Goal: Task Accomplishment & Management: Manage account settings

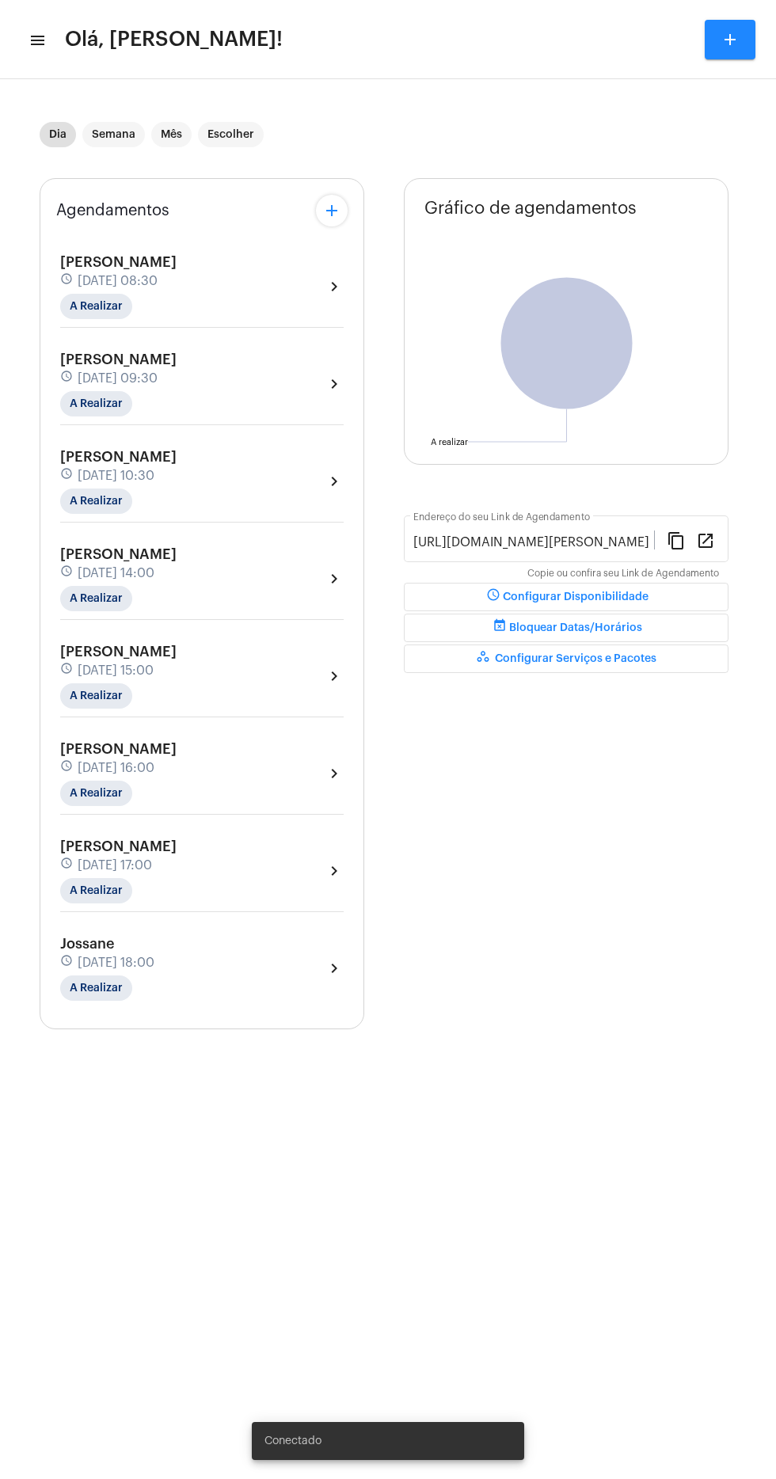
click at [38, 40] on mat-icon "menu" at bounding box center [37, 40] width 16 height 19
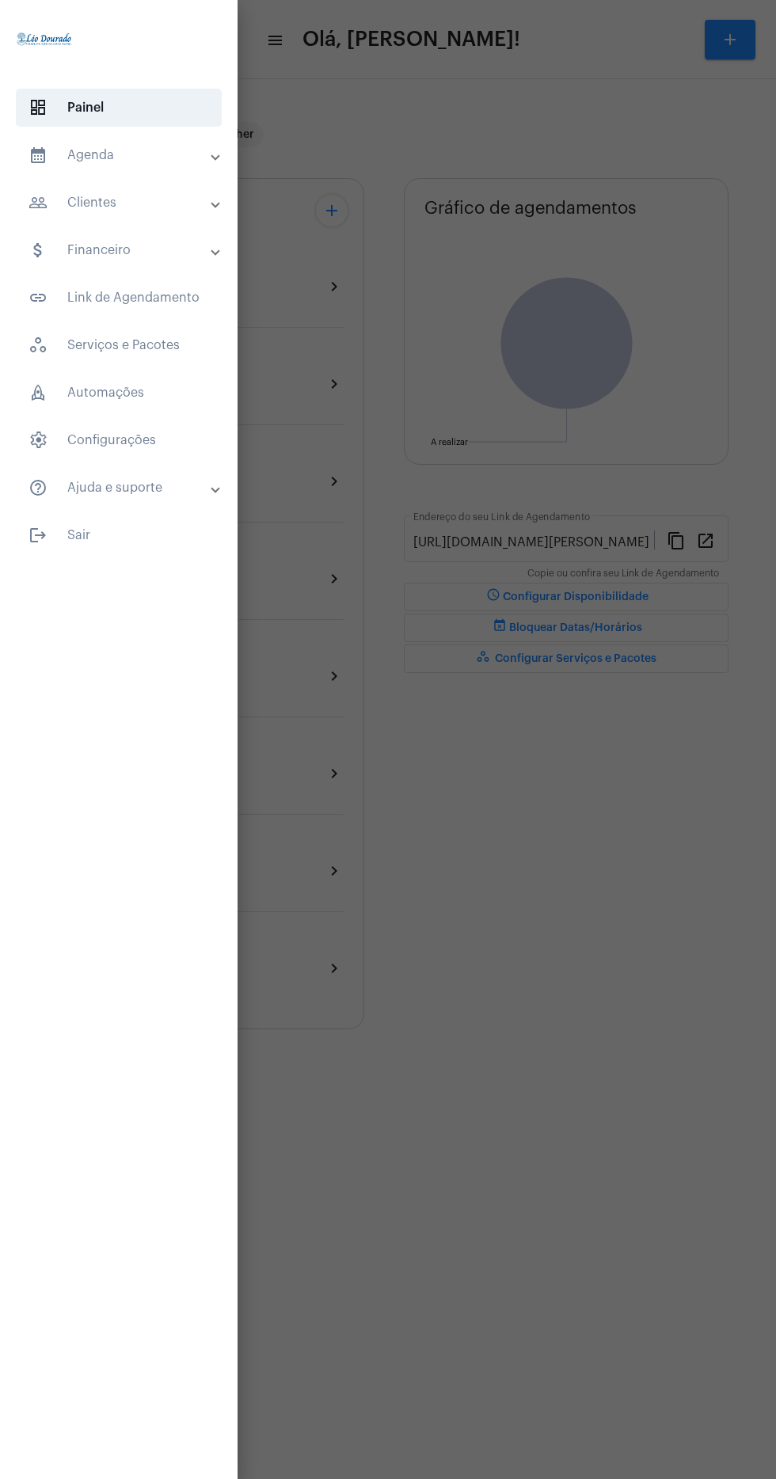
click at [149, 158] on mat-panel-title "calendar_month_outlined Agenda" at bounding box center [121, 155] width 184 height 19
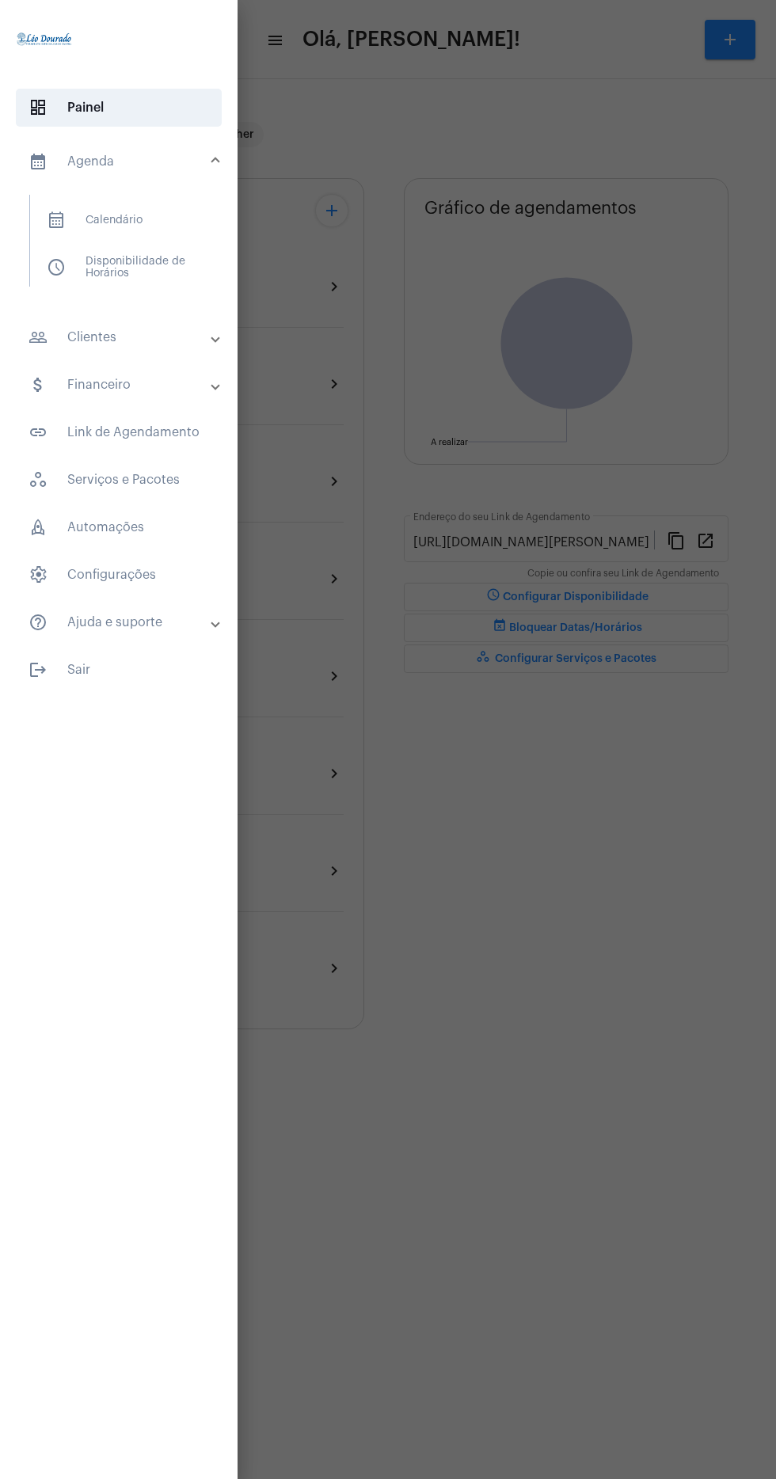
click at [171, 231] on span "calendar_month_outlined Calendário" at bounding box center [118, 220] width 168 height 38
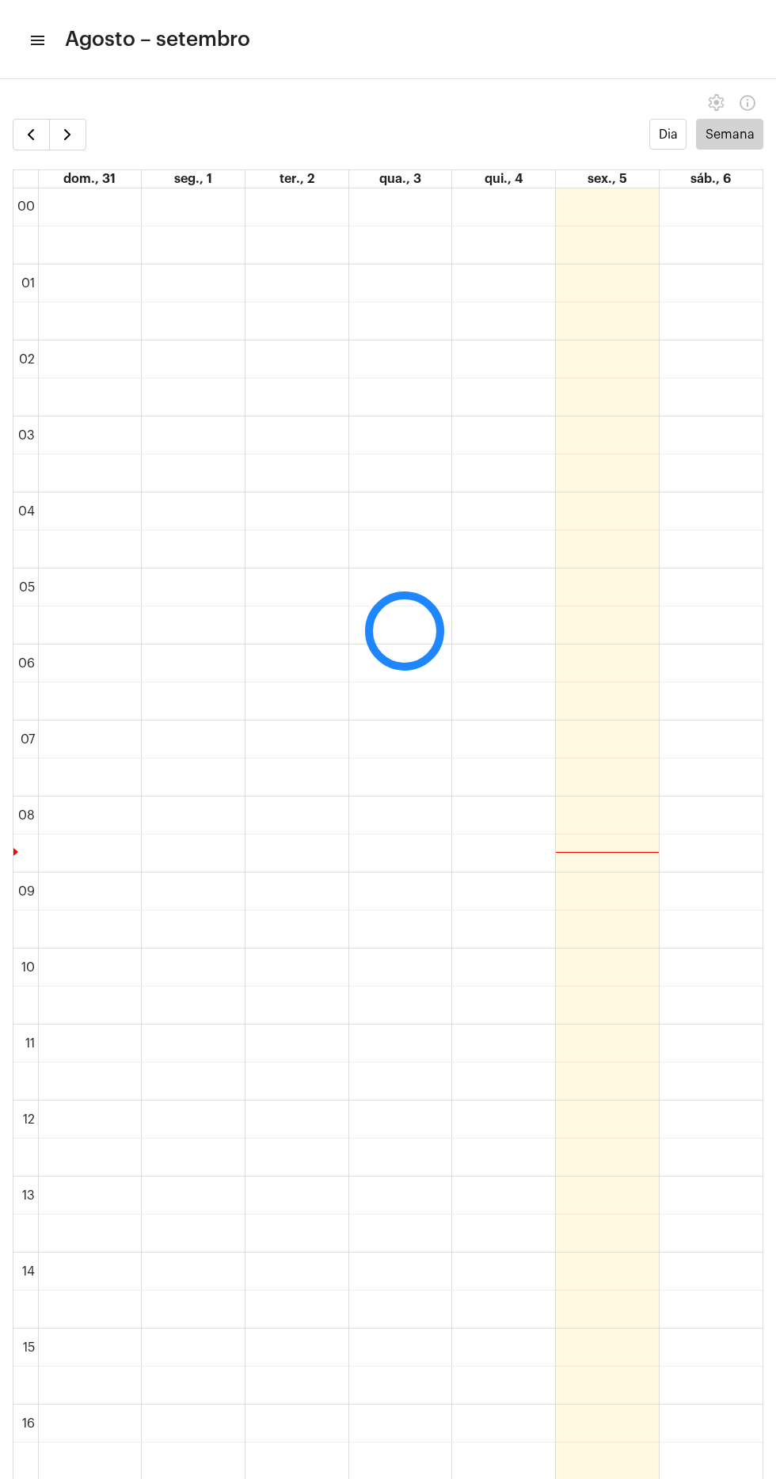
scroll to position [457, 0]
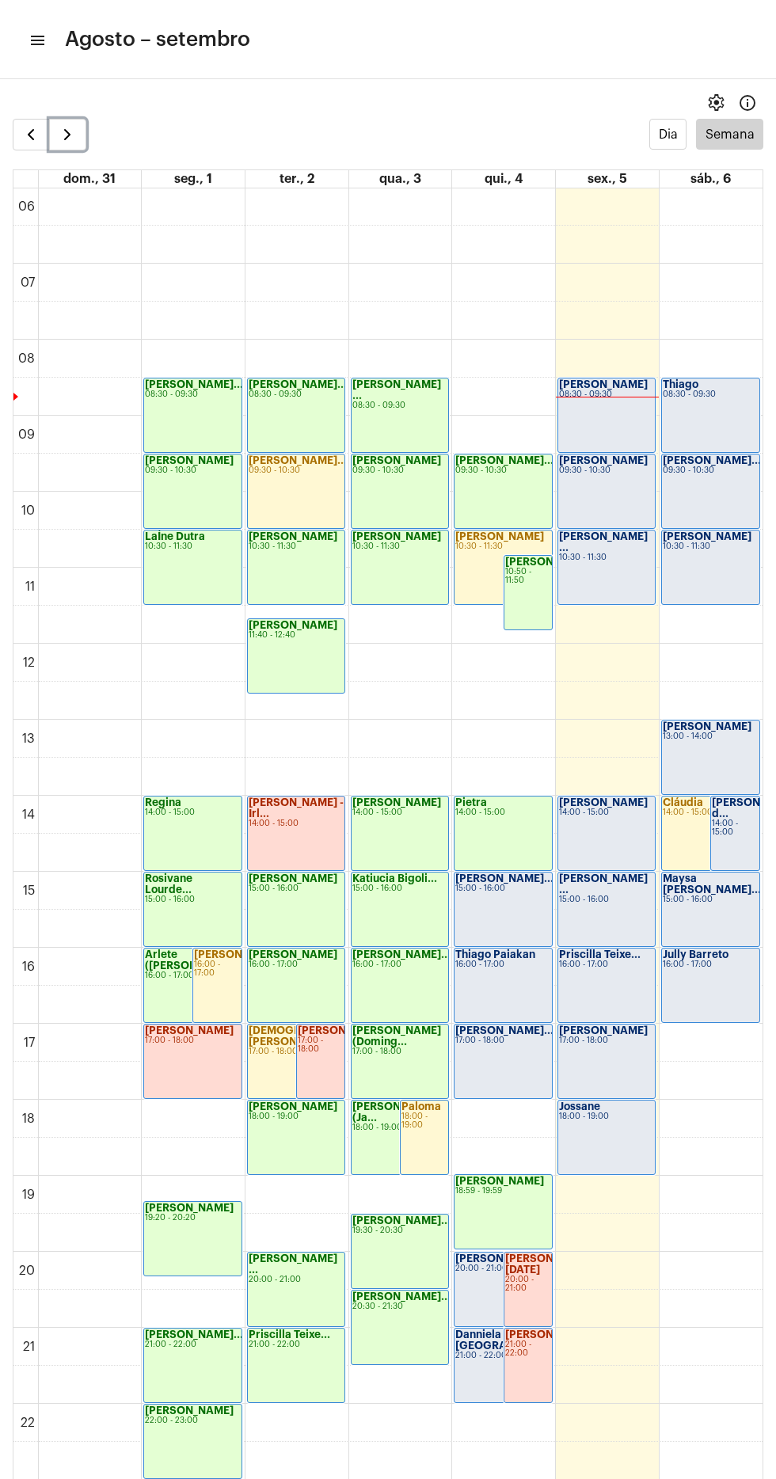
click at [67, 136] on span "button" at bounding box center [67, 134] width 19 height 19
click at [67, 135] on span "button" at bounding box center [67, 134] width 19 height 19
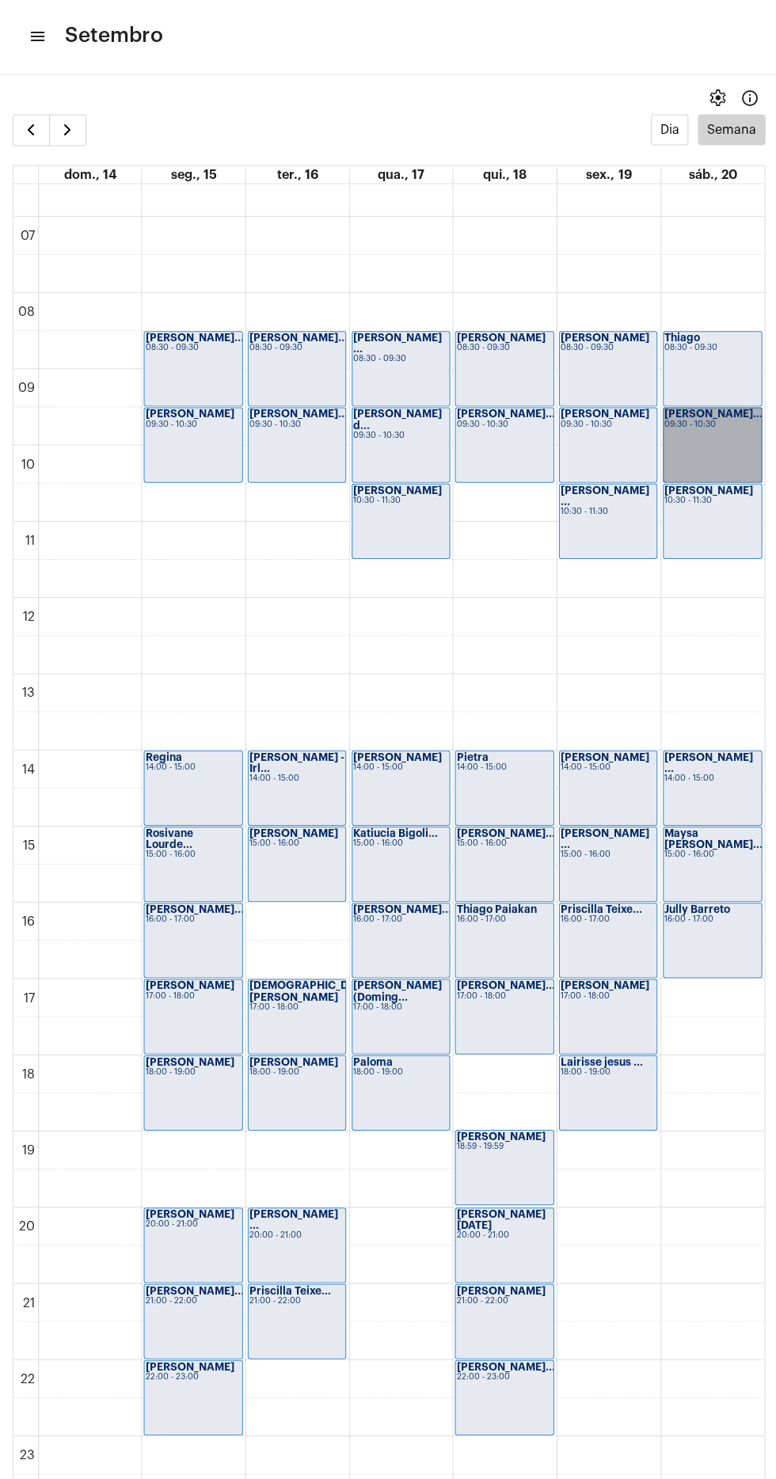
click at [686, 453] on link "[PERSON_NAME]... 09:30 - 10:30" at bounding box center [710, 447] width 99 height 75
click at [30, 132] on span "button" at bounding box center [30, 133] width 19 height 19
click at [30, 131] on span "button" at bounding box center [30, 133] width 19 height 19
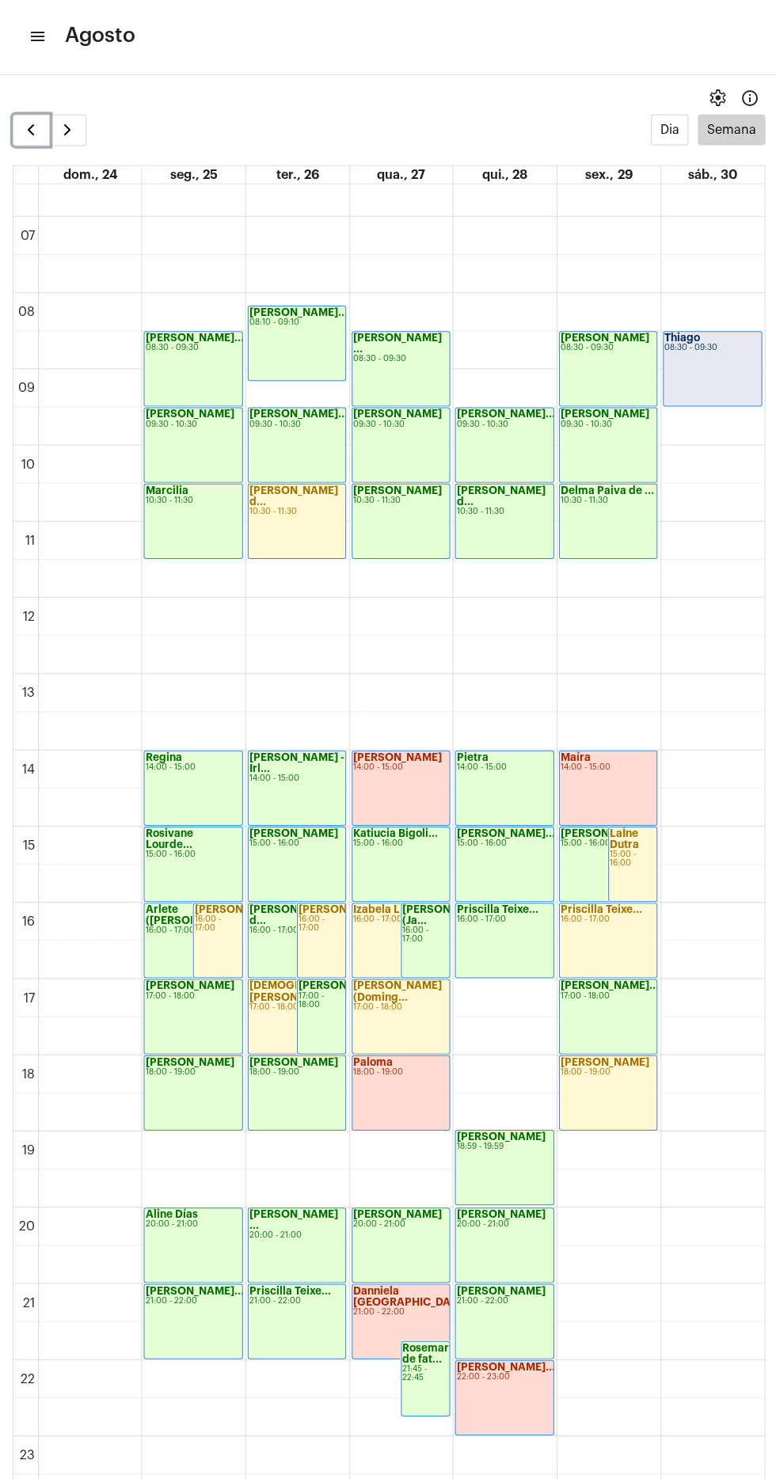
scroll to position [458, 0]
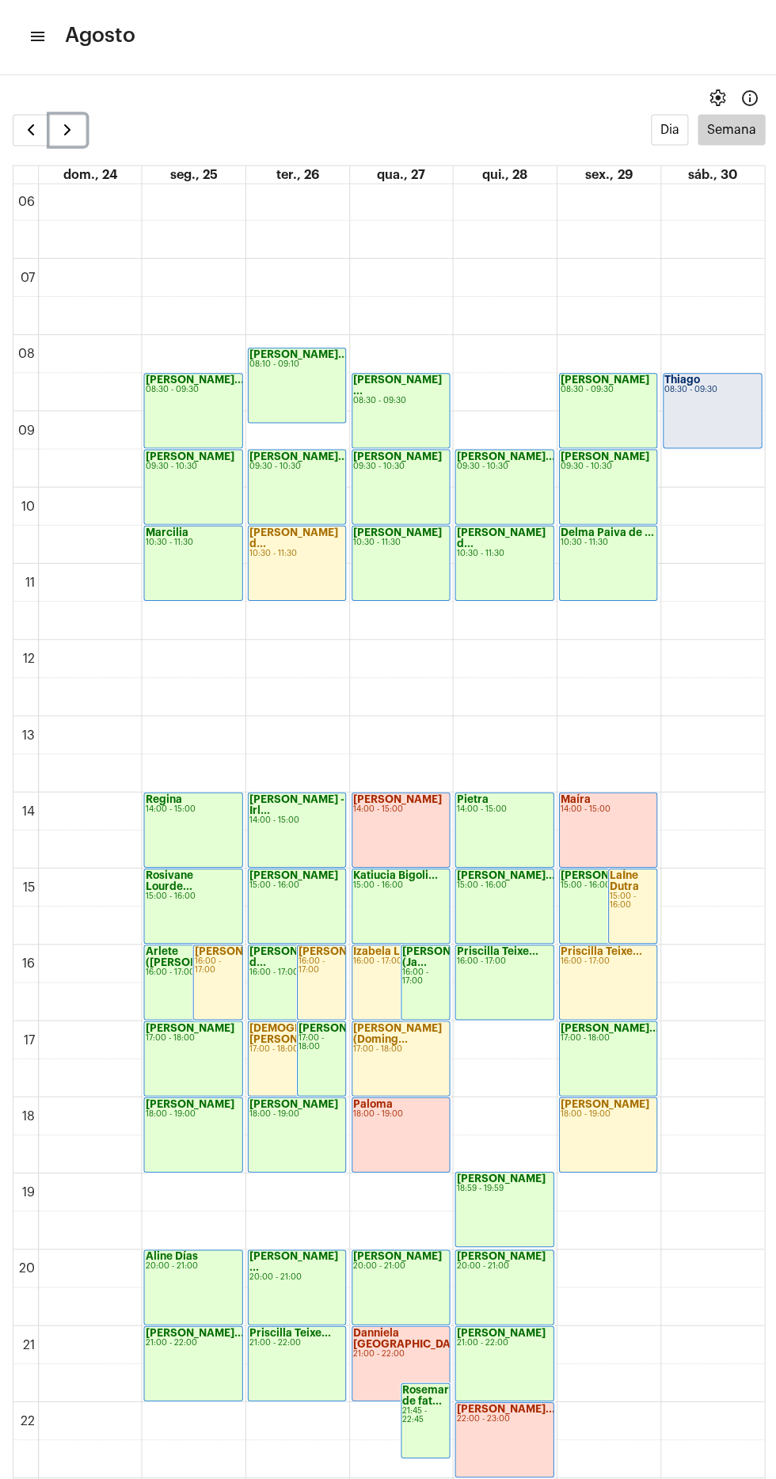
click at [67, 128] on span "button" at bounding box center [67, 133] width 19 height 19
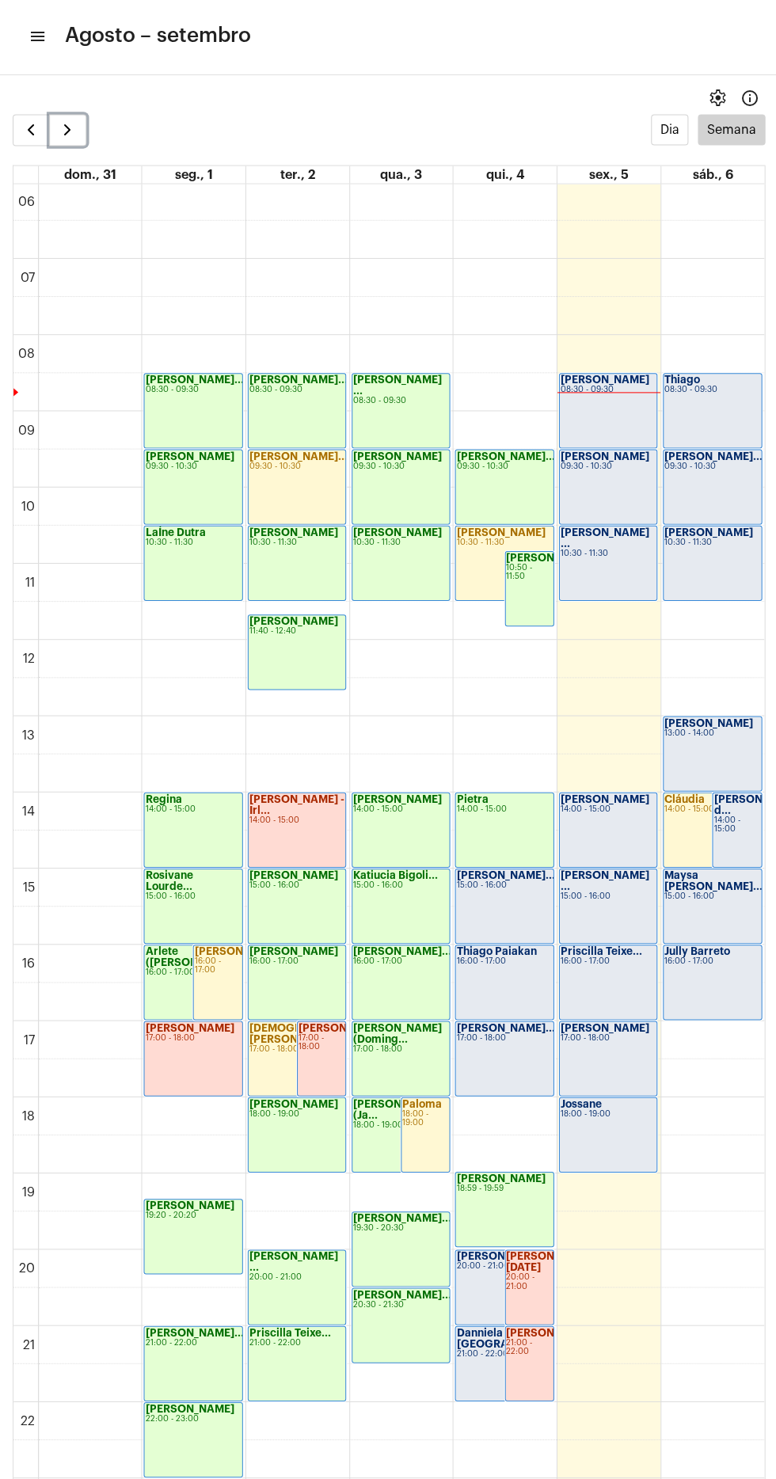
click at [67, 132] on span "button" at bounding box center [67, 133] width 19 height 19
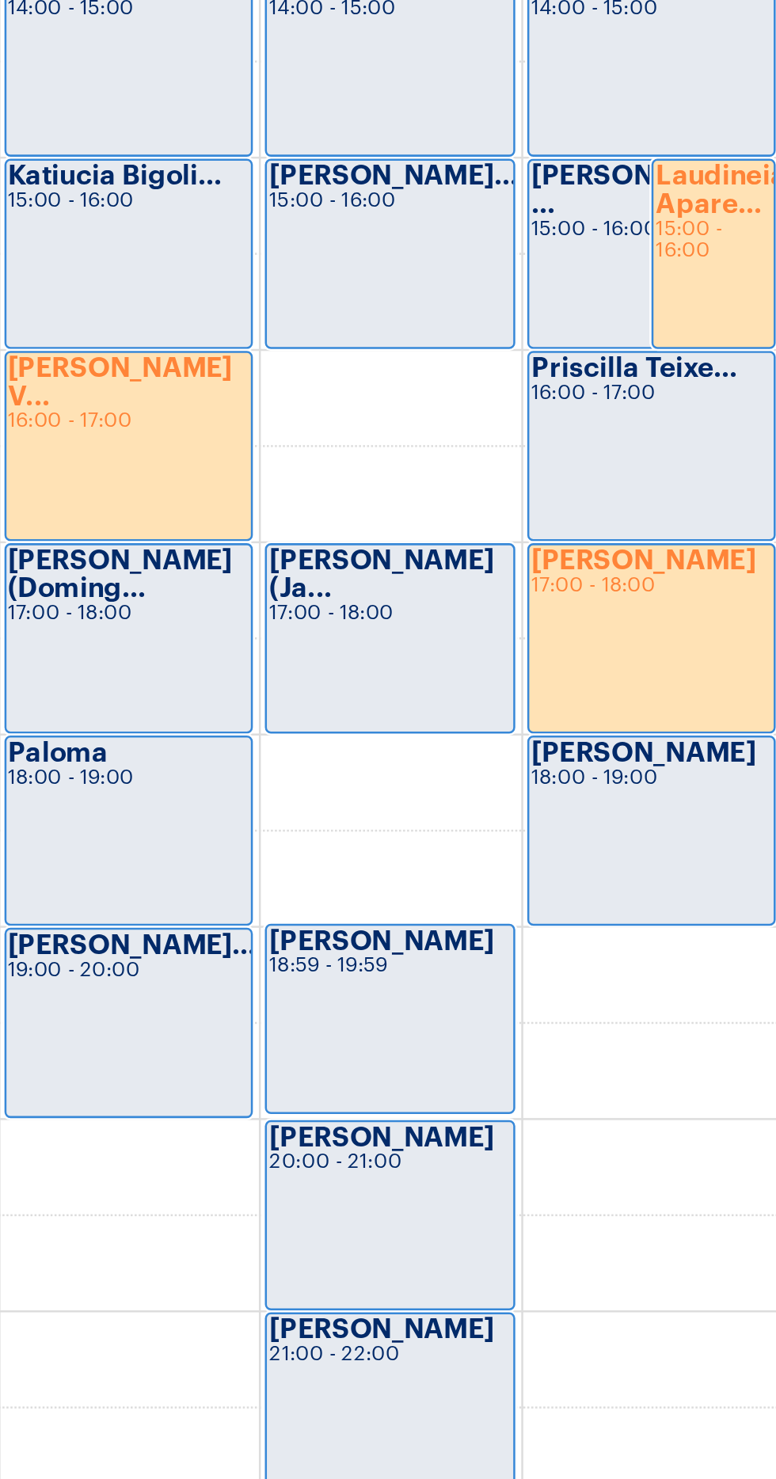
scroll to position [500, 0]
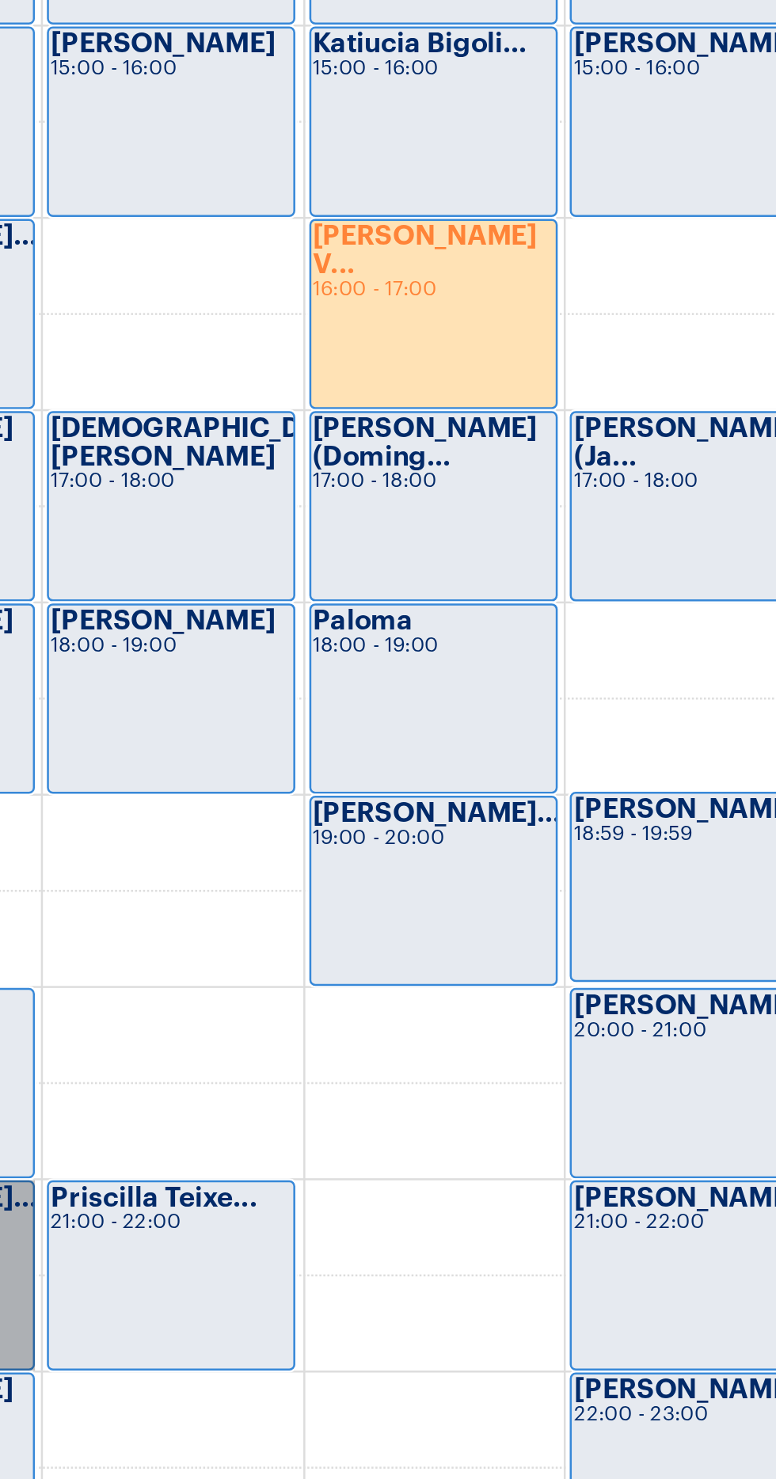
click at [238, 1319] on link "[PERSON_NAME]... 21:00 - 22:00" at bounding box center [192, 1322] width 98 height 75
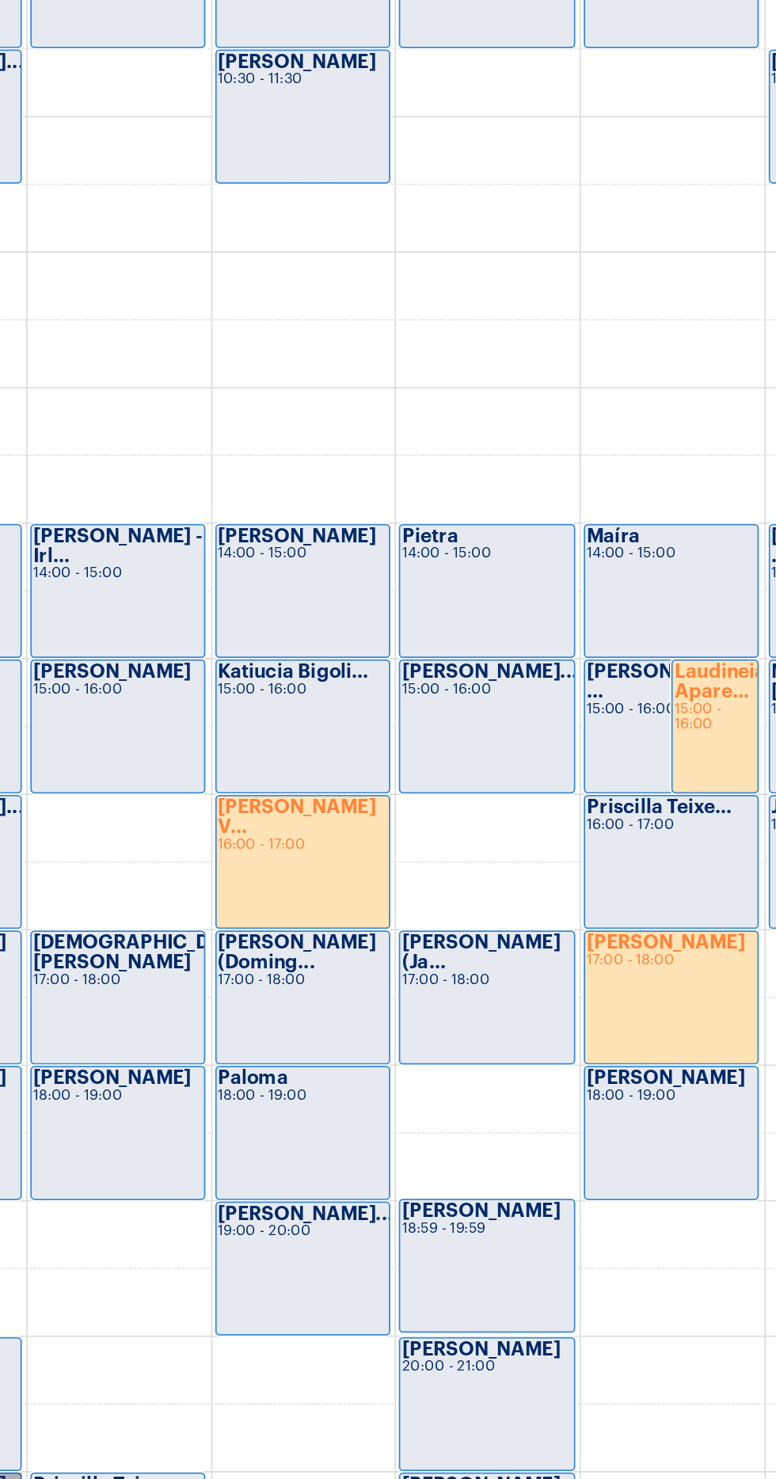
scroll to position [5, 0]
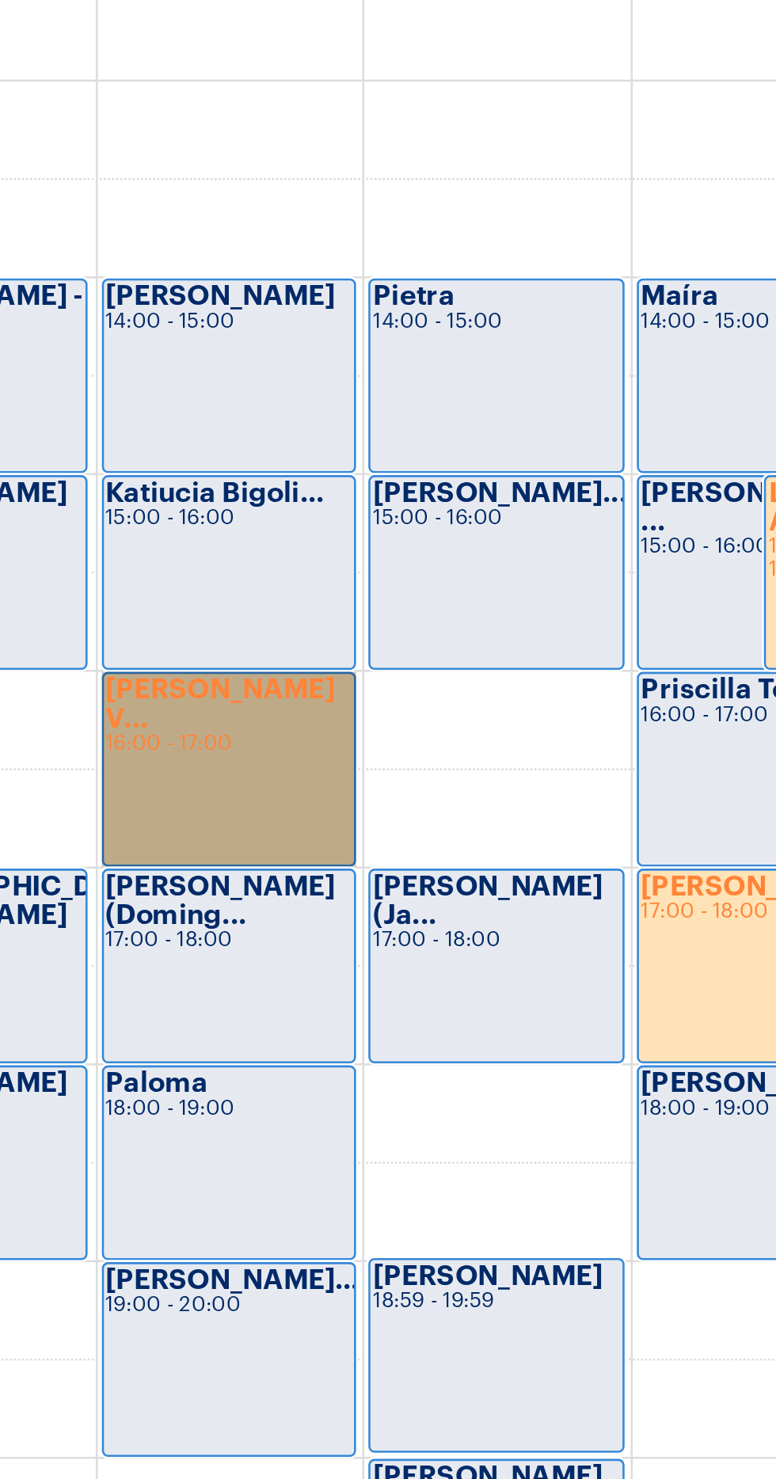
click at [416, 923] on link "[PERSON_NAME] V... 16:00 - 17:00" at bounding box center [400, 938] width 98 height 75
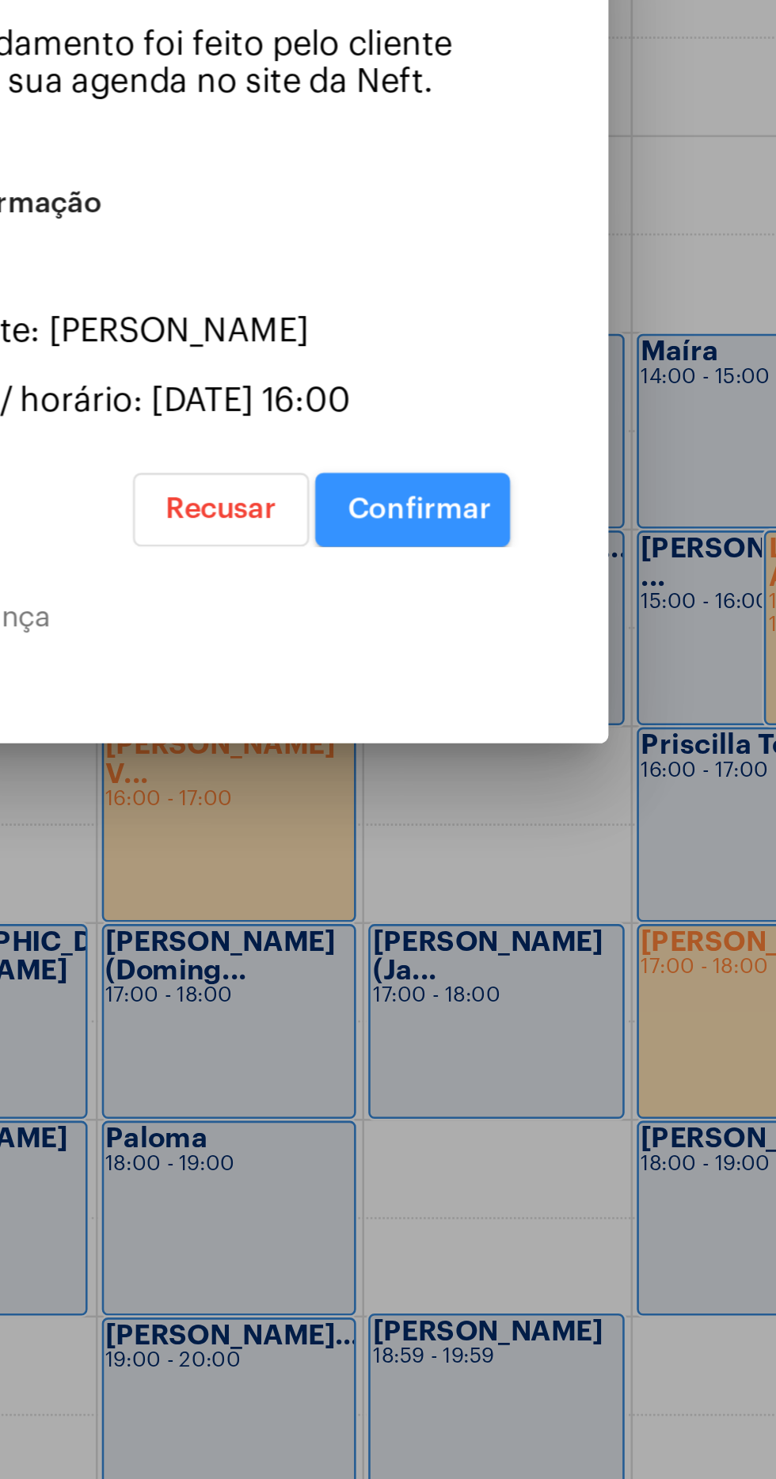
click at [485, 822] on span "Confirmar" at bounding box center [473, 816] width 55 height 11
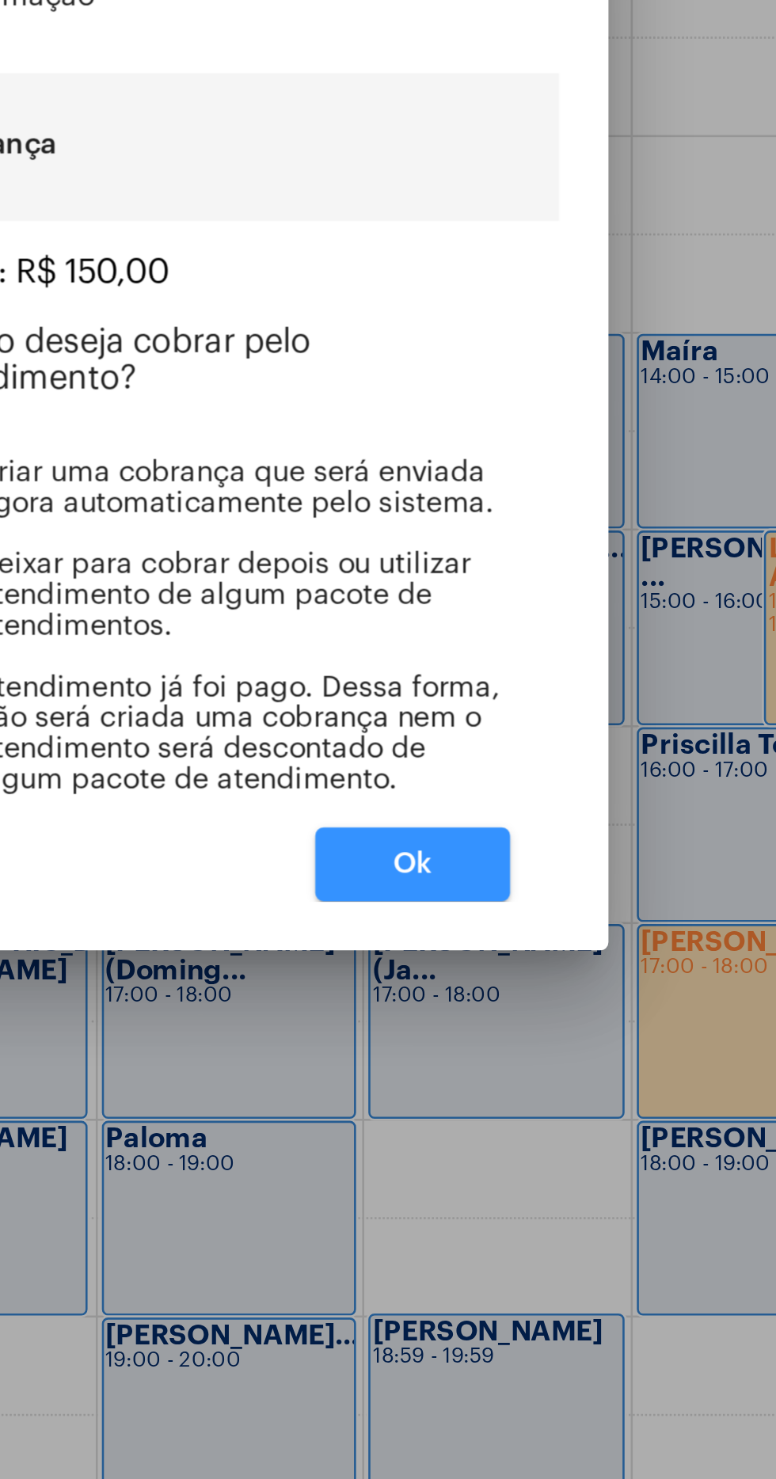
click at [489, 968] on button "Ok" at bounding box center [470, 953] width 75 height 29
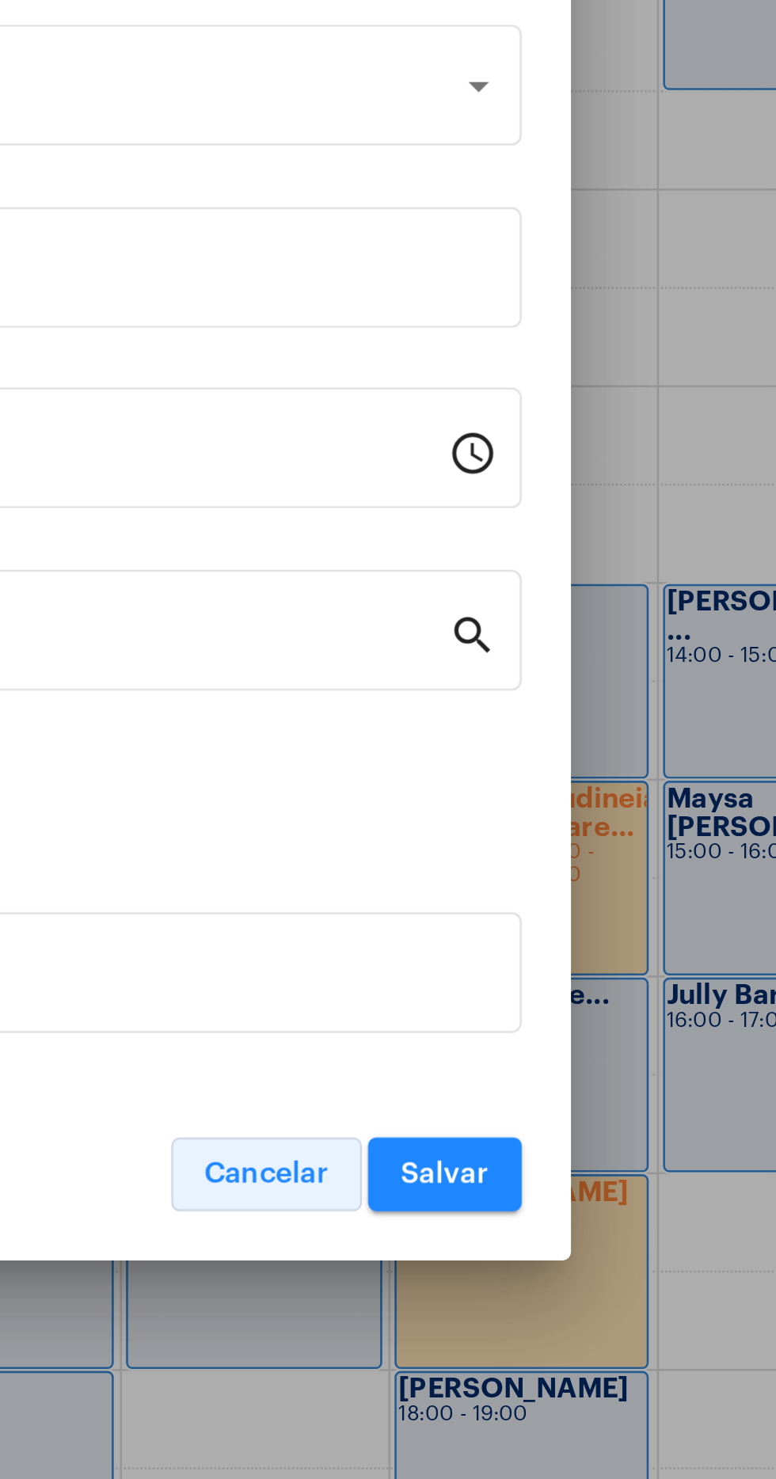
click at [517, 991] on button "Cancelar" at bounding box center [508, 976] width 74 height 29
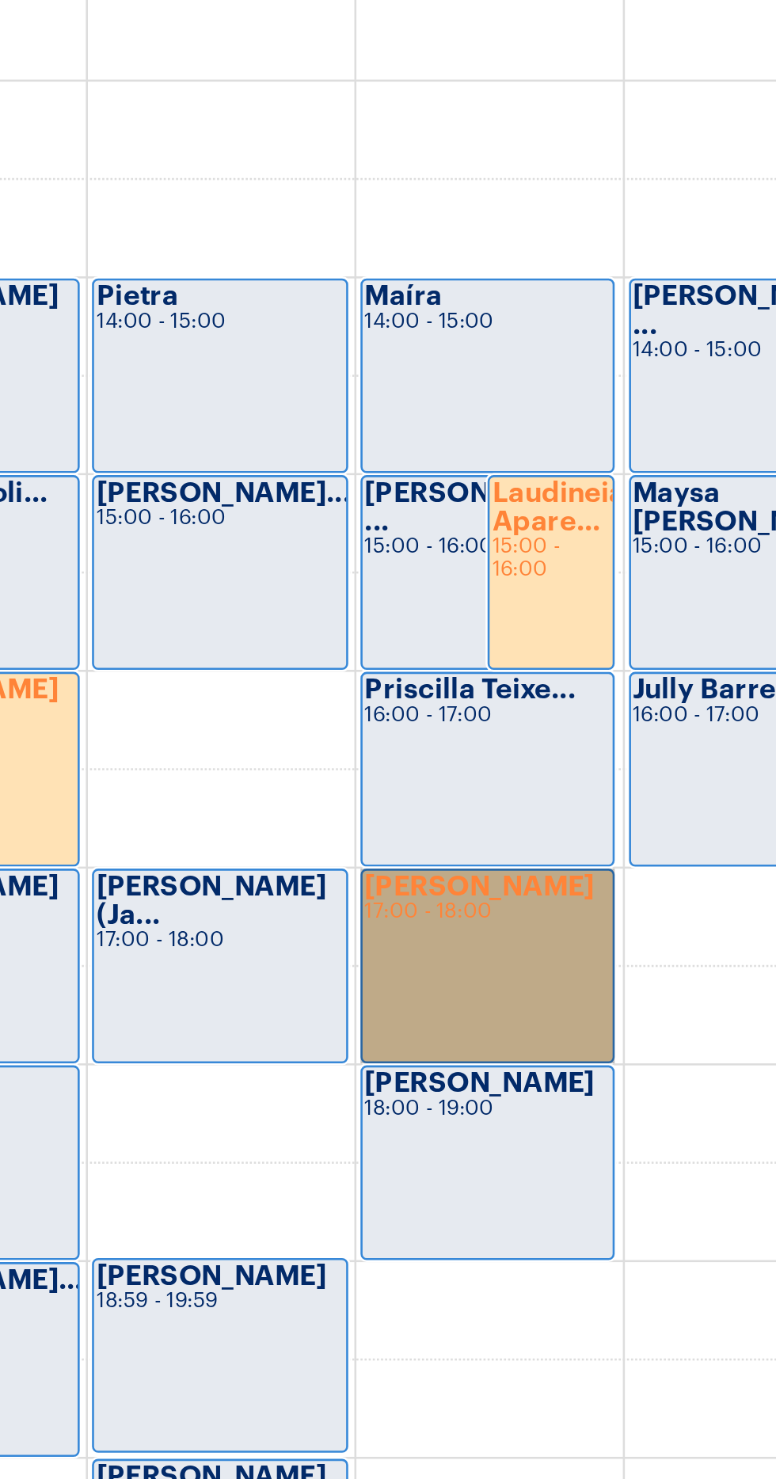
click at [611, 1015] on link "Thalita 17:00 - 18:00" at bounding box center [607, 1014] width 98 height 75
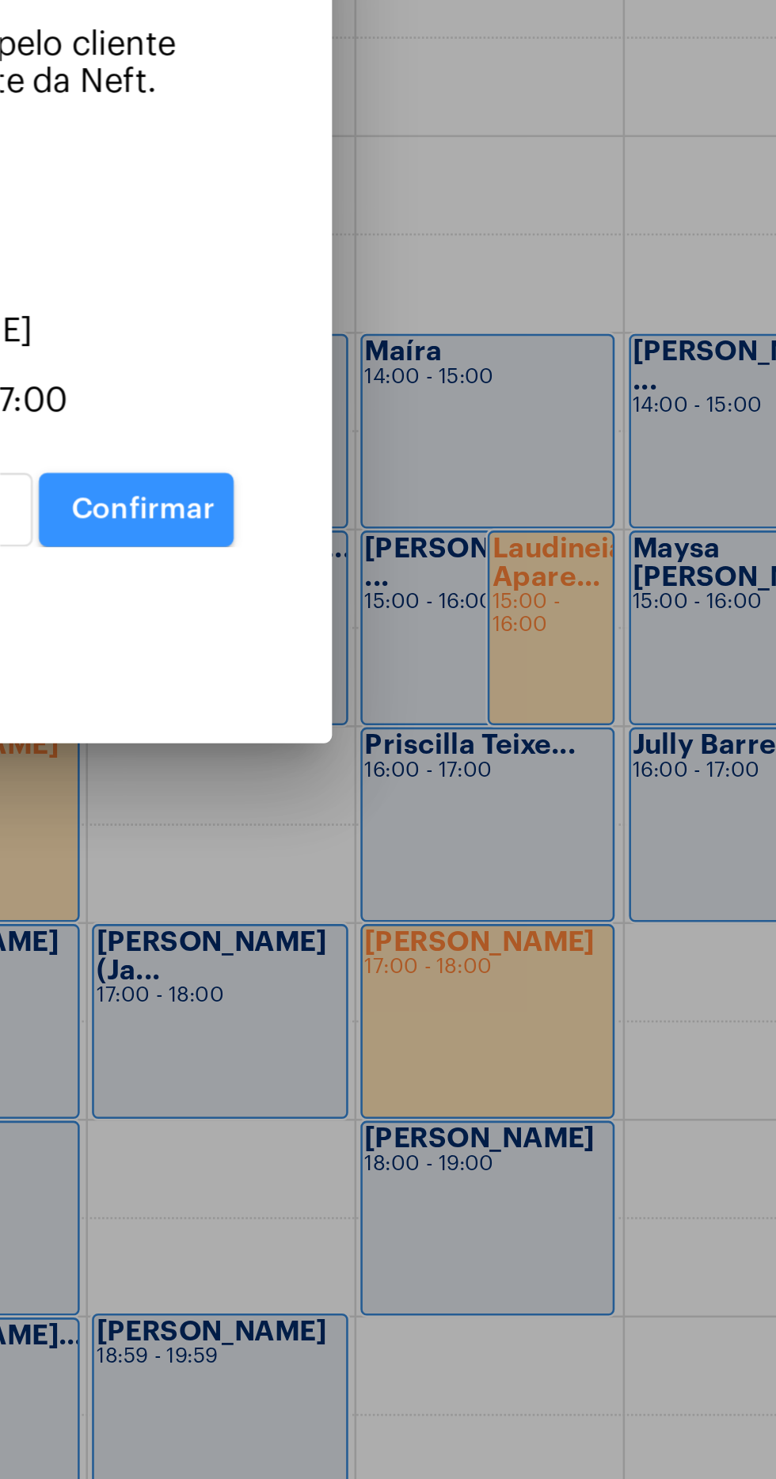
click at [487, 822] on span "Confirmar" at bounding box center [473, 816] width 55 height 11
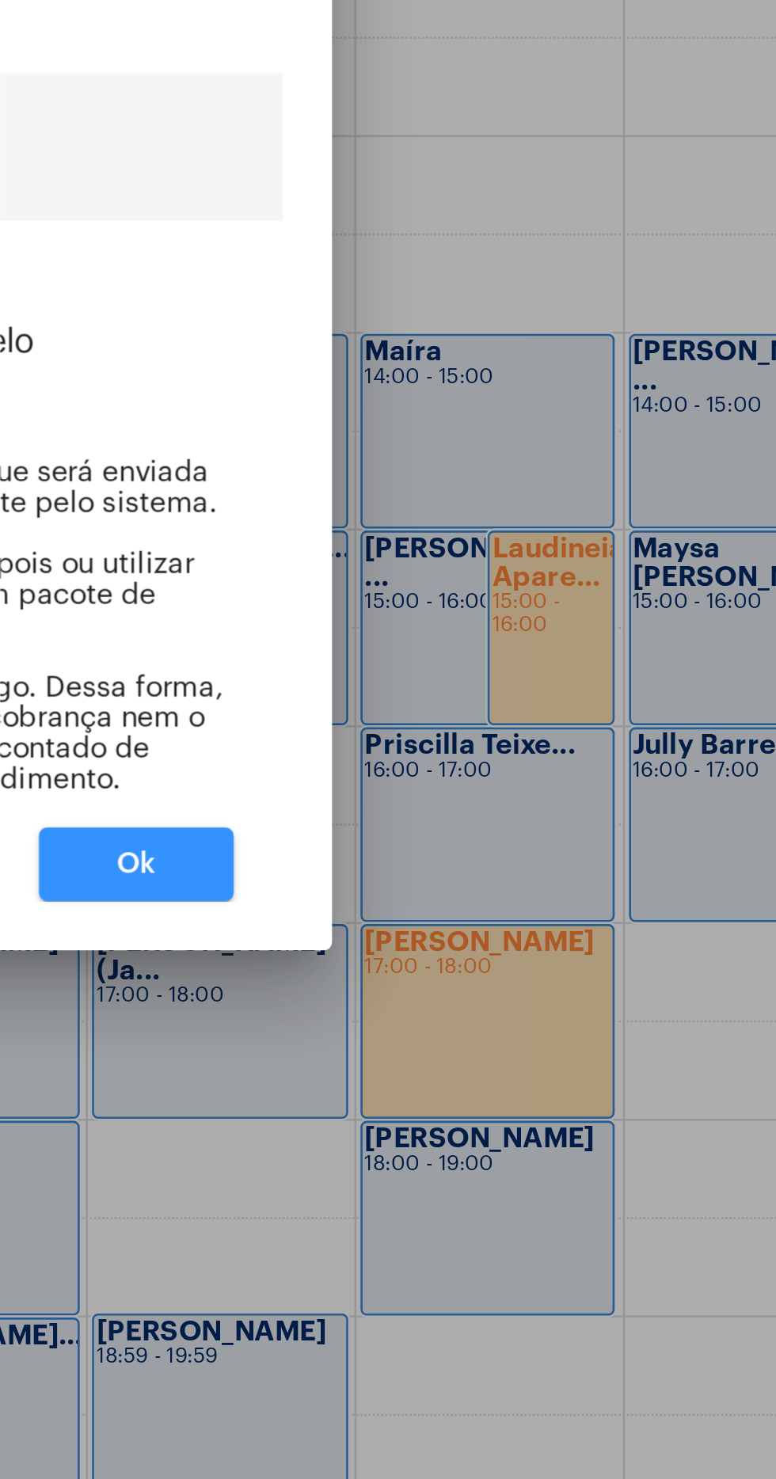
click at [483, 968] on button "Ok" at bounding box center [470, 953] width 75 height 29
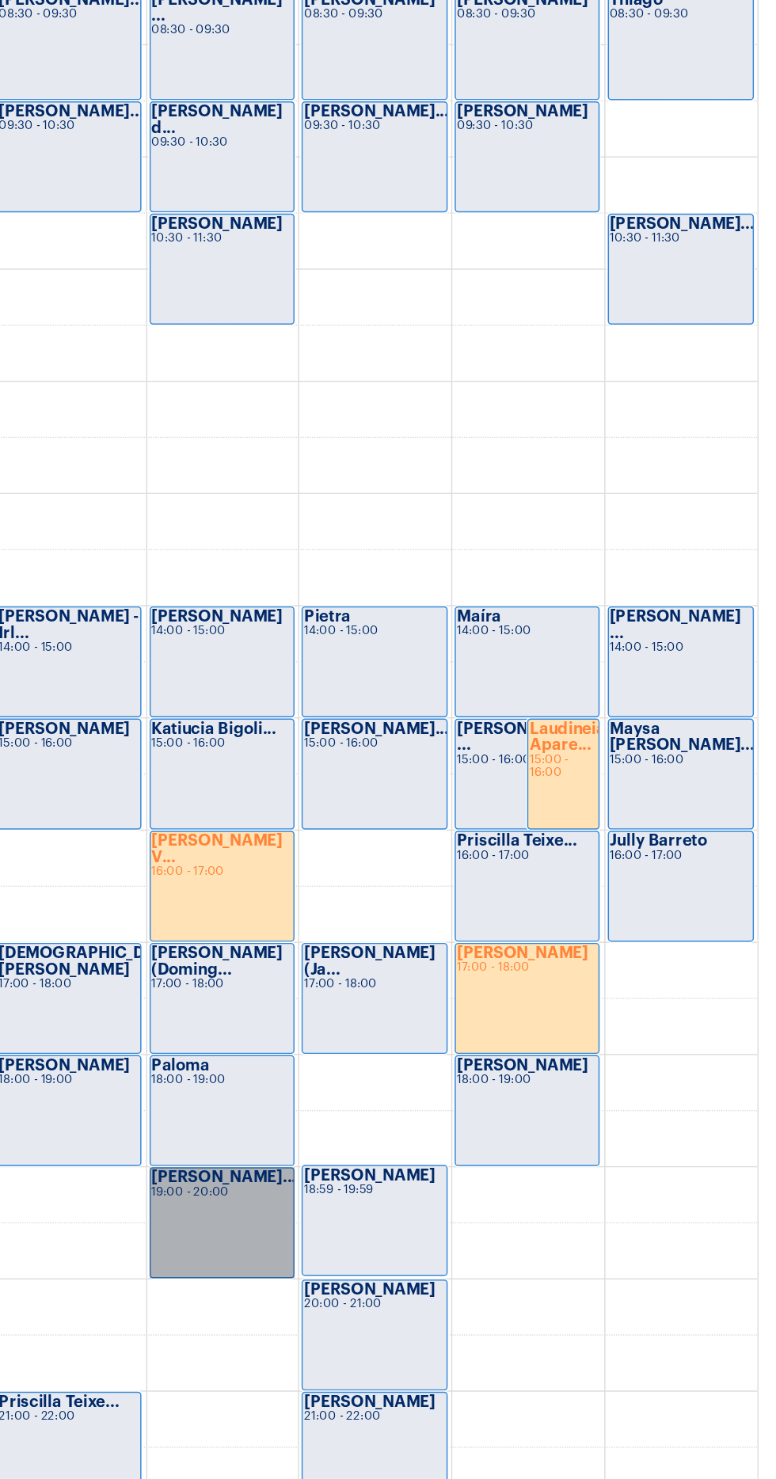
click at [419, 1161] on link "[PERSON_NAME]... 19:00 - 20:00" at bounding box center [400, 1167] width 98 height 75
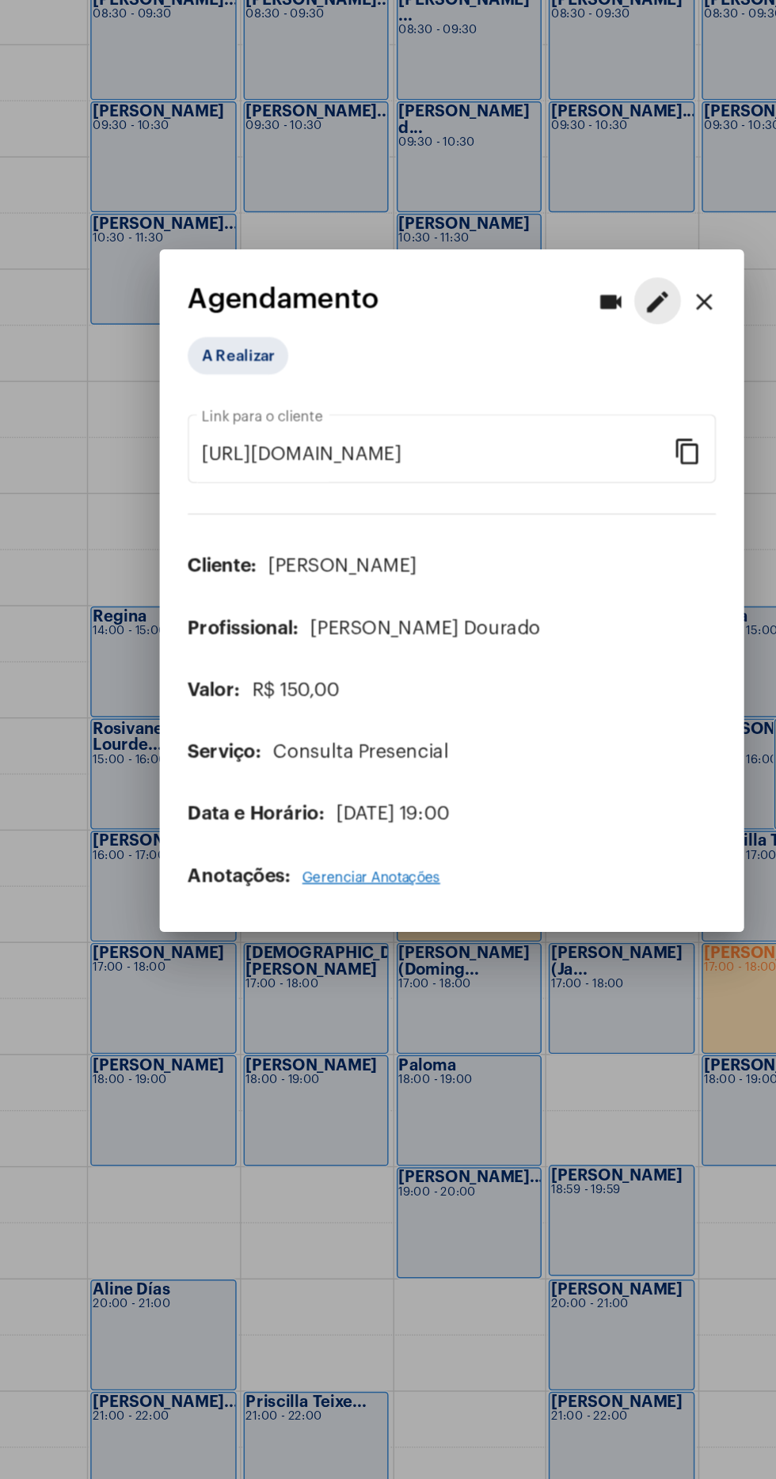
click at [530, 559] on button "edit" at bounding box center [528, 543] width 32 height 32
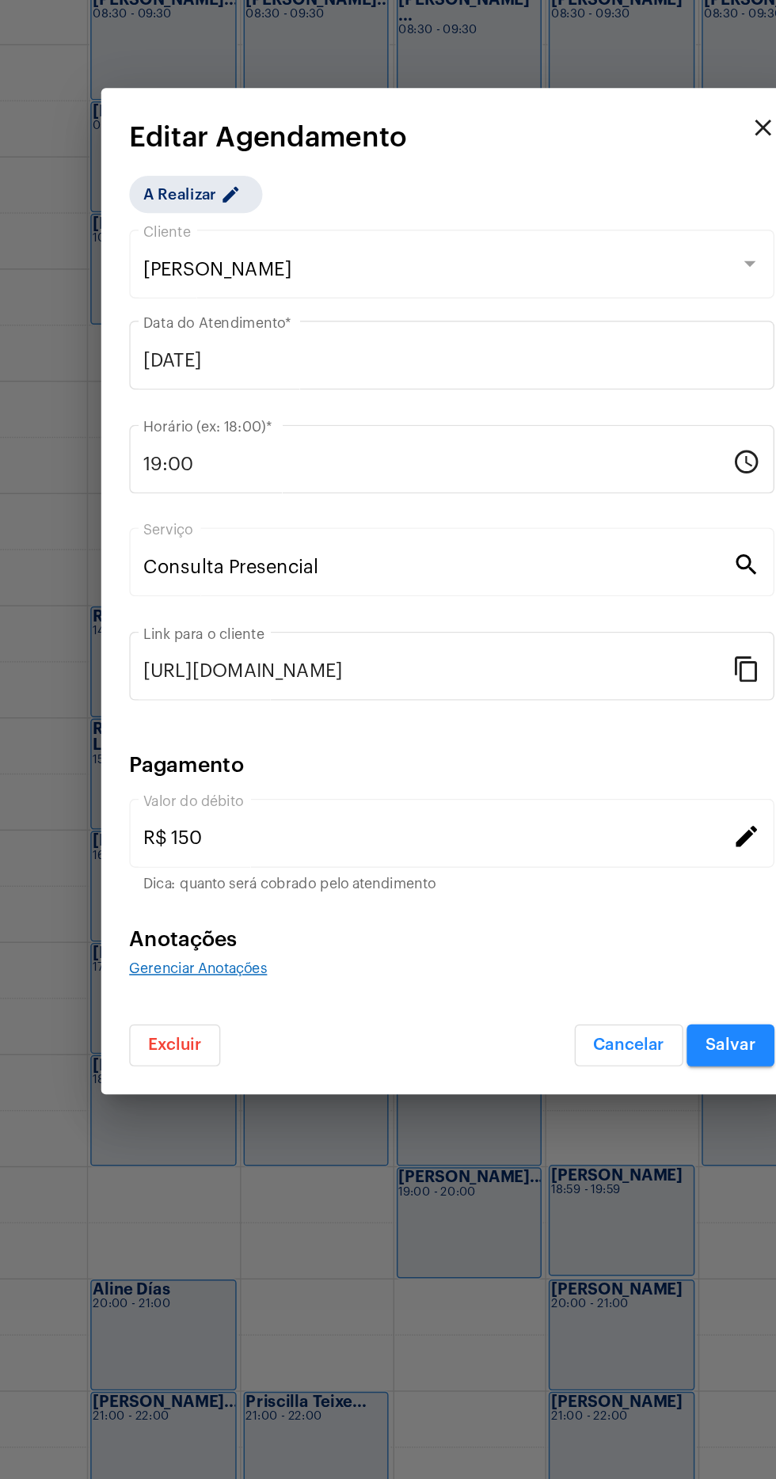
click at [265, 661] on input "19:00" at bounding box center [378, 654] width 399 height 14
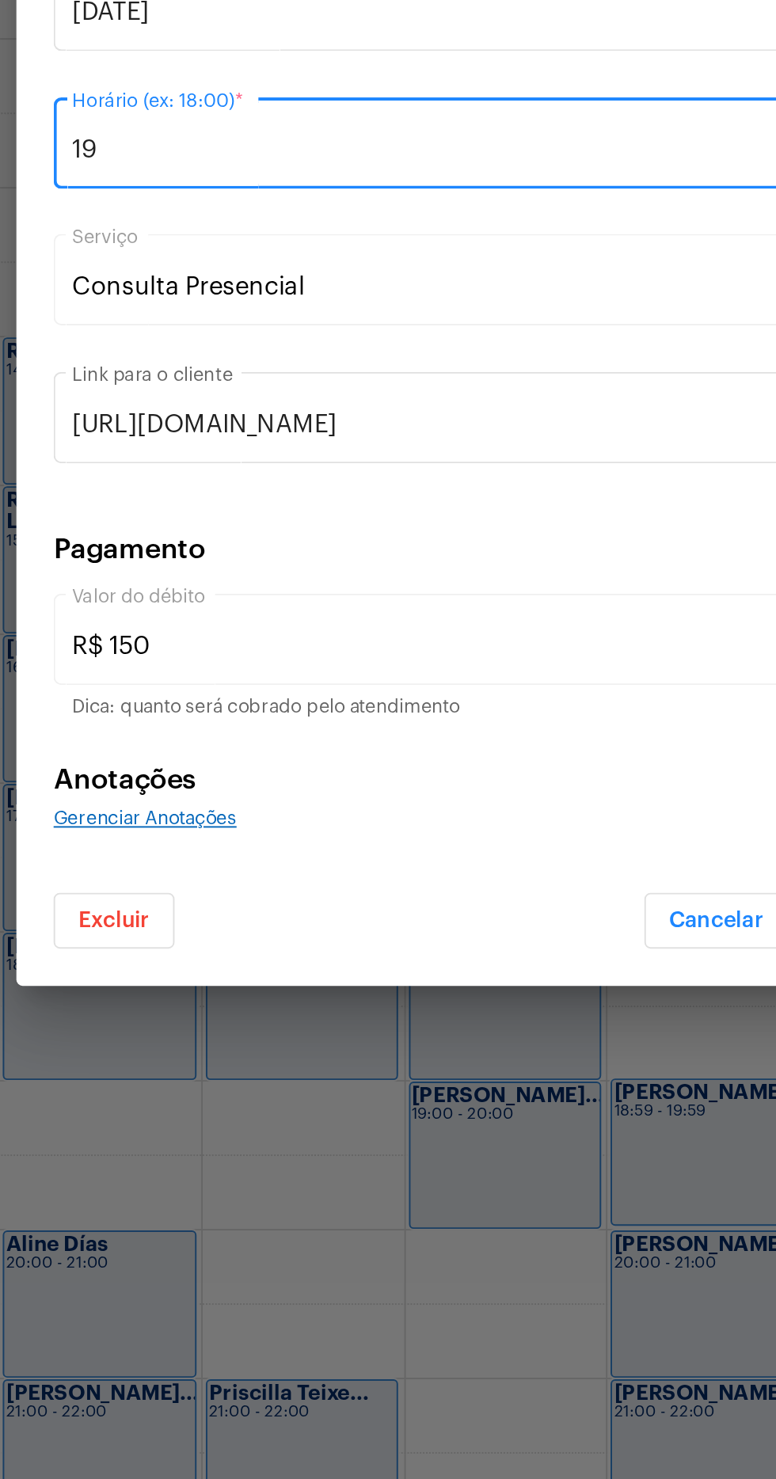
type input "1"
type input "20:00"
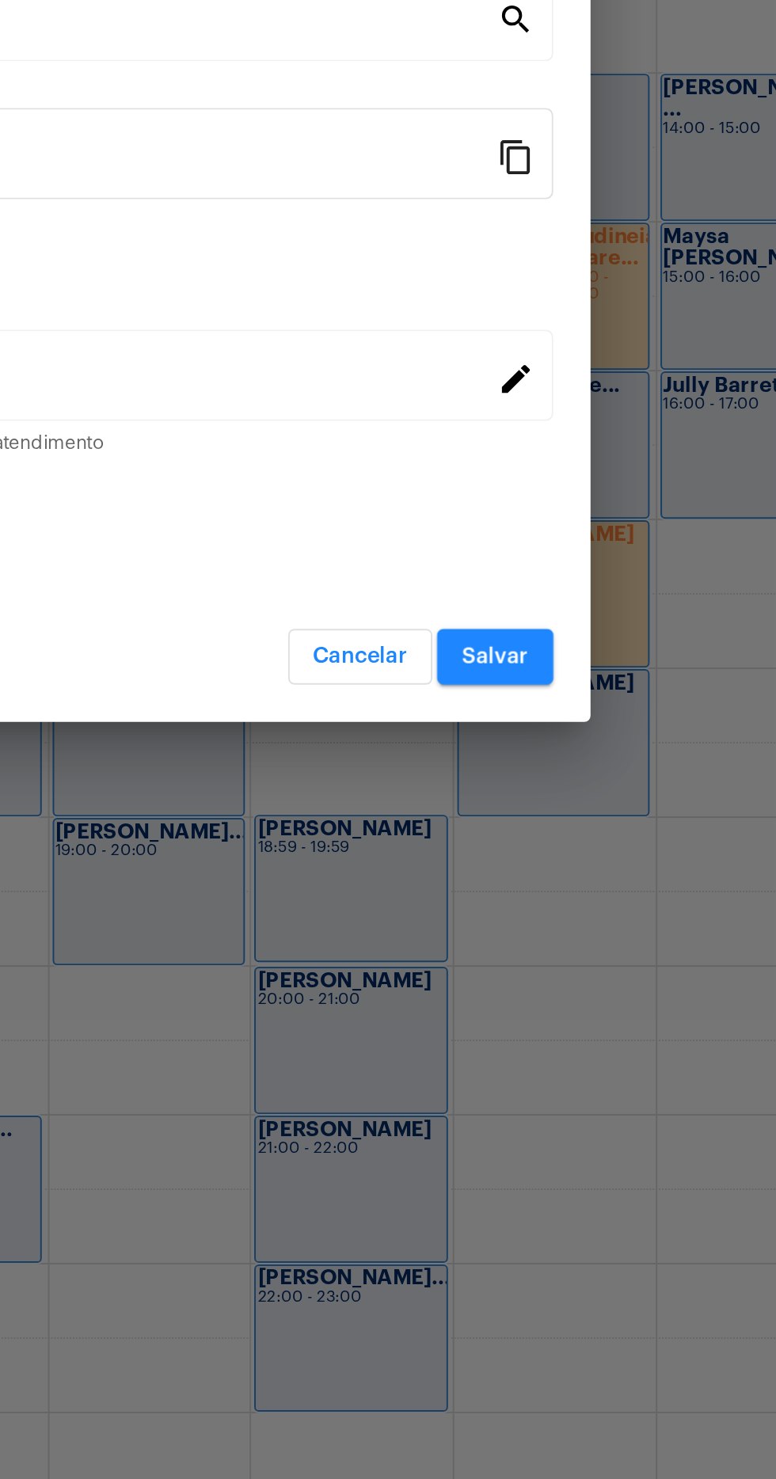
click at [590, 1050] on span "Salvar" at bounding box center [577, 1047] width 34 height 11
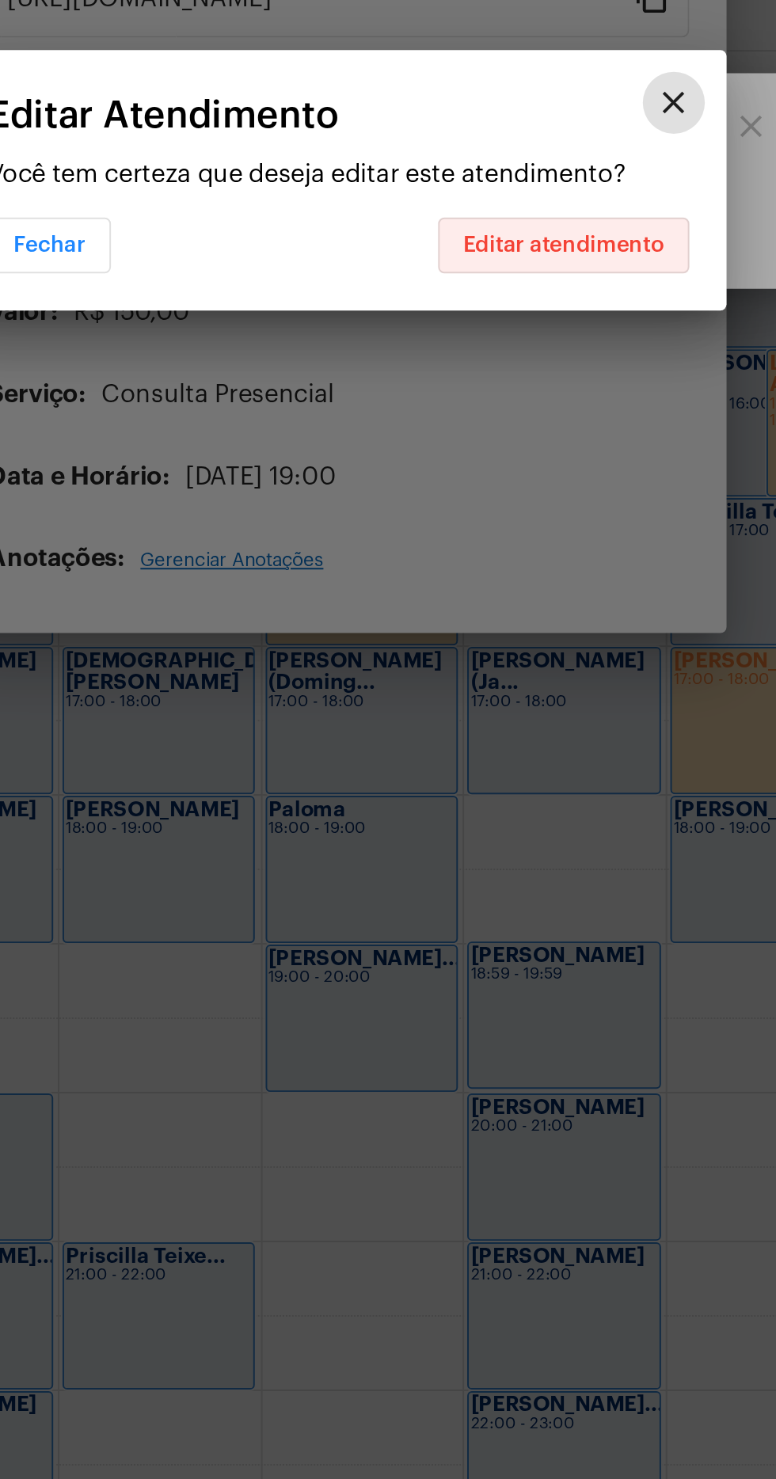
click at [512, 770] on span "Editar atendimento" at bounding box center [502, 772] width 103 height 11
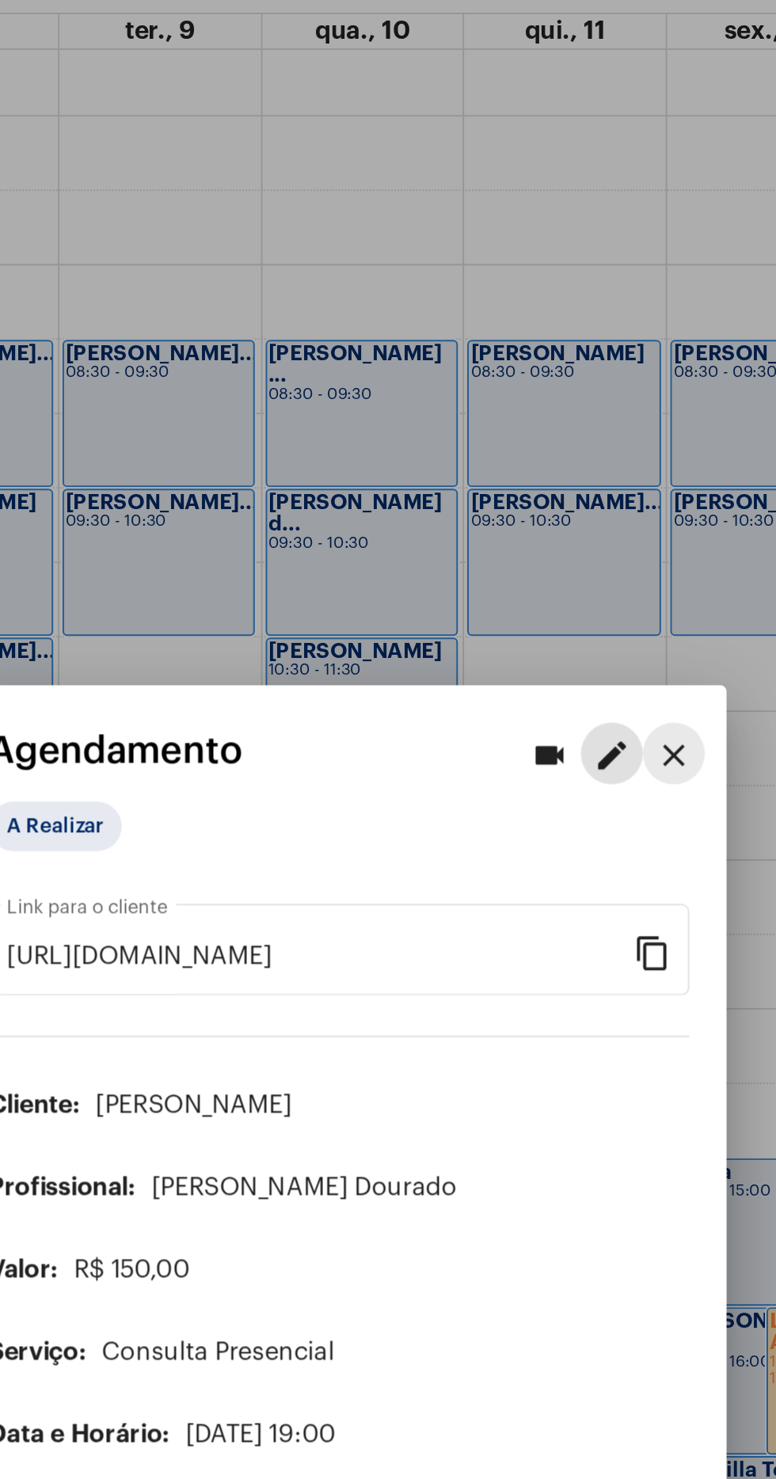
click at [562, 542] on mat-icon "close" at bounding box center [559, 544] width 19 height 19
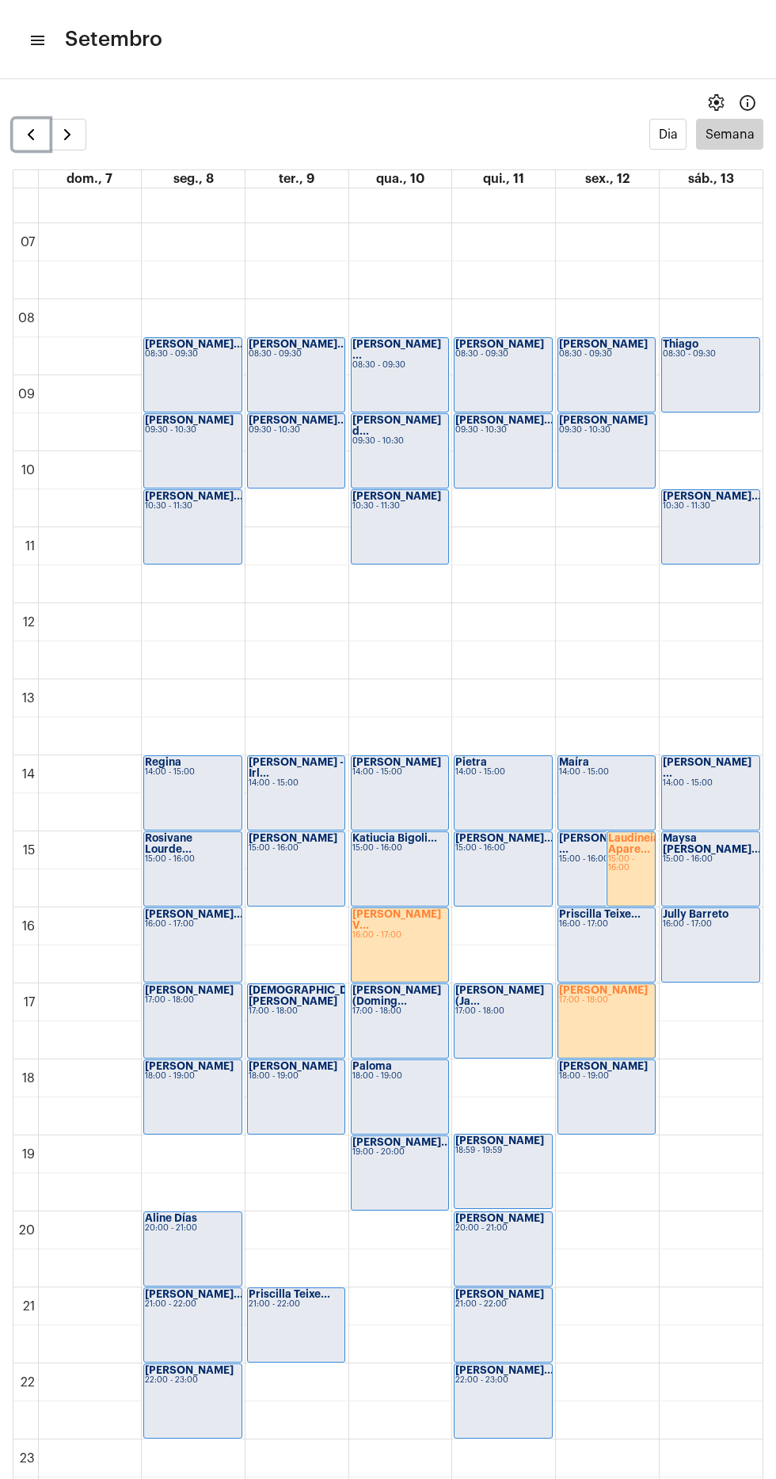
click at [30, 137] on span "button" at bounding box center [30, 134] width 19 height 19
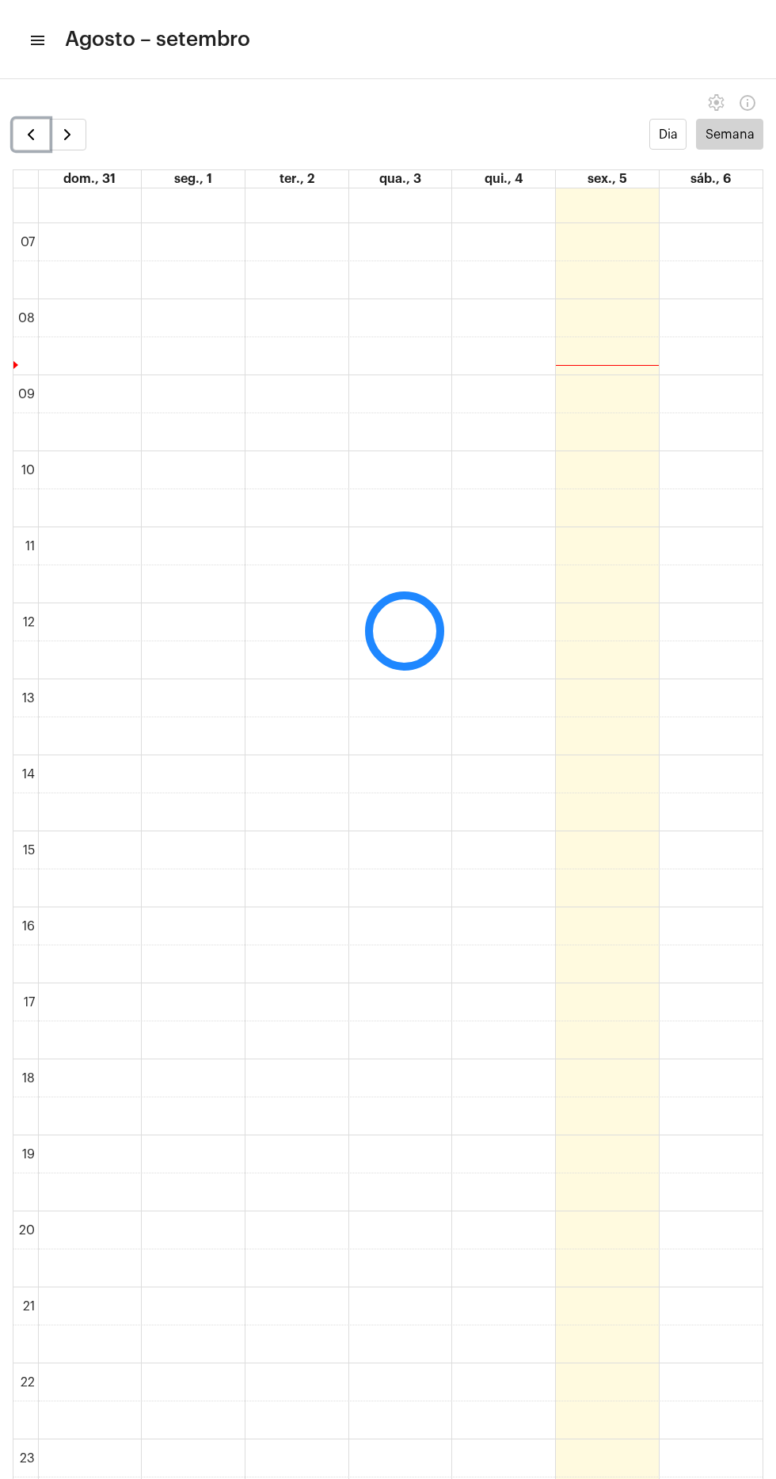
scroll to position [458, 0]
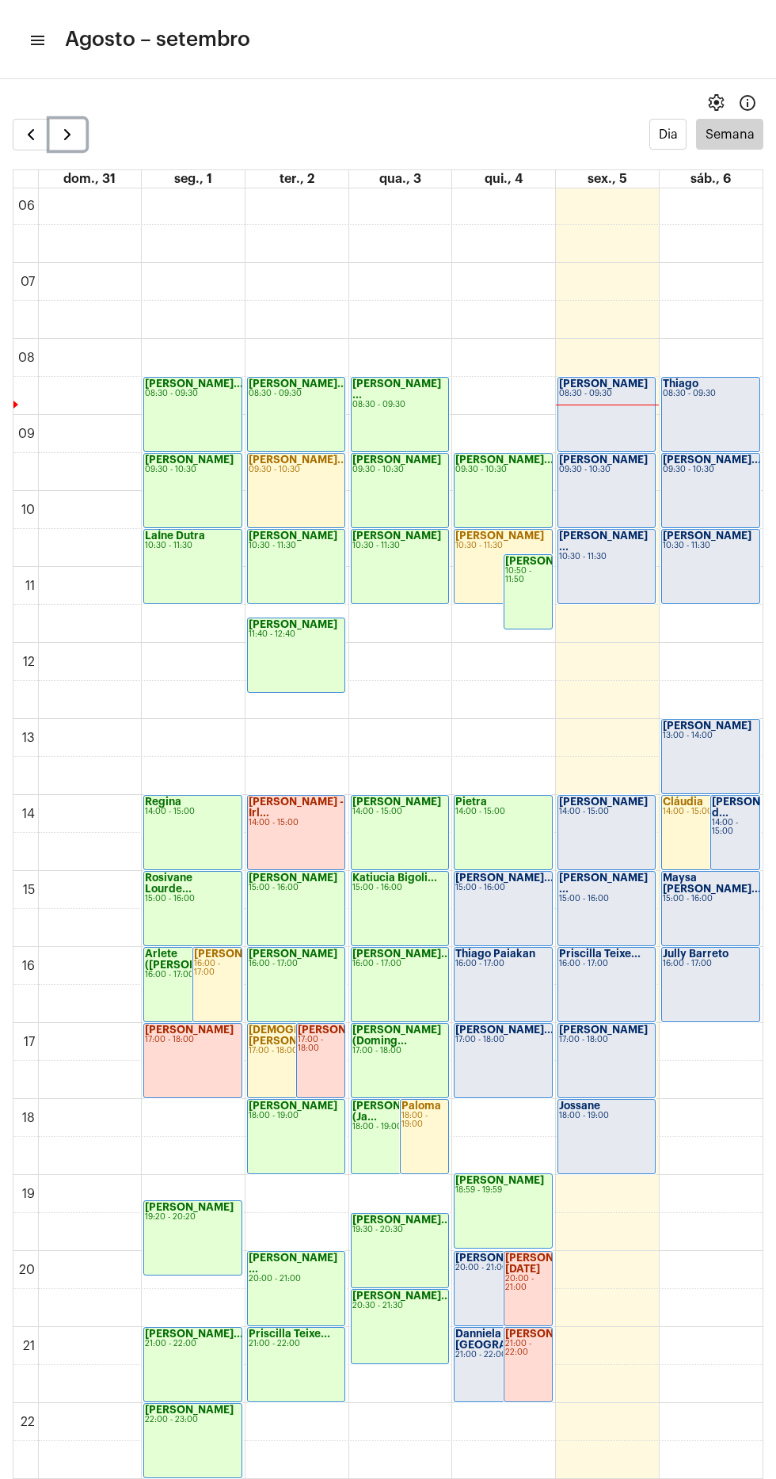
click at [67, 134] on span "button" at bounding box center [67, 134] width 19 height 19
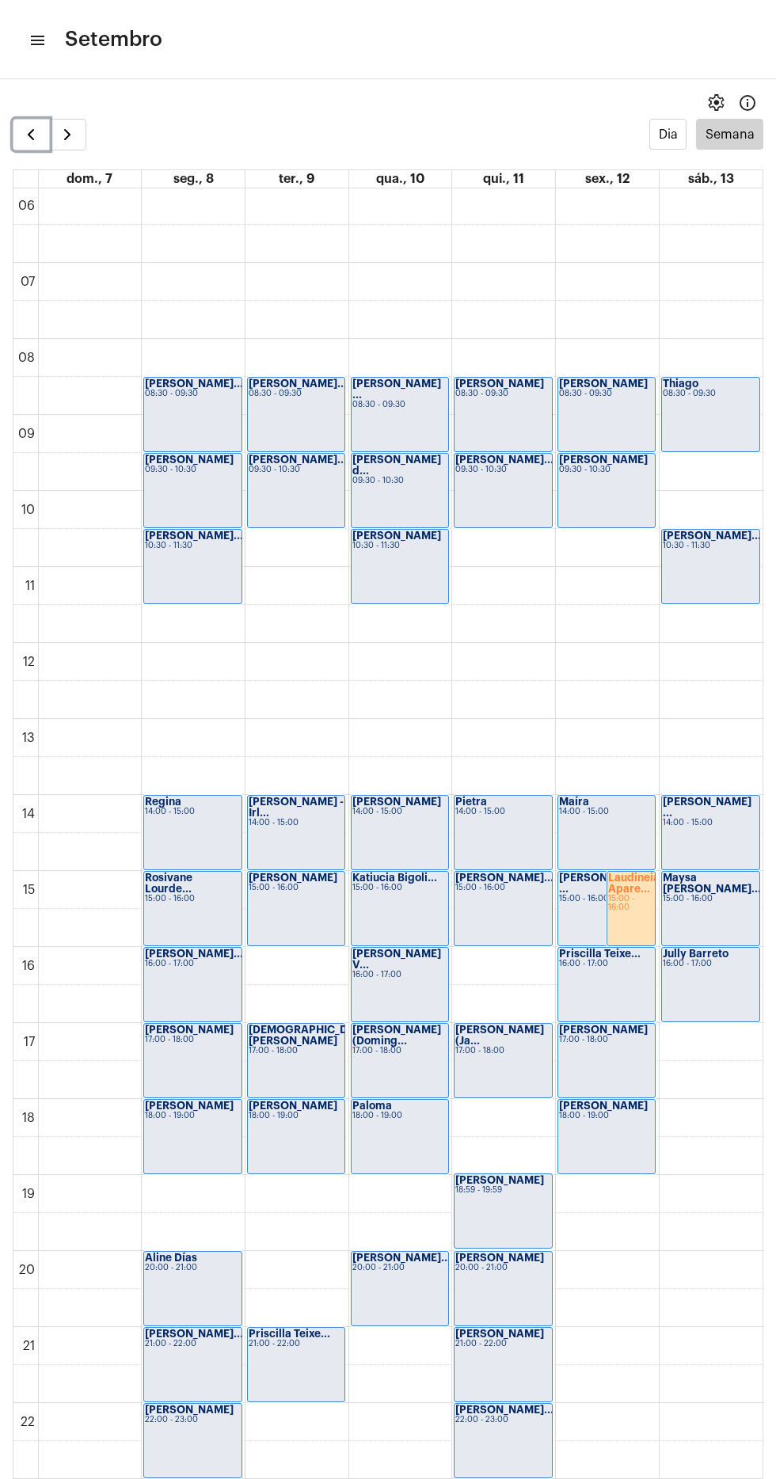
click at [30, 145] on button "button" at bounding box center [31, 135] width 37 height 32
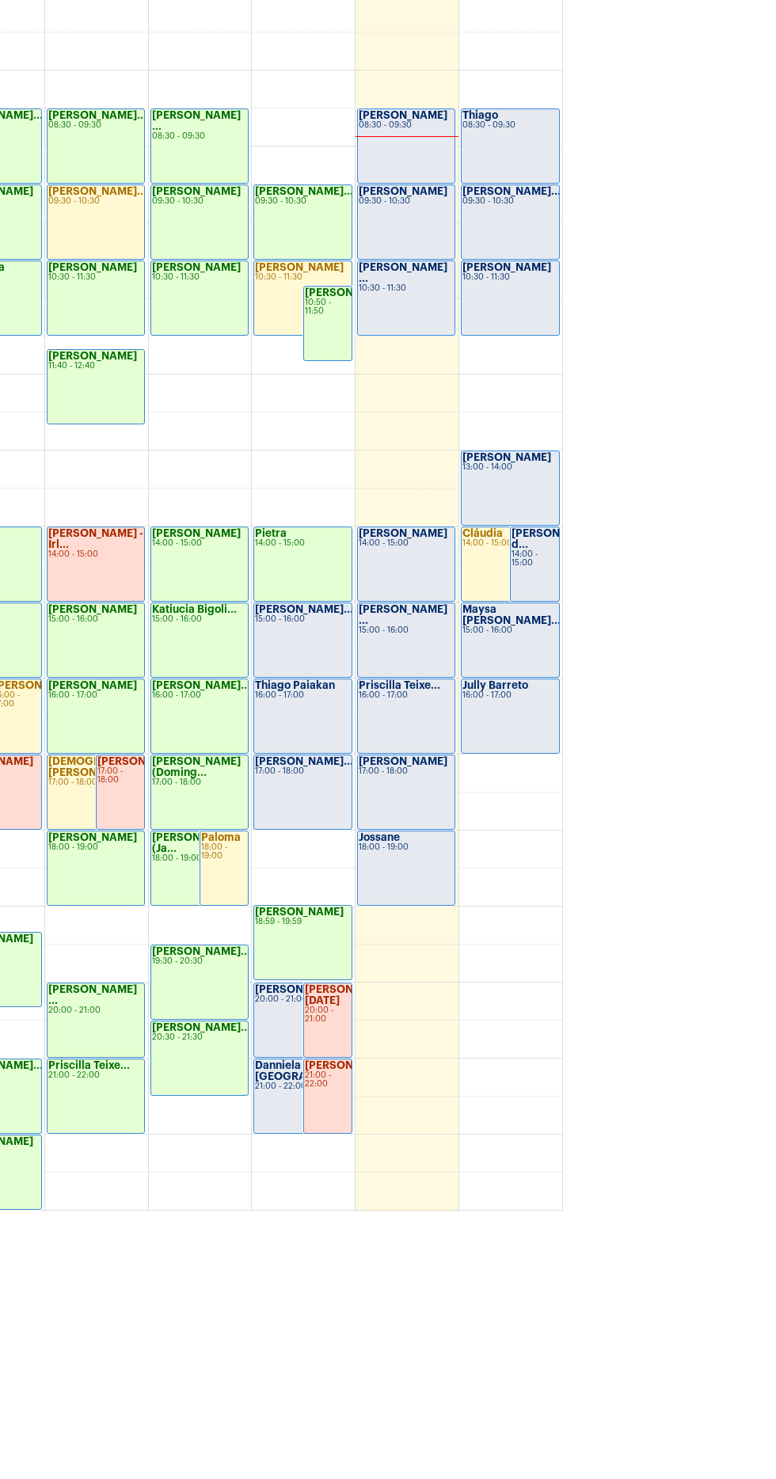
scroll to position [464, 0]
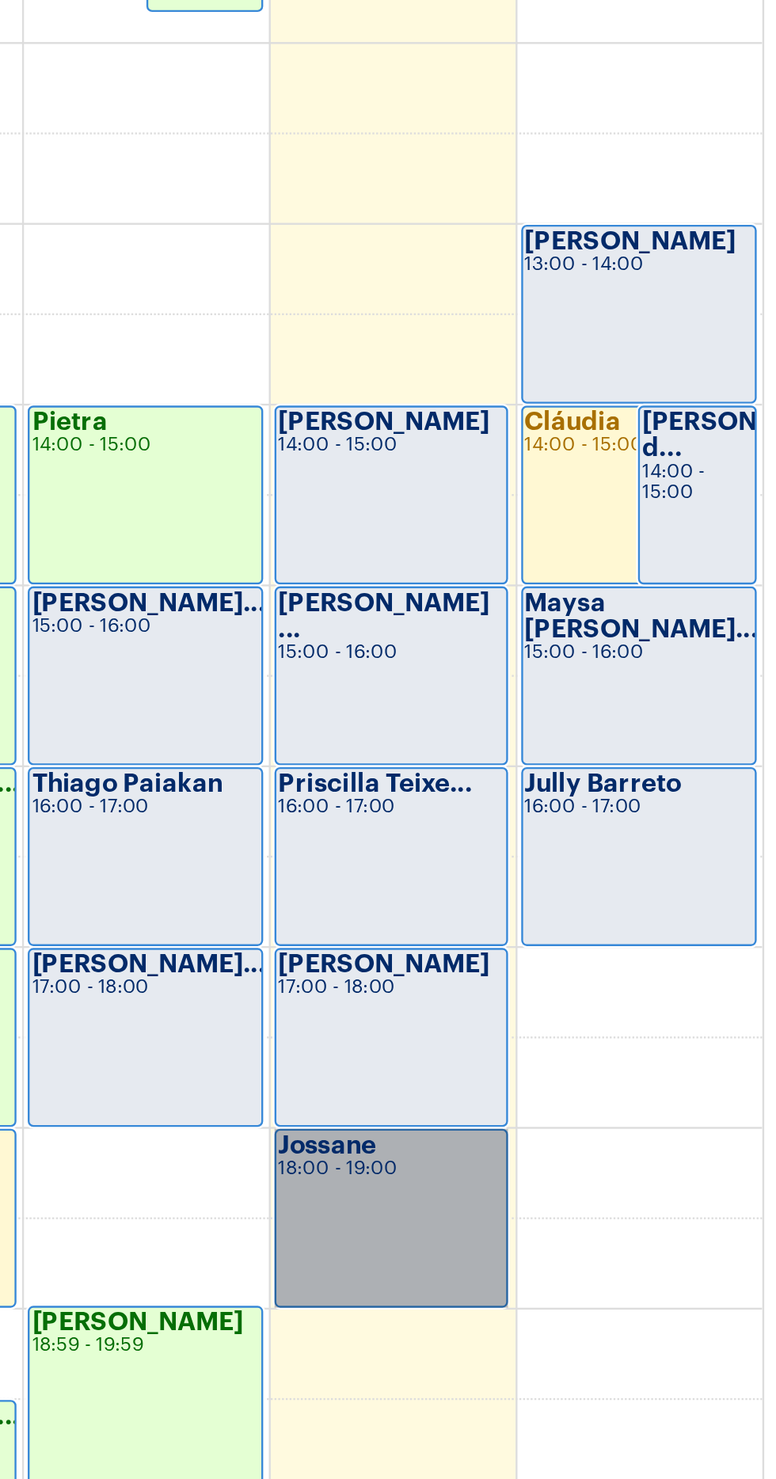
click at [621, 1140] on link "Jossane 18:00 - 19:00" at bounding box center [607, 1130] width 98 height 75
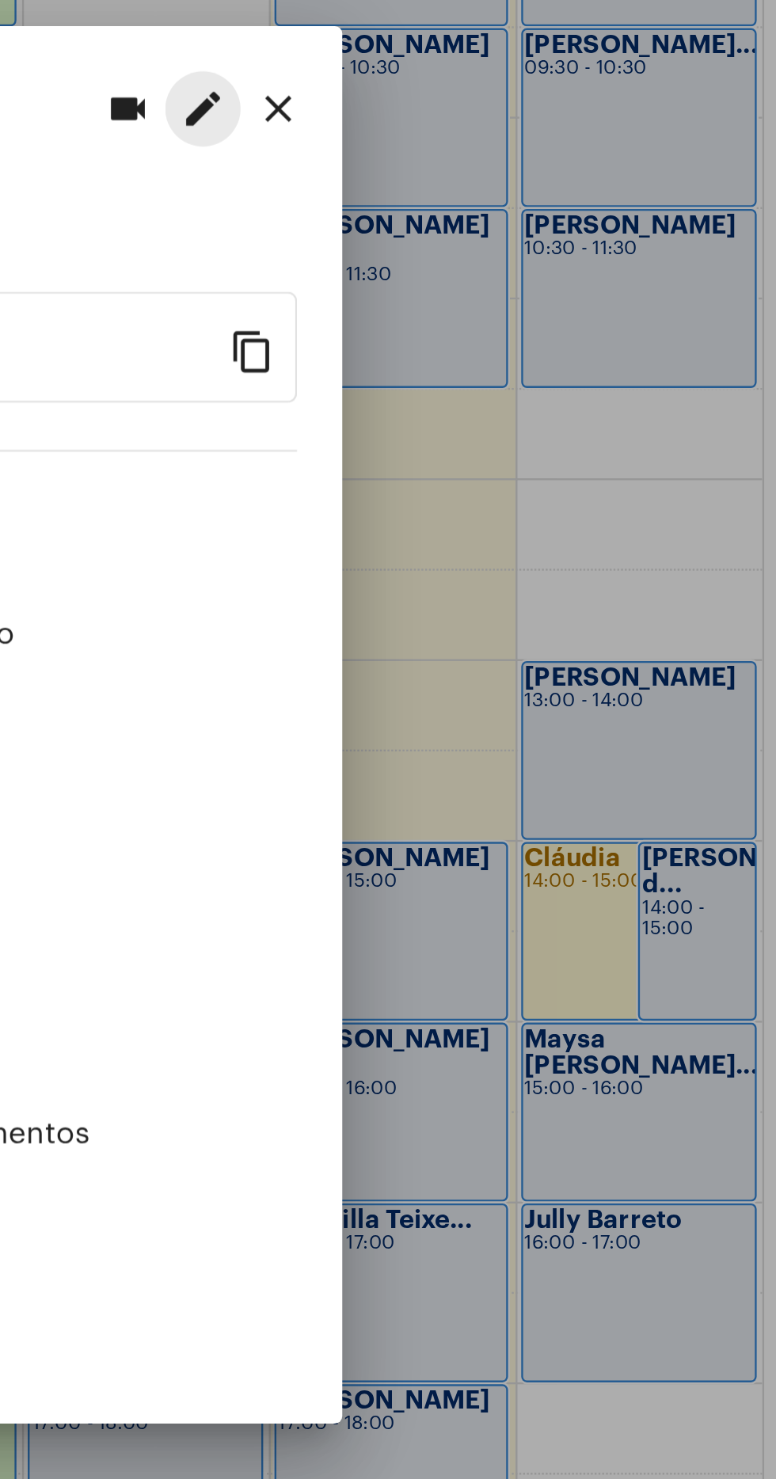
click at [532, 471] on mat-icon "edit" at bounding box center [527, 480] width 19 height 19
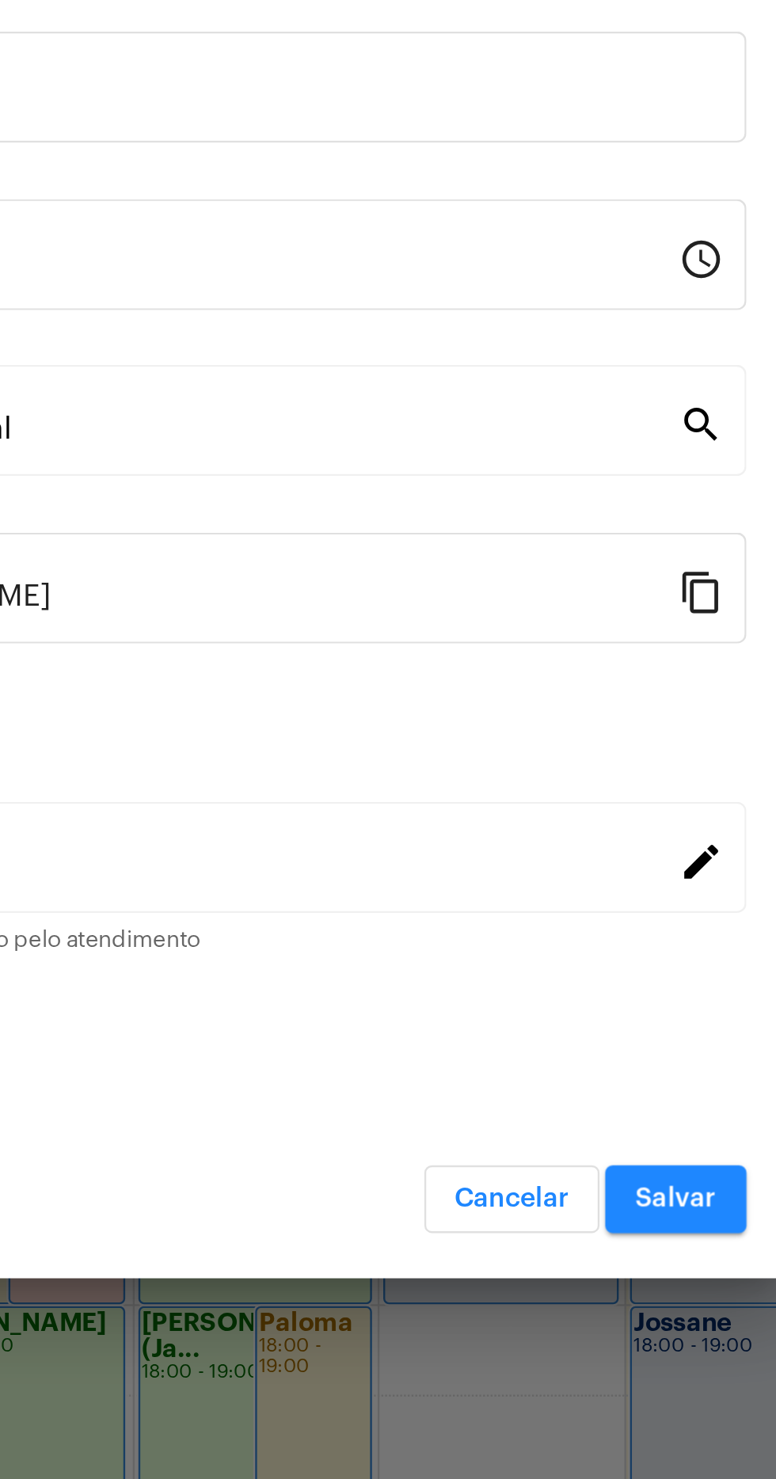
click at [510, 1053] on span "Cancelar" at bounding box center [508, 1047] width 48 height 11
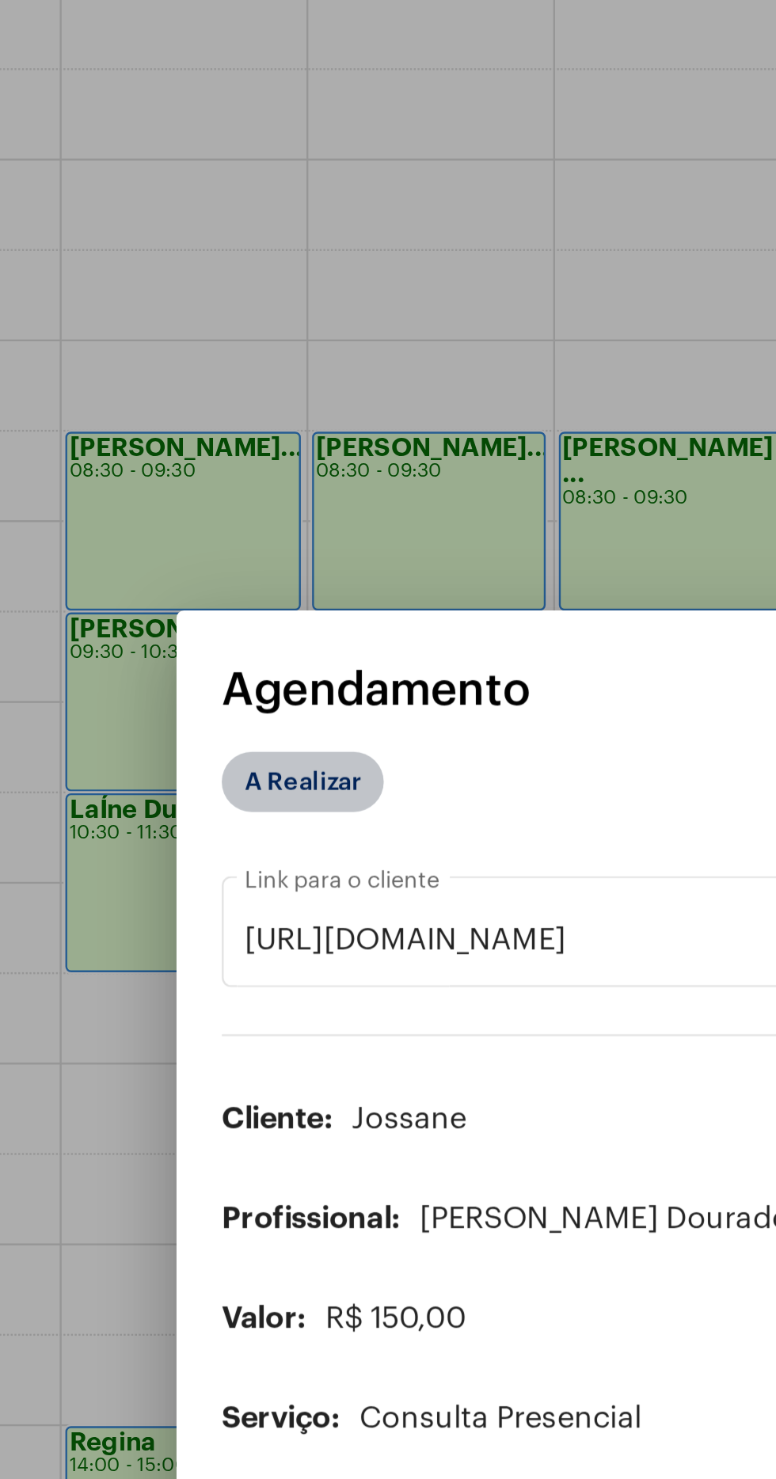
click at [255, 531] on mat-chip "A Realizar" at bounding box center [243, 517] width 68 height 25
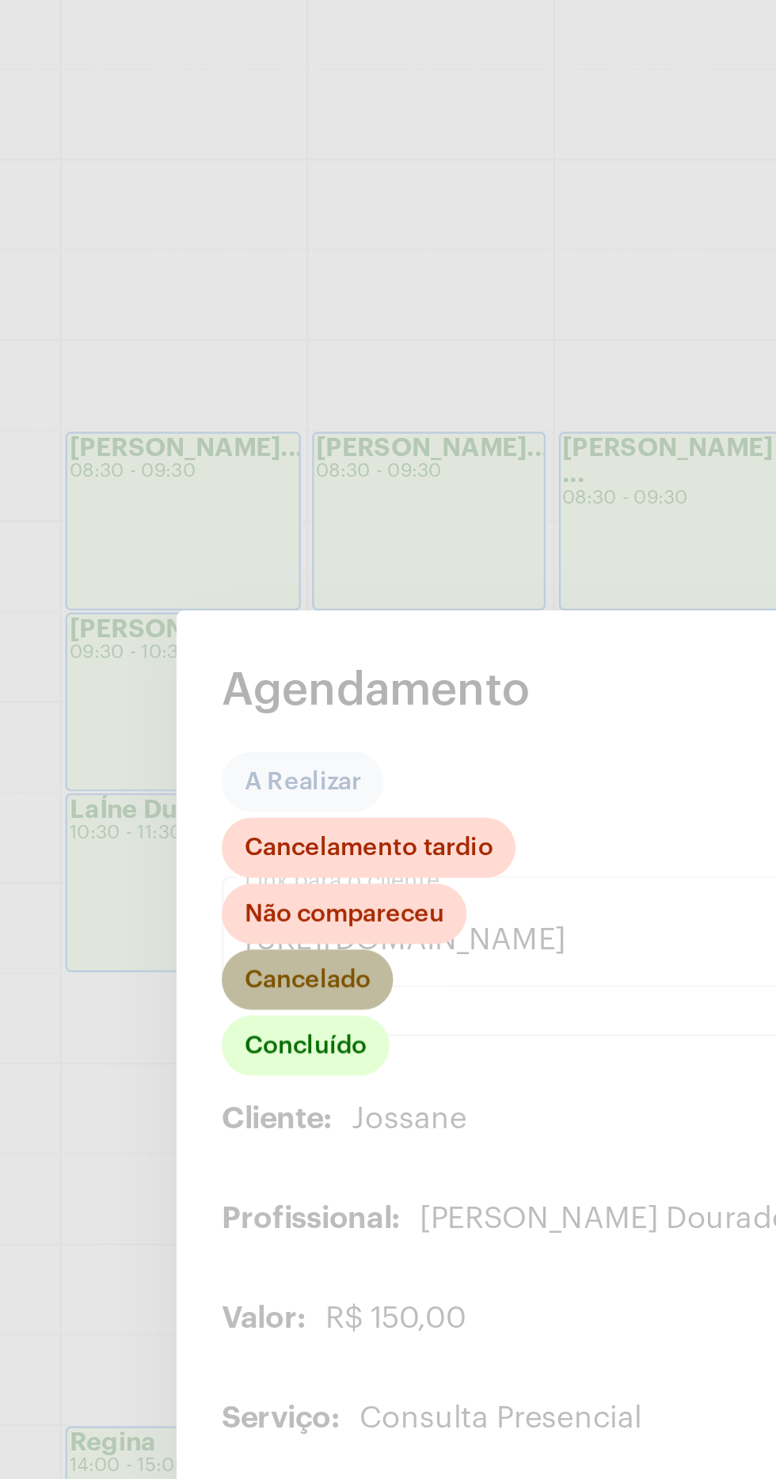
click at [266, 614] on mat-chip "Cancelado" at bounding box center [245, 600] width 72 height 25
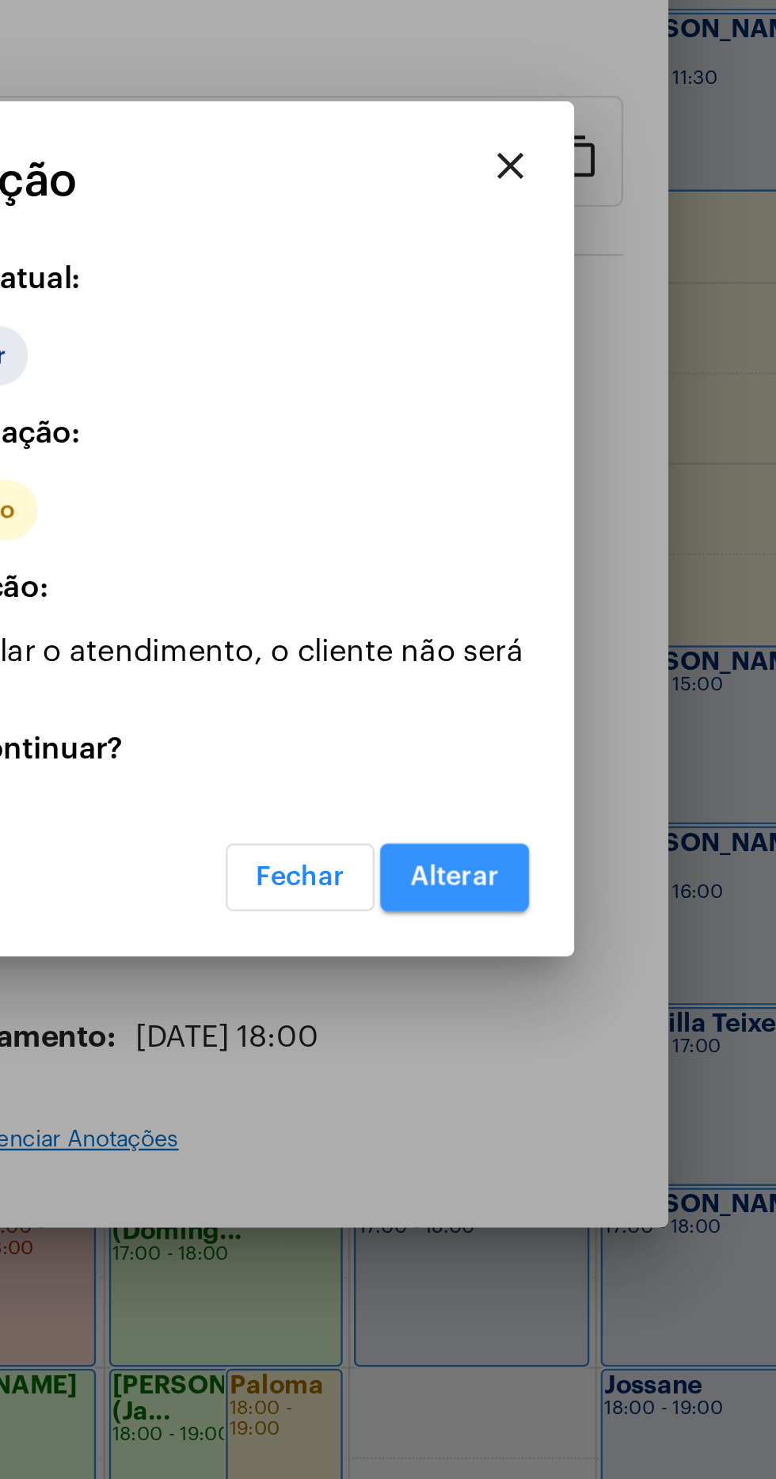
click at [506, 901] on button "Alterar" at bounding box center [496, 886] width 63 height 29
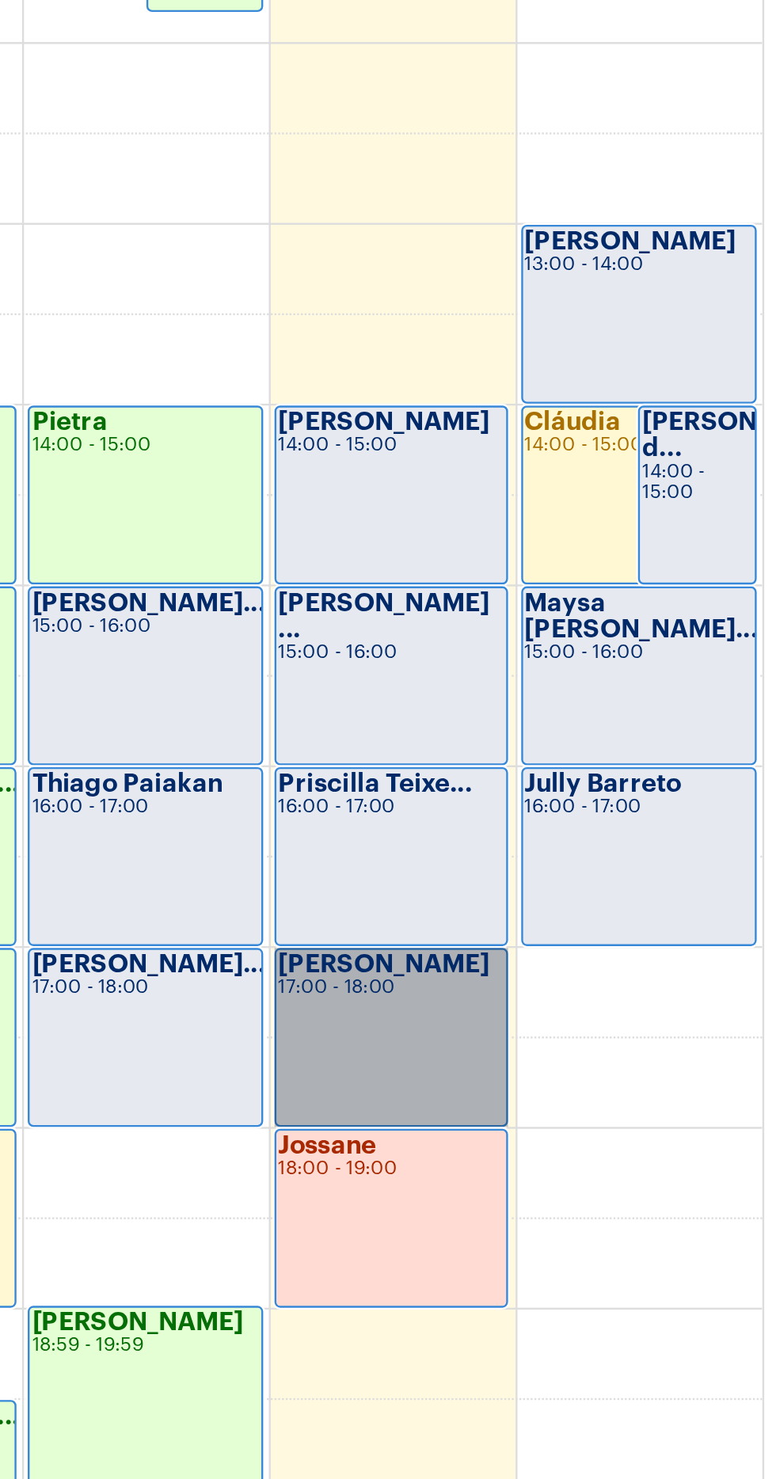
click at [625, 1047] on link "[PERSON_NAME] 17:00 - 18:00" at bounding box center [607, 1054] width 98 height 75
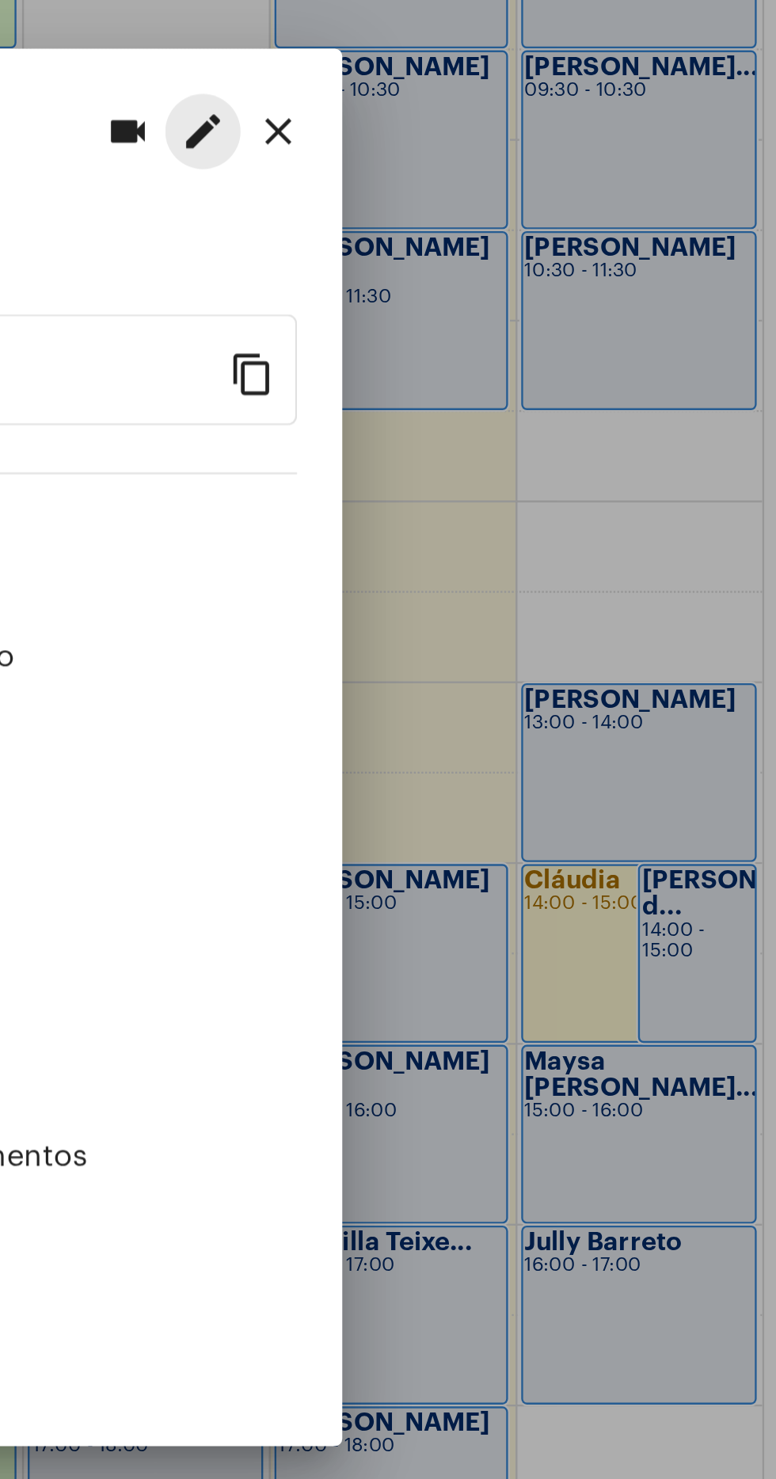
click at [535, 465] on button "edit" at bounding box center [528, 481] width 32 height 32
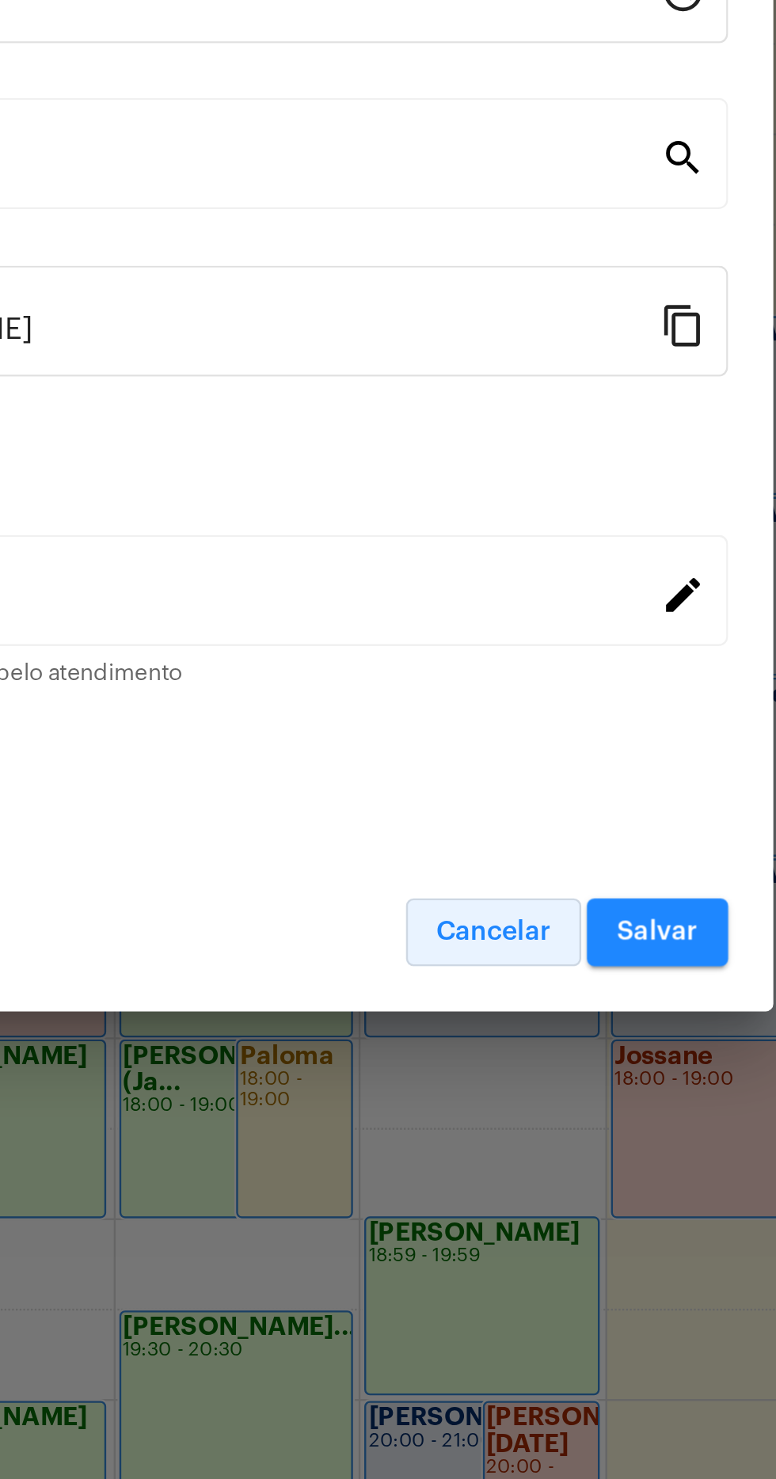
click at [511, 1053] on span "Cancelar" at bounding box center [508, 1047] width 48 height 11
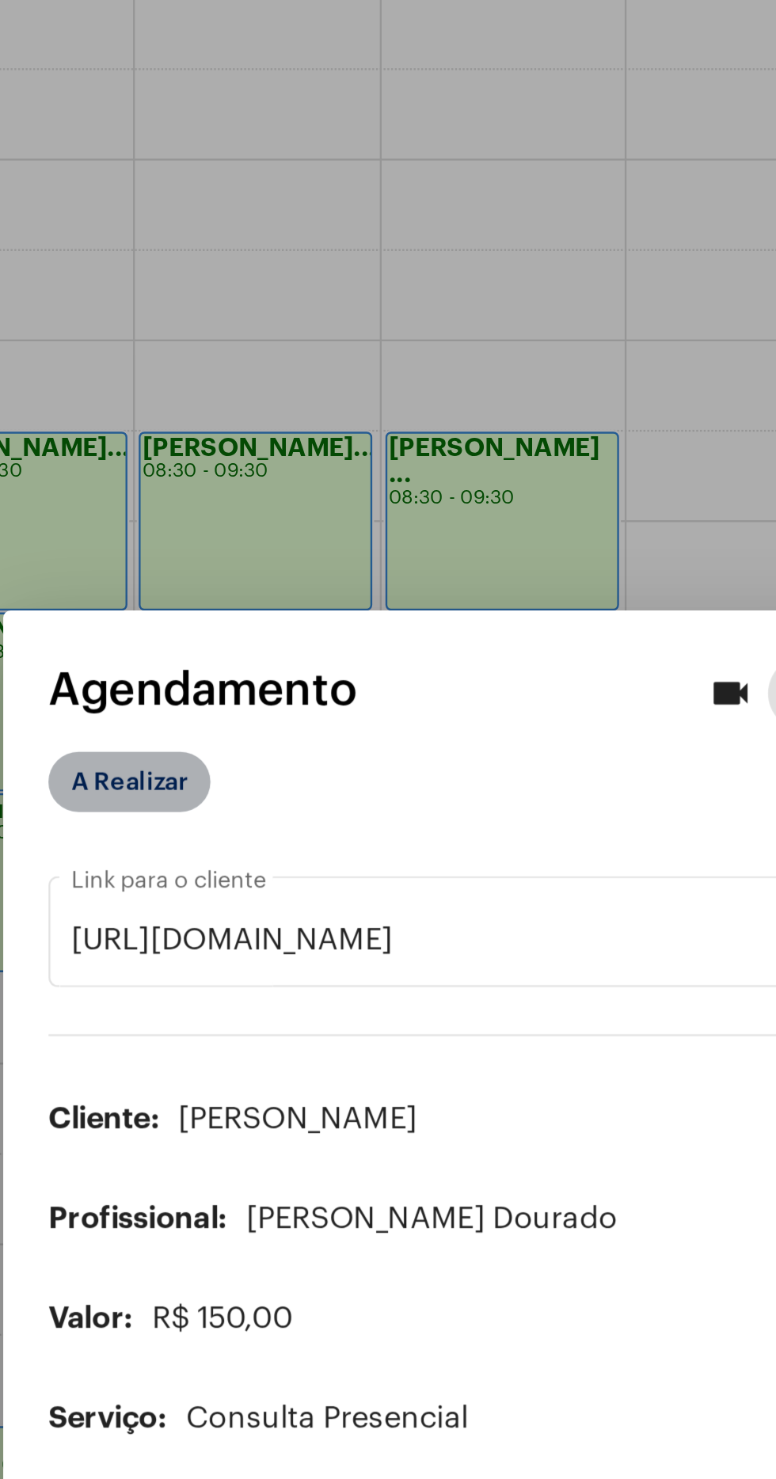
click at [264, 531] on mat-chip "A Realizar" at bounding box center [243, 517] width 68 height 25
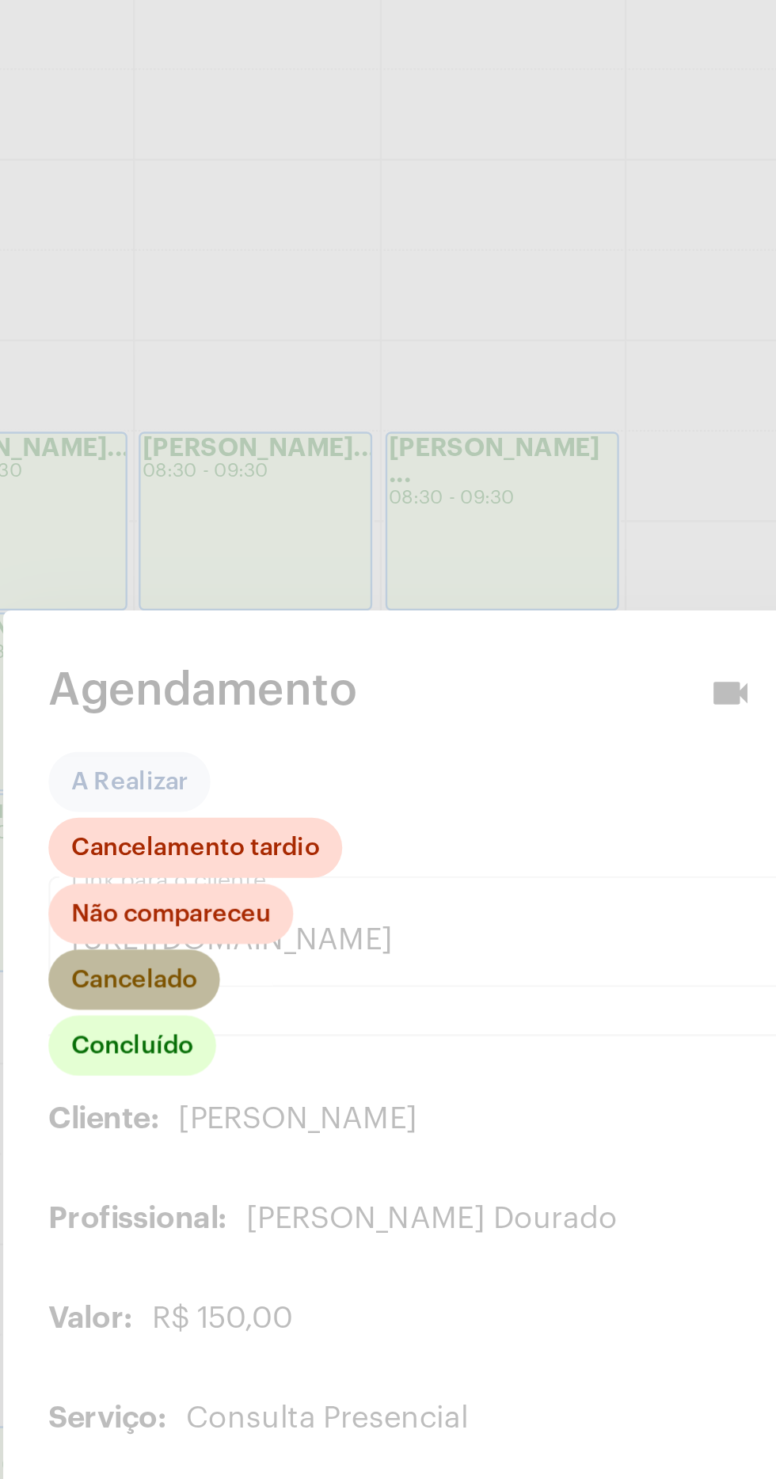
click at [265, 614] on mat-chip "Cancelado" at bounding box center [245, 600] width 72 height 25
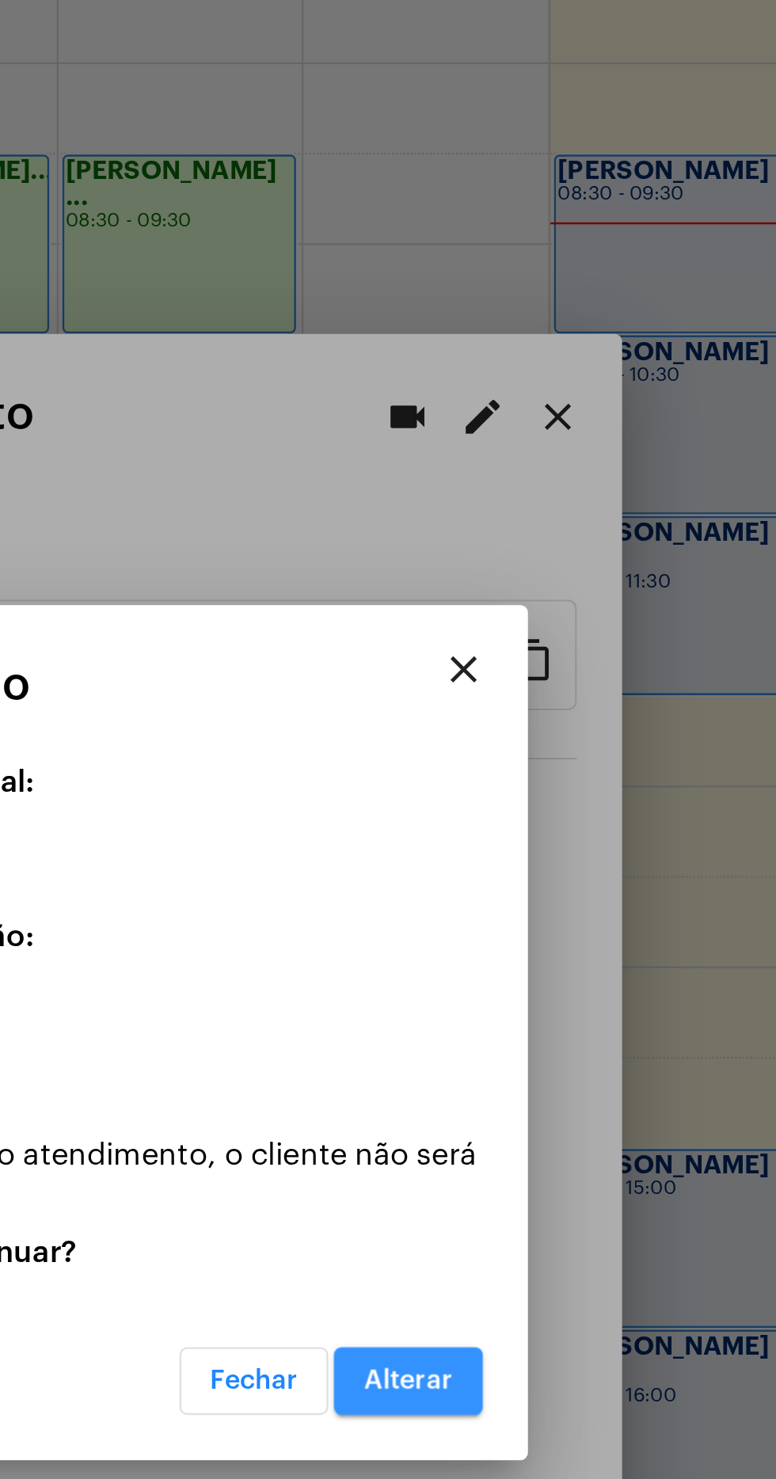
click at [510, 892] on span "Alterar" at bounding box center [496, 886] width 37 height 11
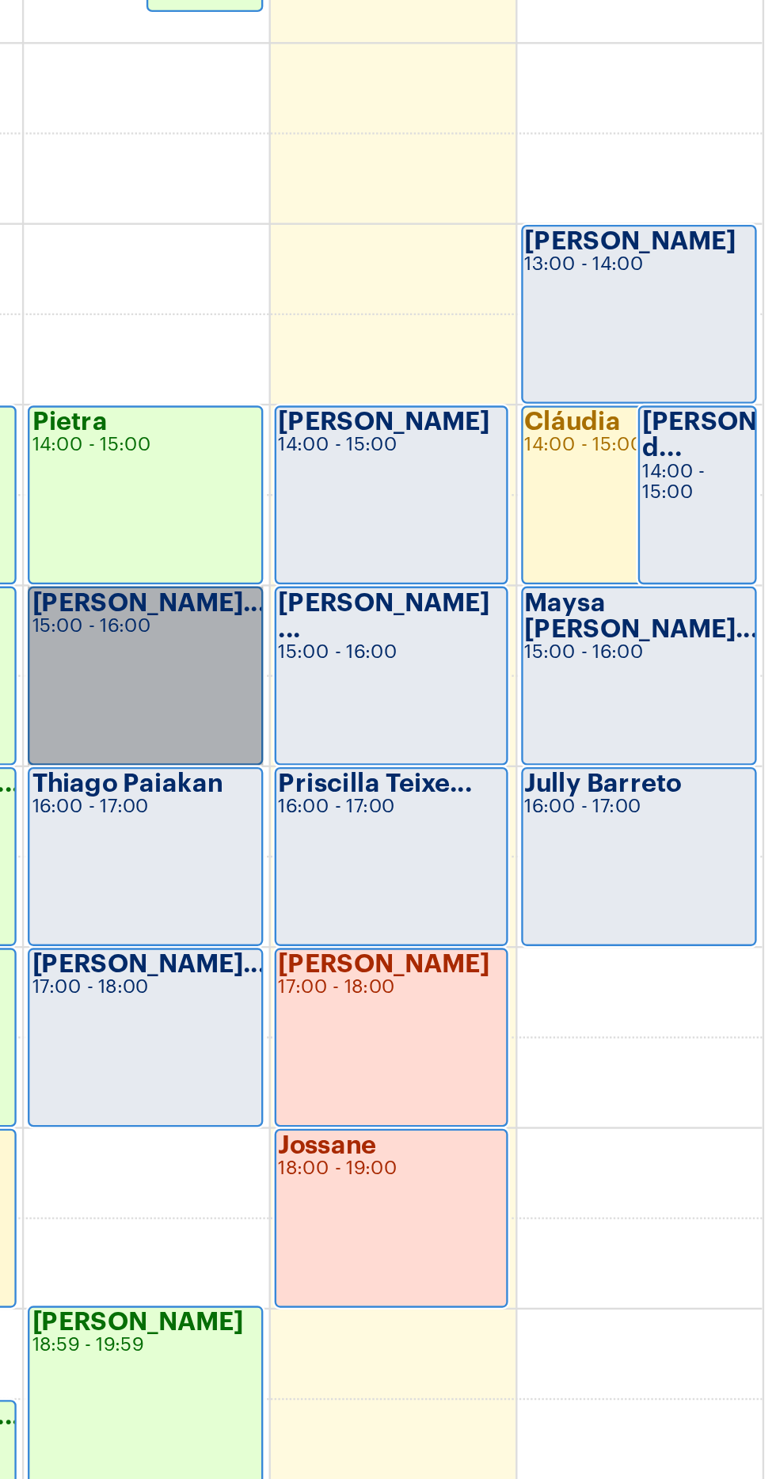
click at [482, 912] on link "[PERSON_NAME]... 15:00 - 16:00" at bounding box center [503, 902] width 98 height 75
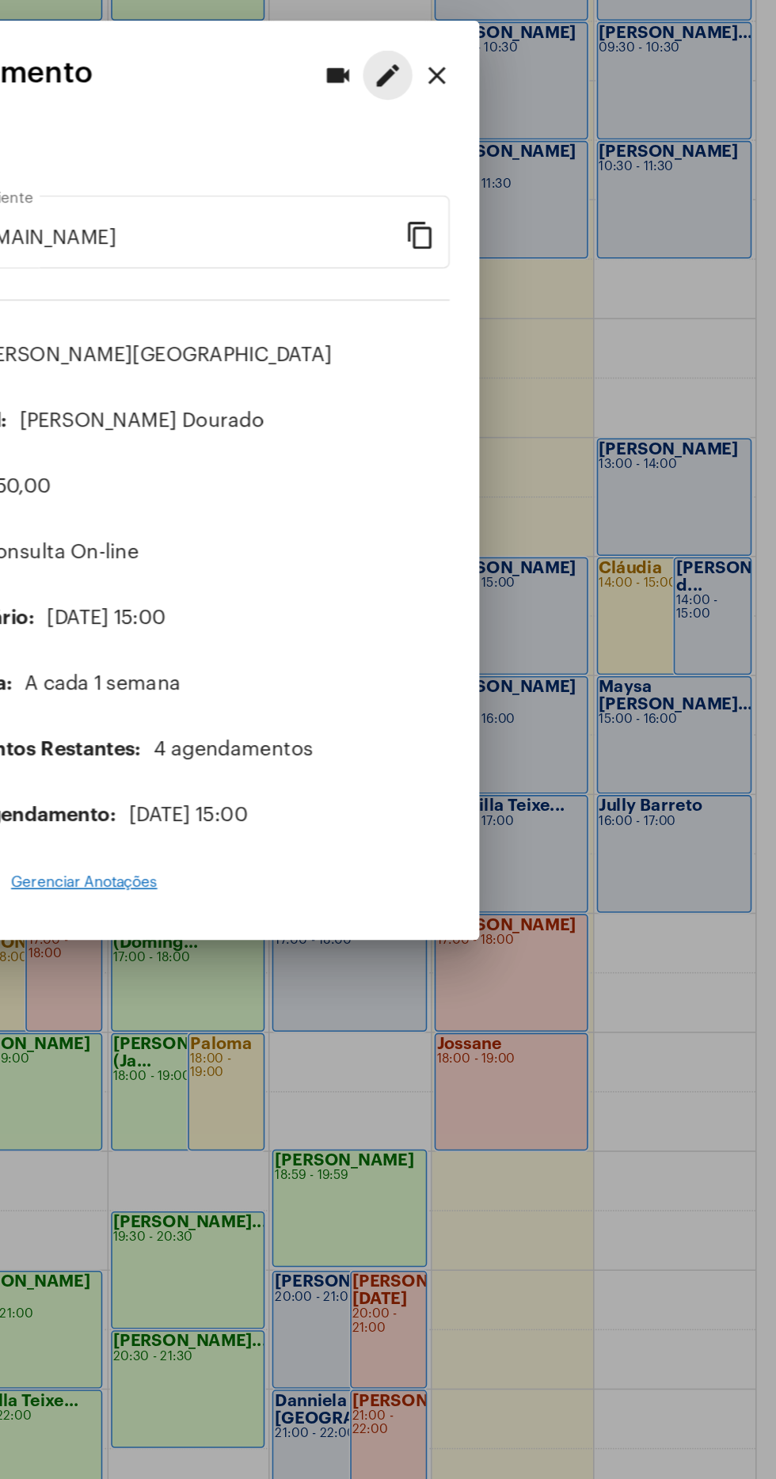
click at [529, 490] on mat-icon "edit" at bounding box center [527, 480] width 19 height 19
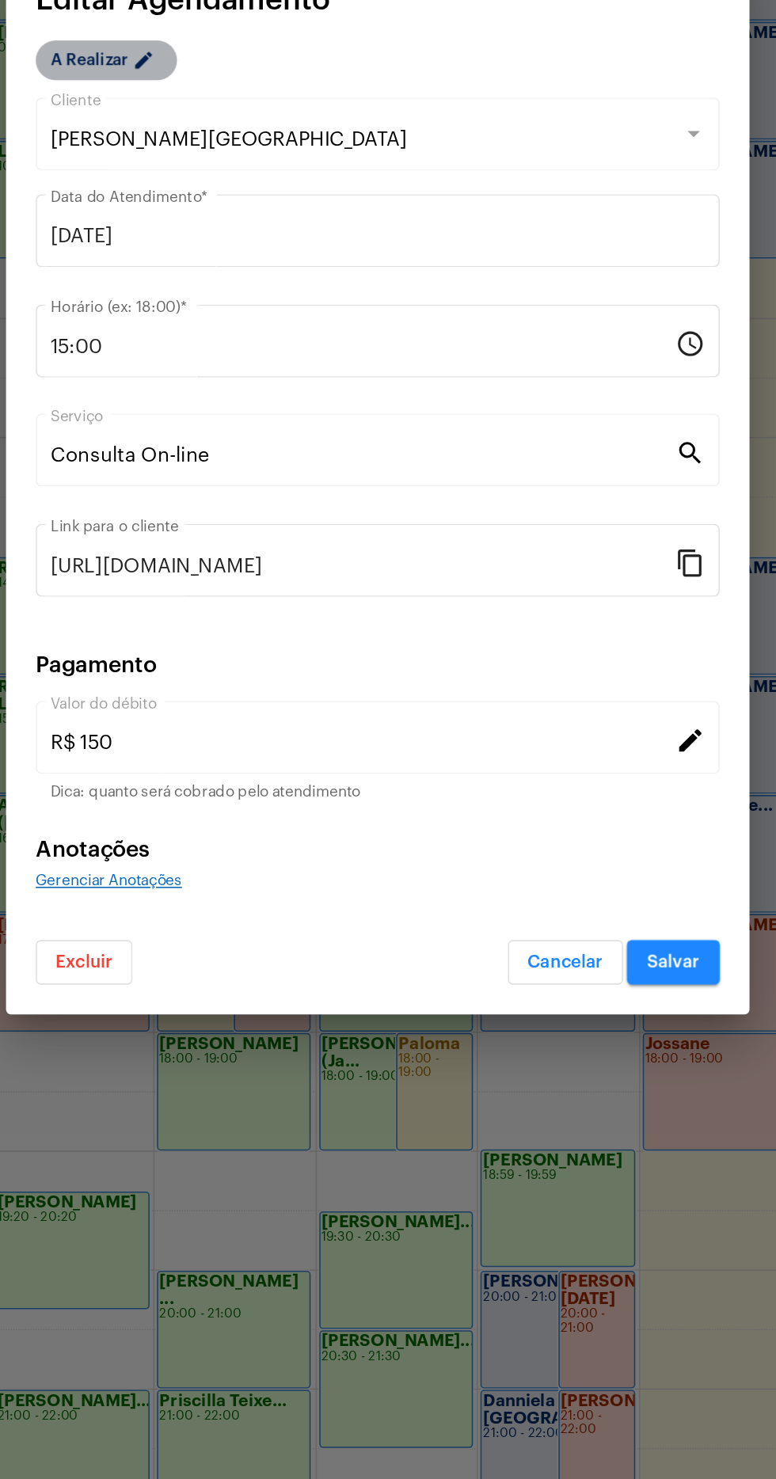
click at [195, 484] on mat-chip "A Realizar edit" at bounding box center [214, 471] width 90 height 25
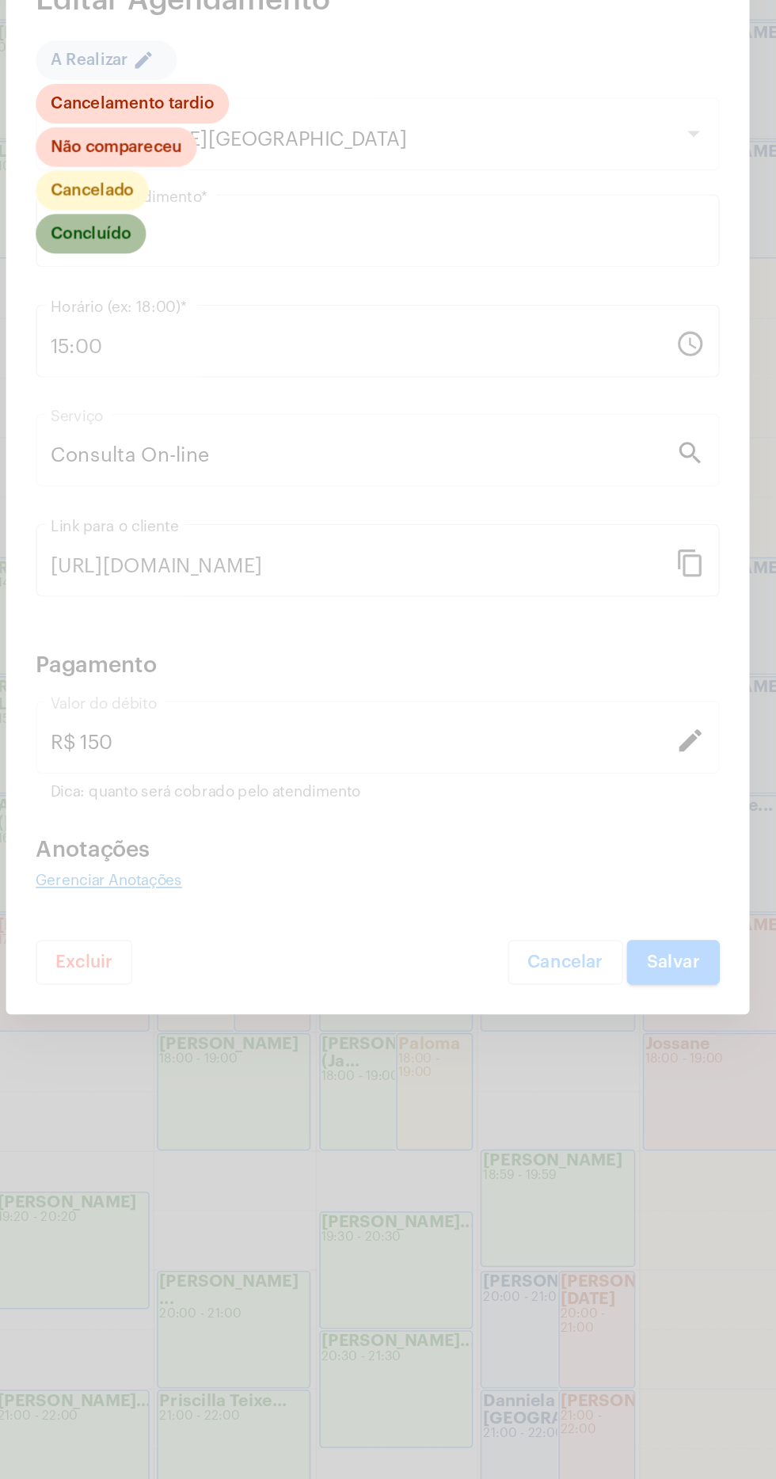
click at [222, 595] on mat-chip "Concluído" at bounding box center [204, 581] width 70 height 25
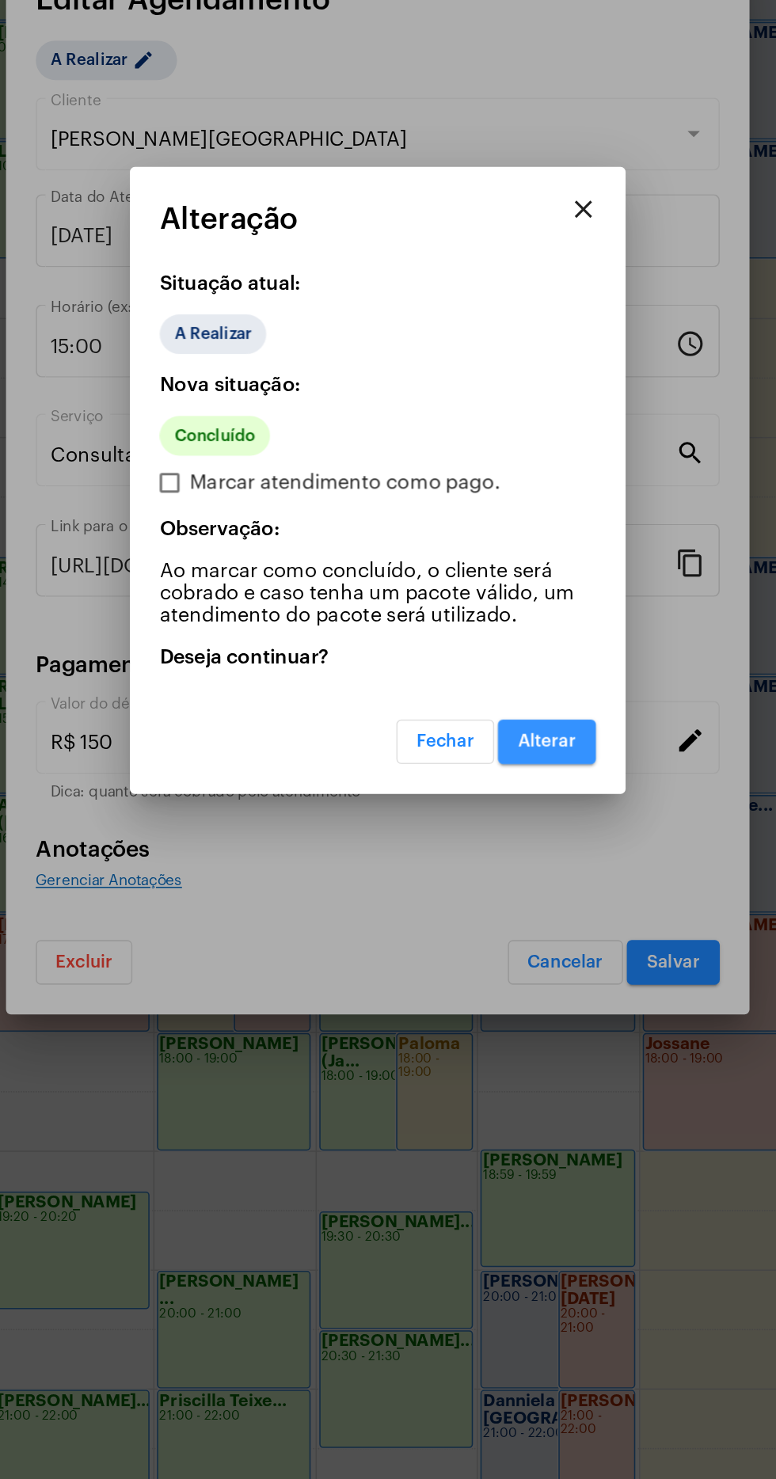
click at [510, 921] on button "Alterar" at bounding box center [496, 907] width 63 height 29
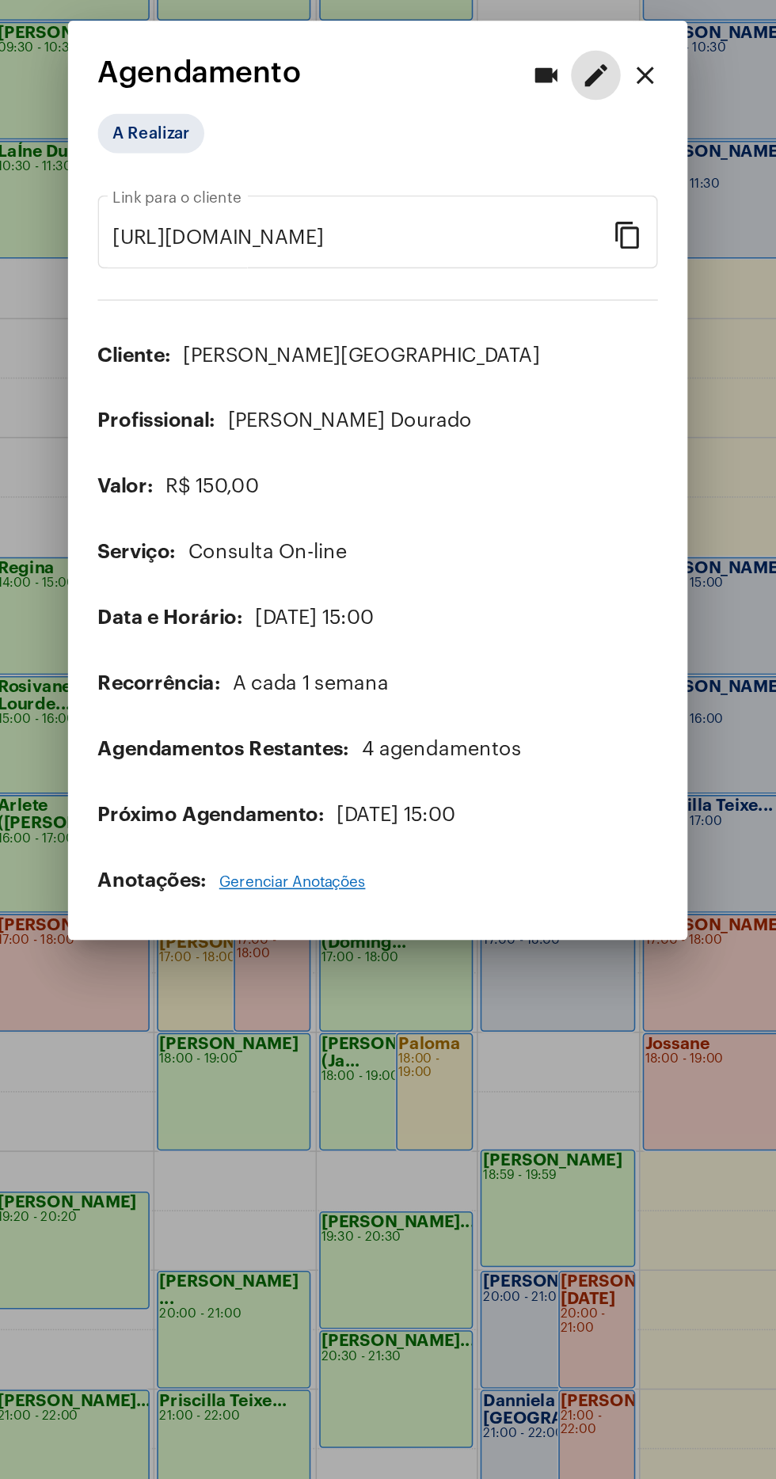
click at [292, 1199] on div at bounding box center [388, 739] width 776 height 1479
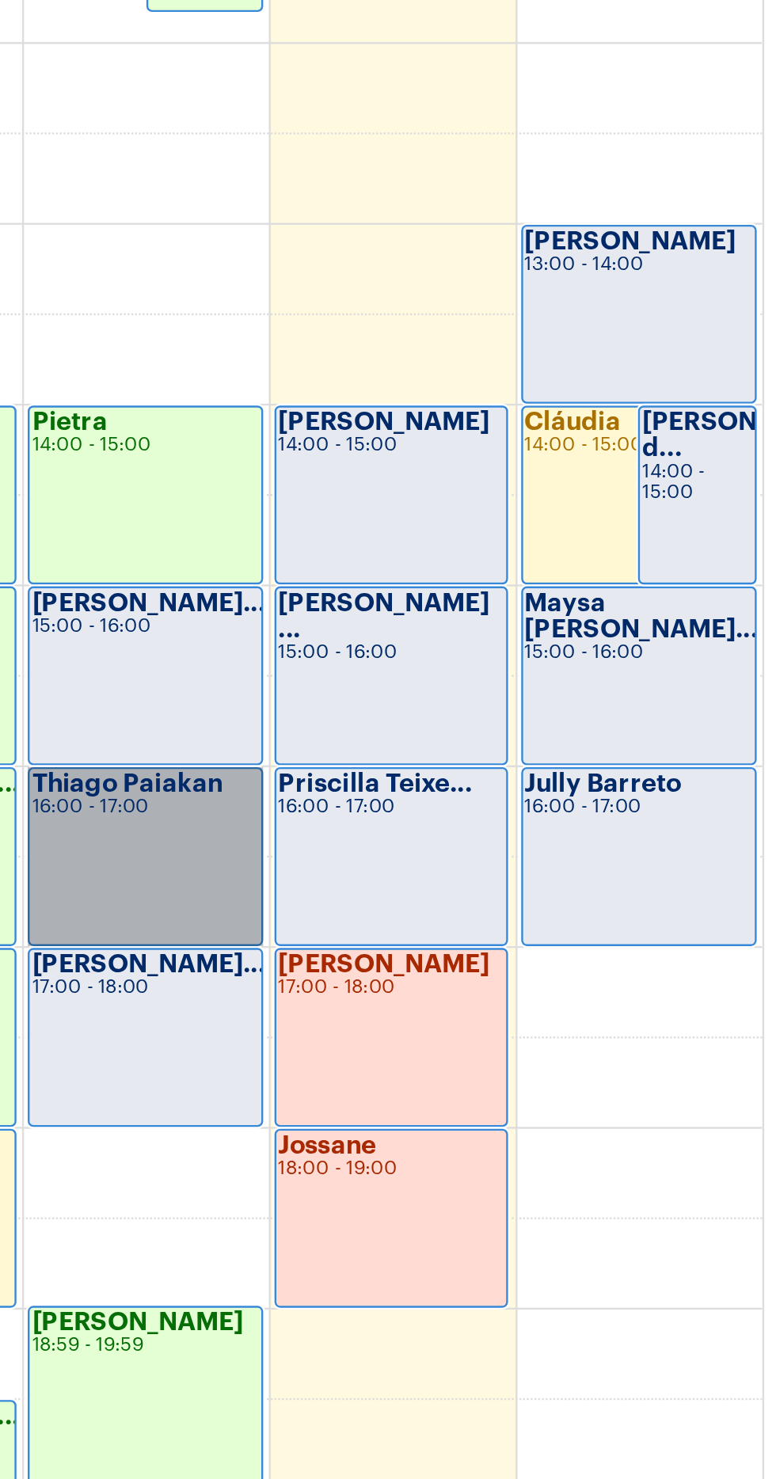
click at [510, 971] on link "Thiago Paiakan 16:00 - 17:00" at bounding box center [503, 978] width 98 height 75
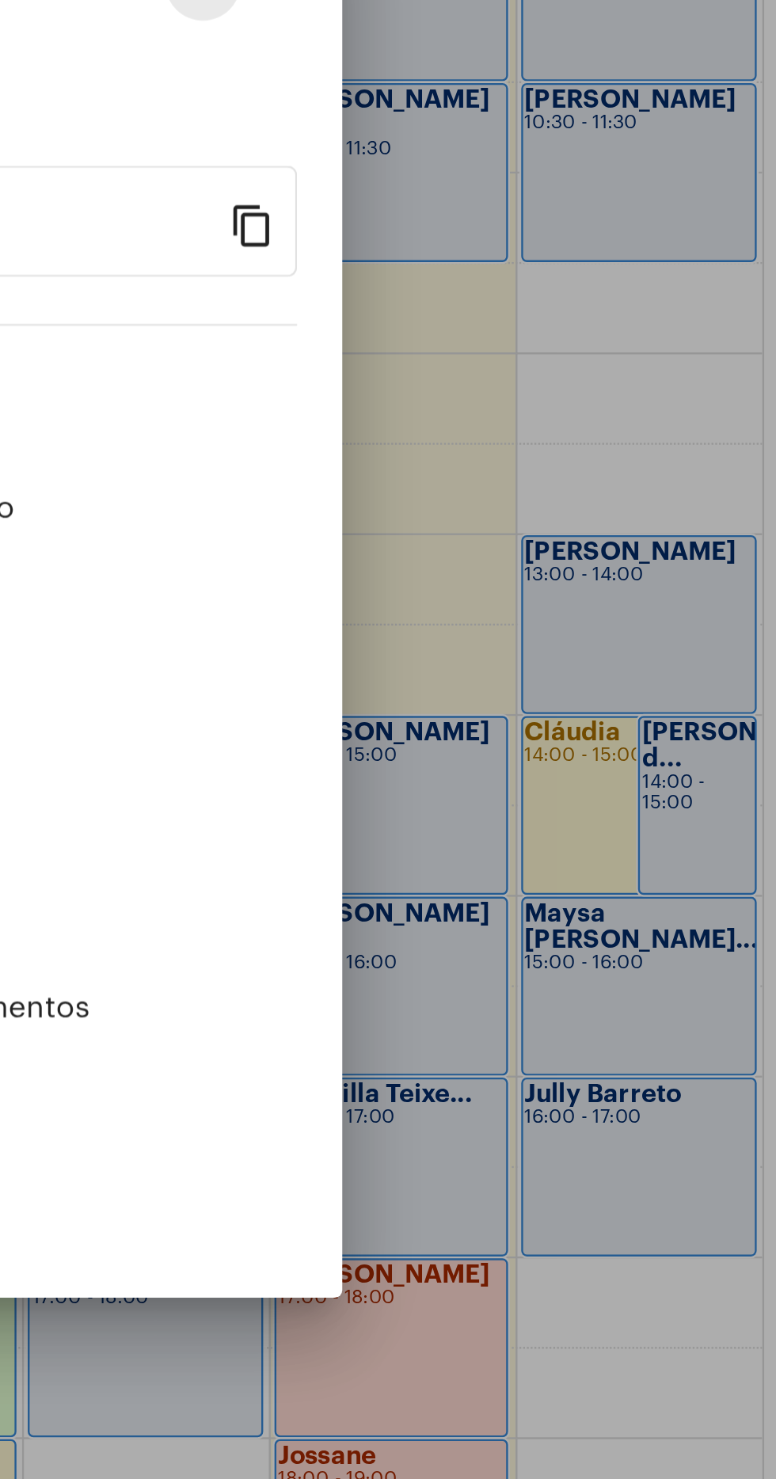
click at [529, 490] on mat-icon "edit" at bounding box center [527, 480] width 19 height 19
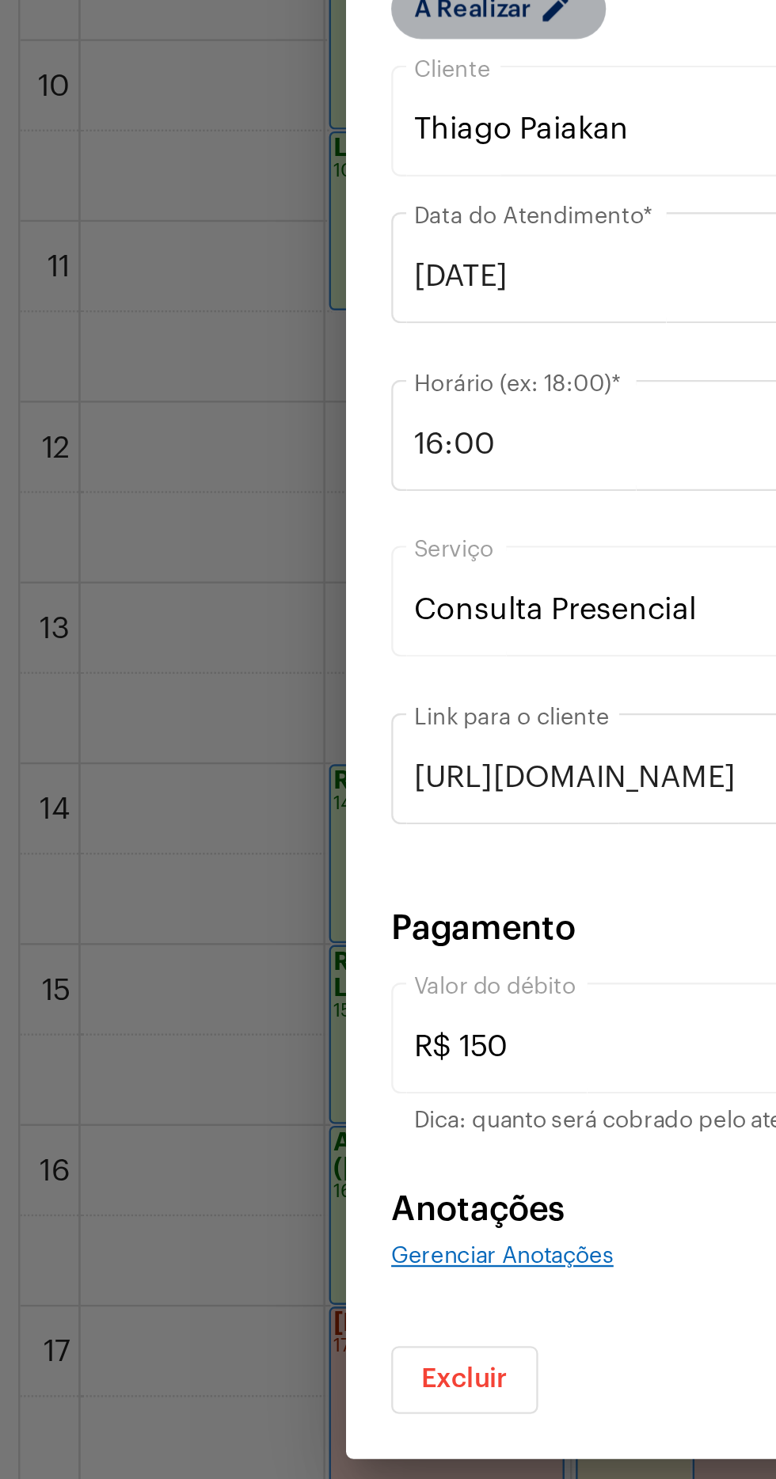
click at [204, 484] on mat-chip "A Realizar edit" at bounding box center [214, 471] width 90 height 25
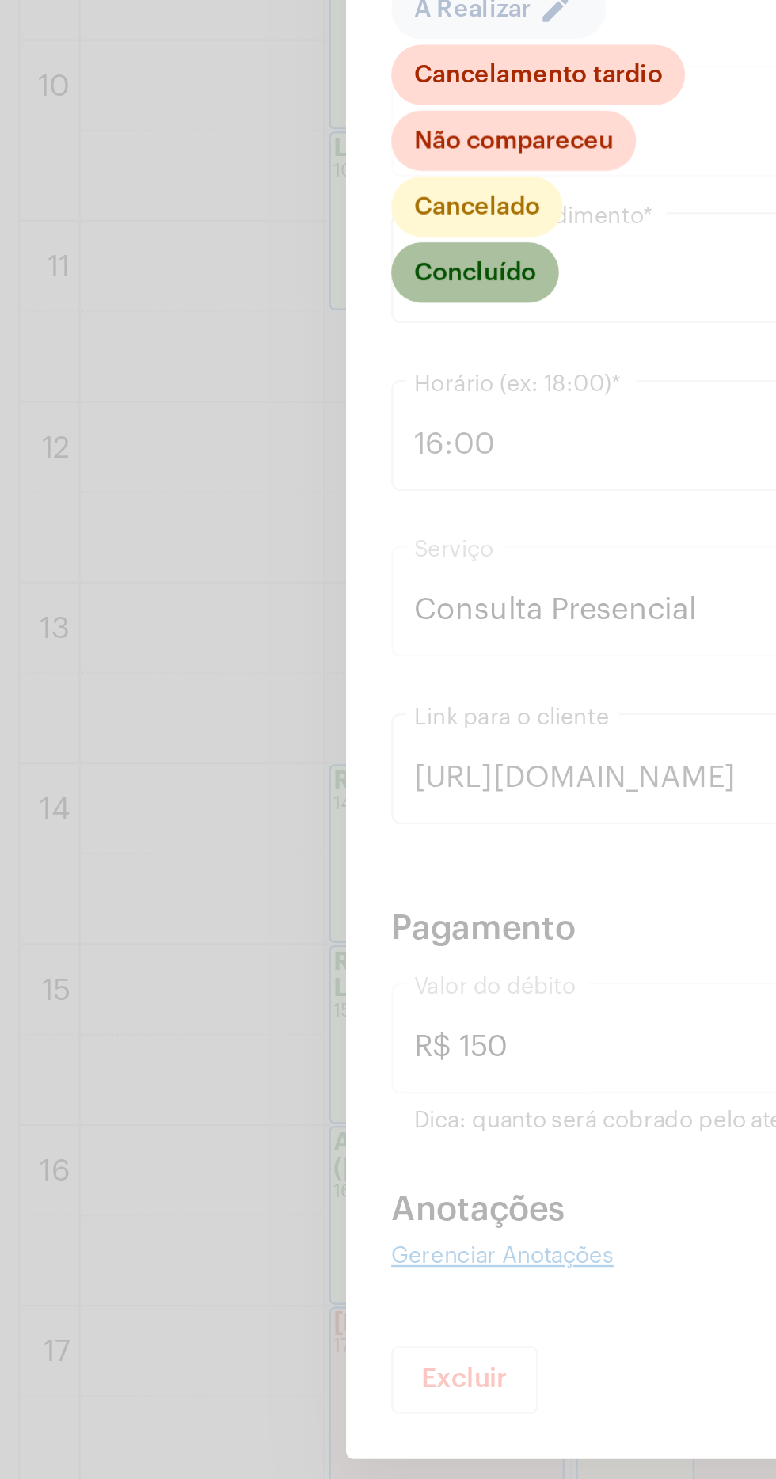
click at [219, 595] on mat-chip "Concluído" at bounding box center [204, 581] width 70 height 25
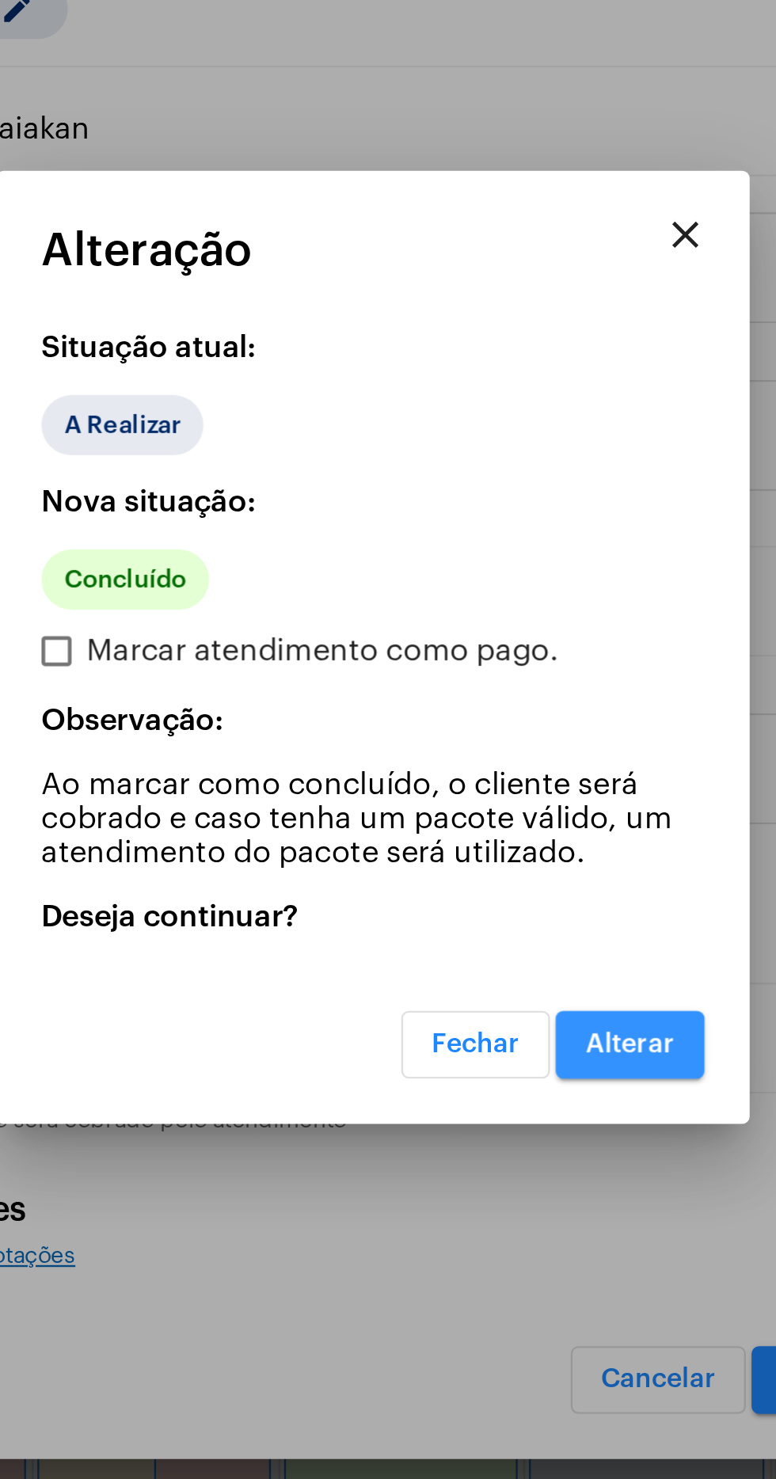
click at [485, 921] on button "Alterar" at bounding box center [496, 907] width 63 height 29
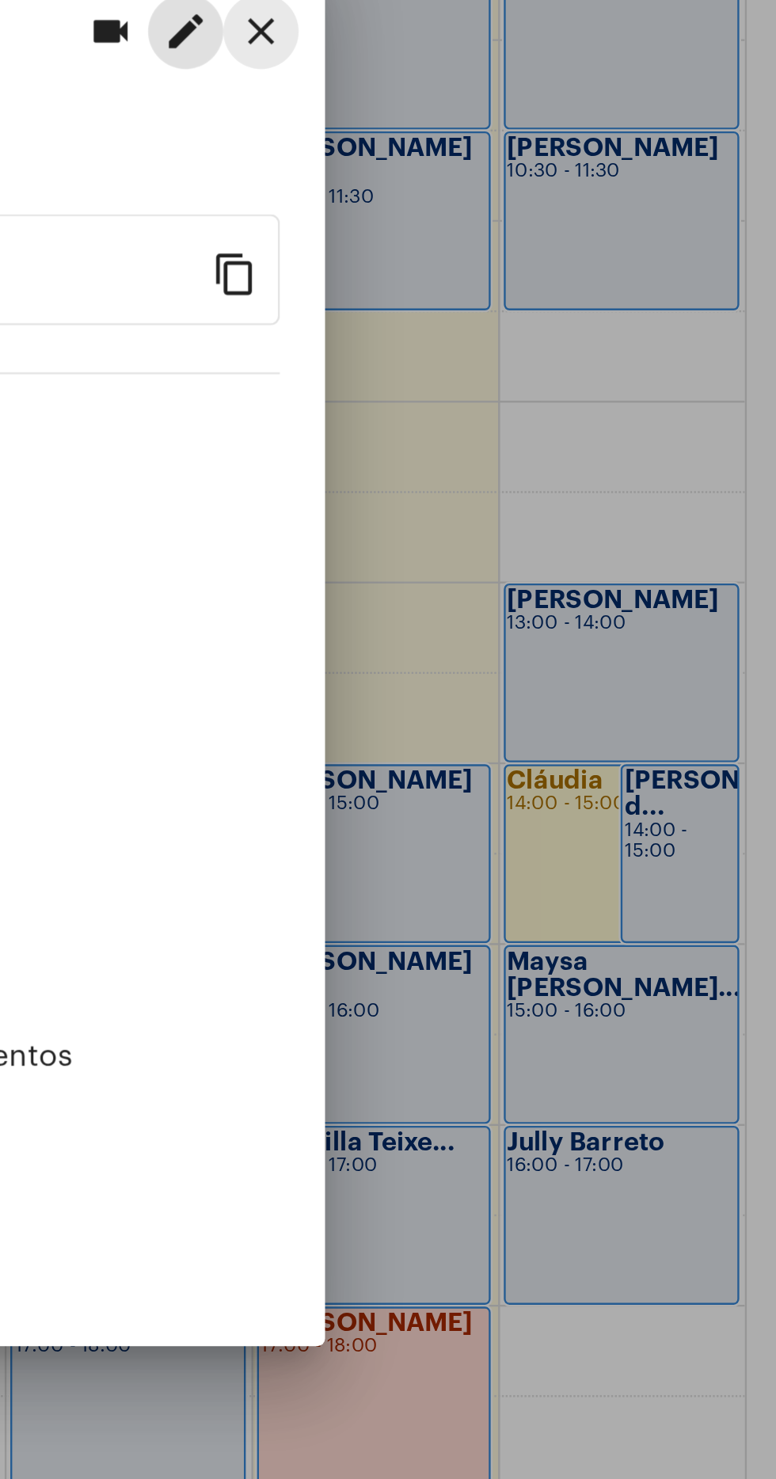
click at [570, 497] on button "close" at bounding box center [559, 481] width 32 height 32
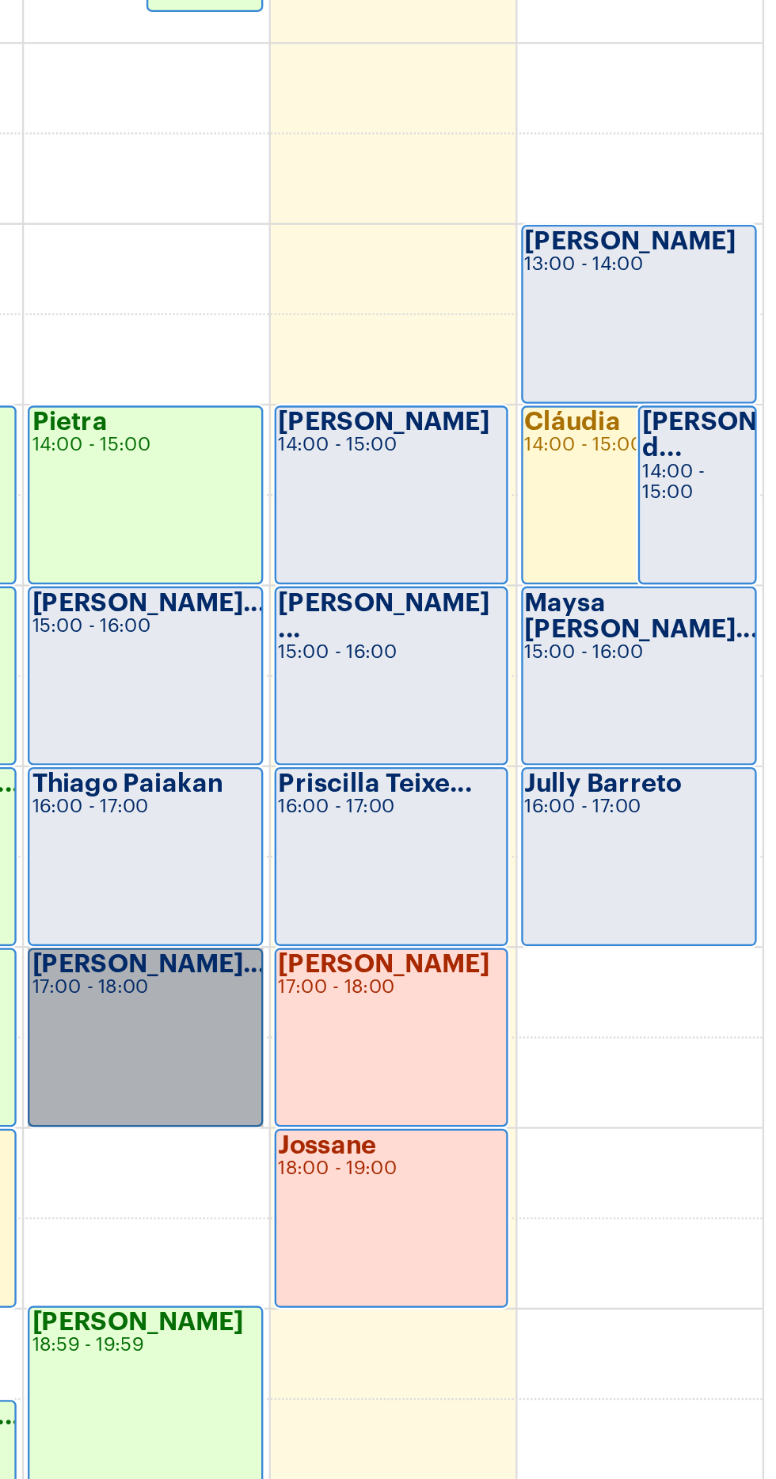
click at [512, 1047] on link "[PERSON_NAME]... 17:00 - 18:00" at bounding box center [503, 1054] width 98 height 75
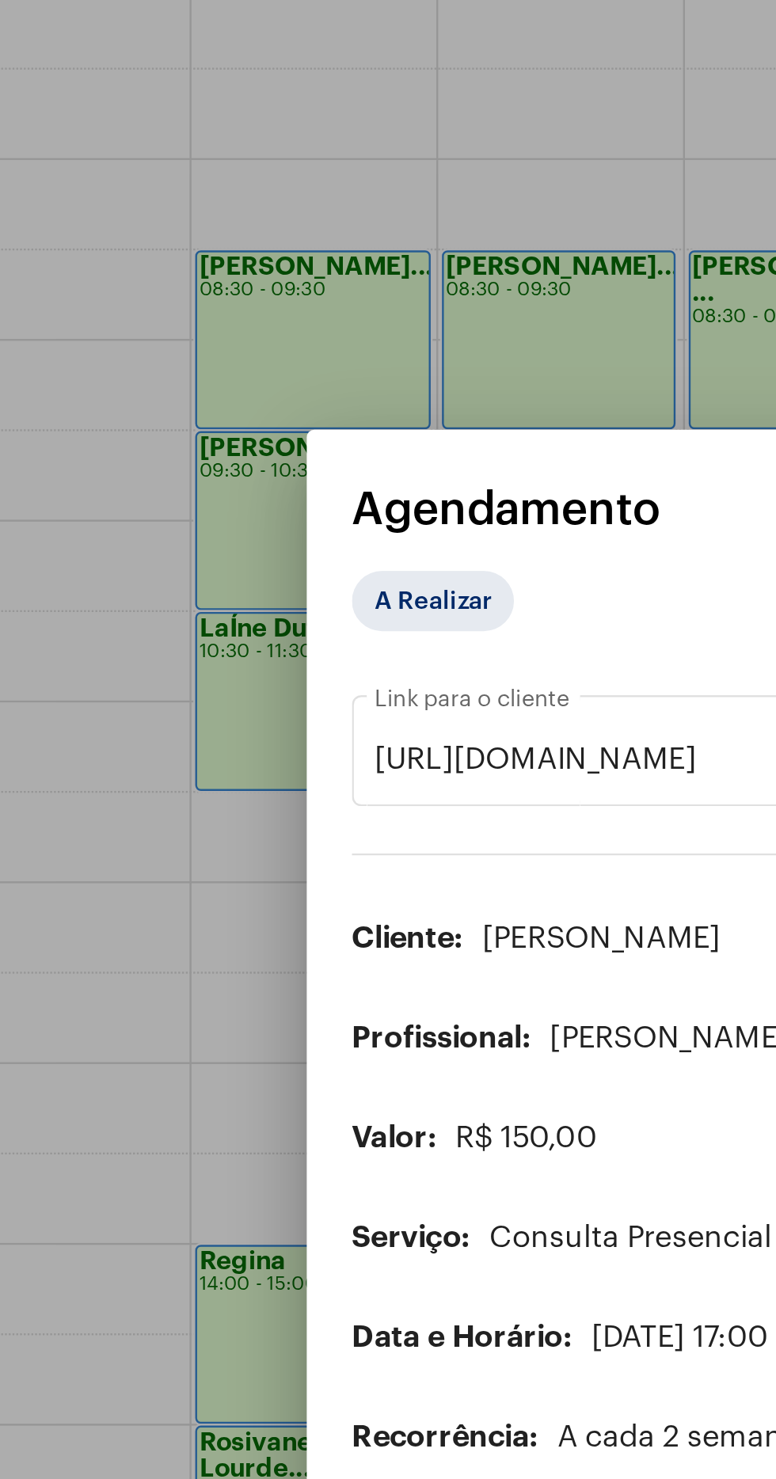
click at [251, 577] on input "[URL][DOMAIN_NAME]" at bounding box center [379, 584] width 320 height 14
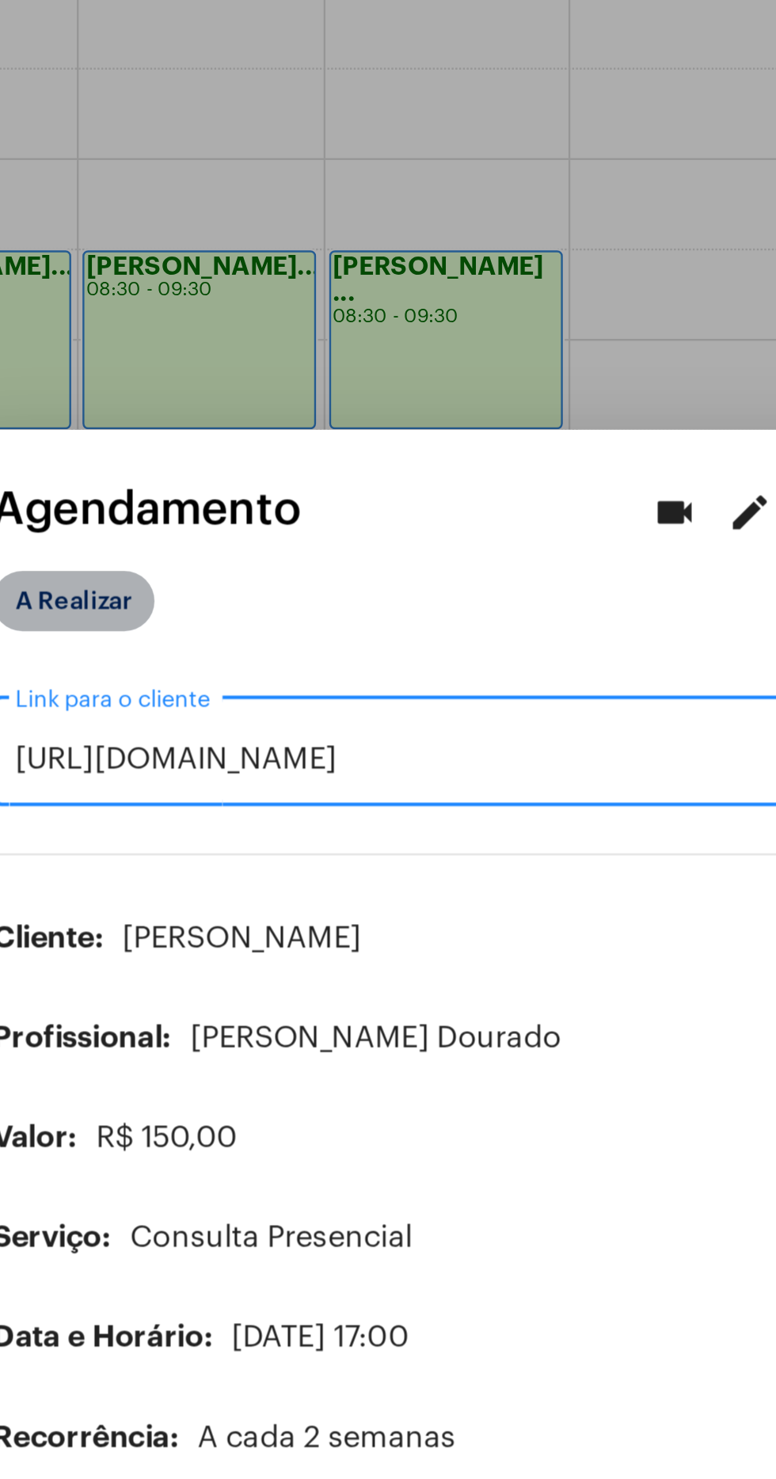
click at [265, 505] on mat-chip "A Realizar" at bounding box center [243, 517] width 68 height 25
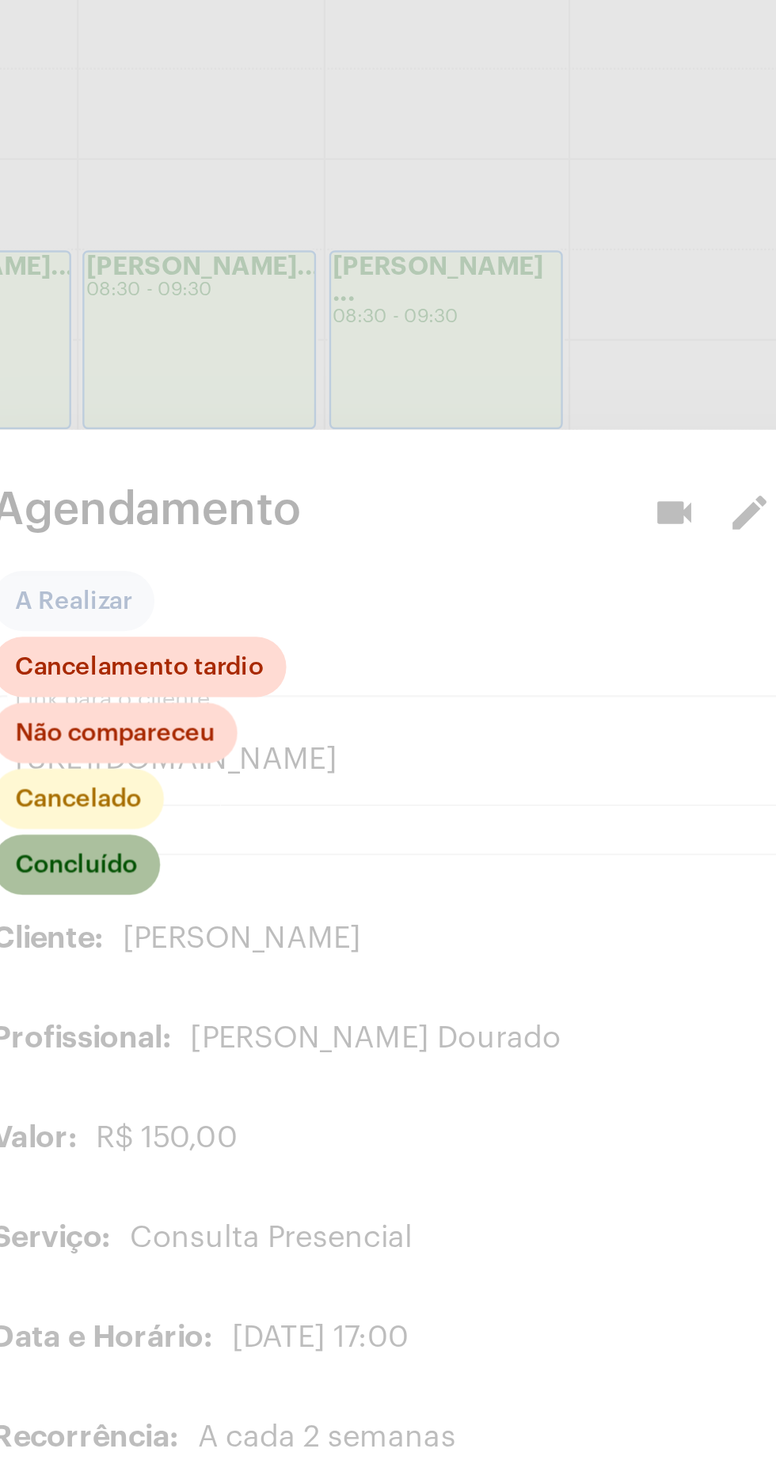
click at [263, 616] on mat-chip "Concluído" at bounding box center [244, 628] width 70 height 25
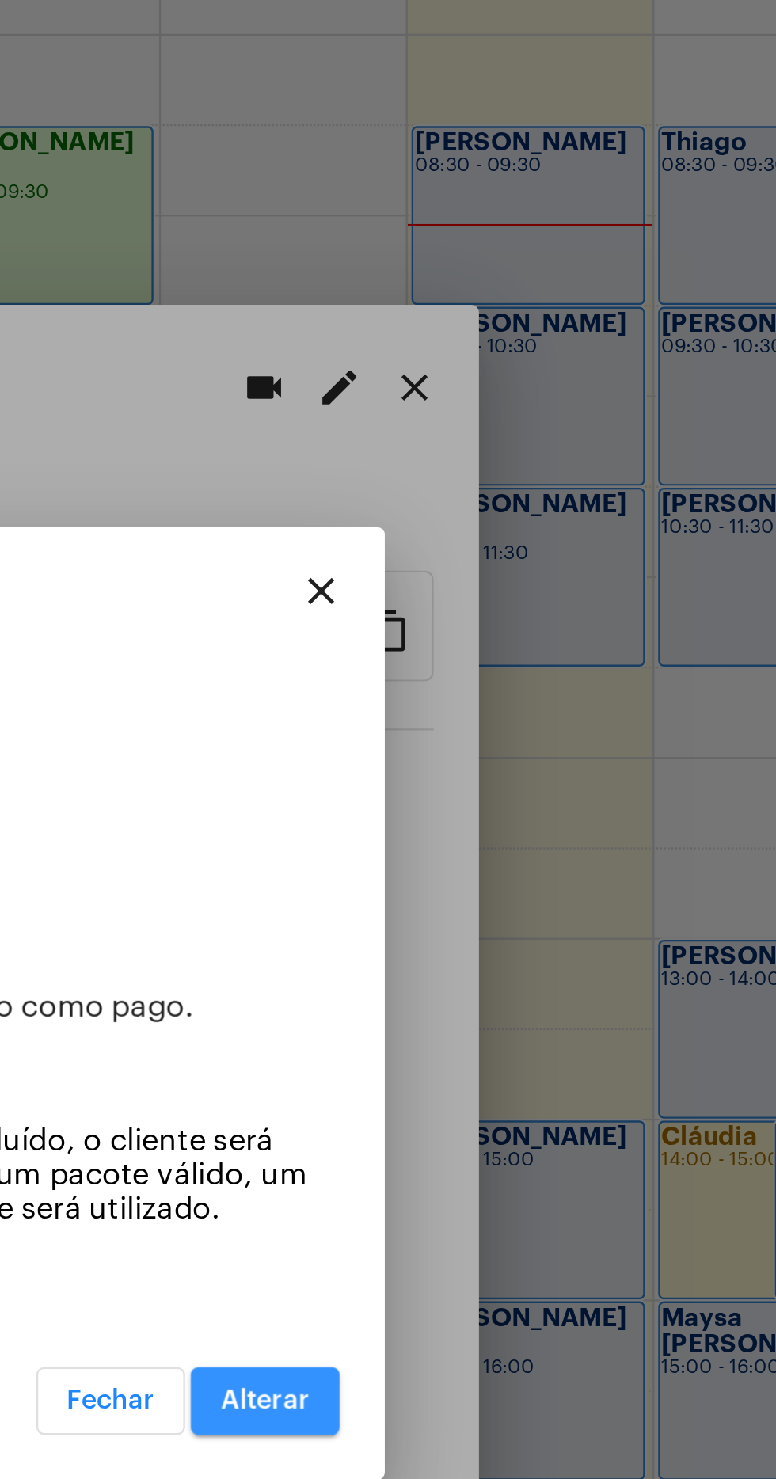
click at [508, 901] on span "Alterar" at bounding box center [496, 906] width 37 height 11
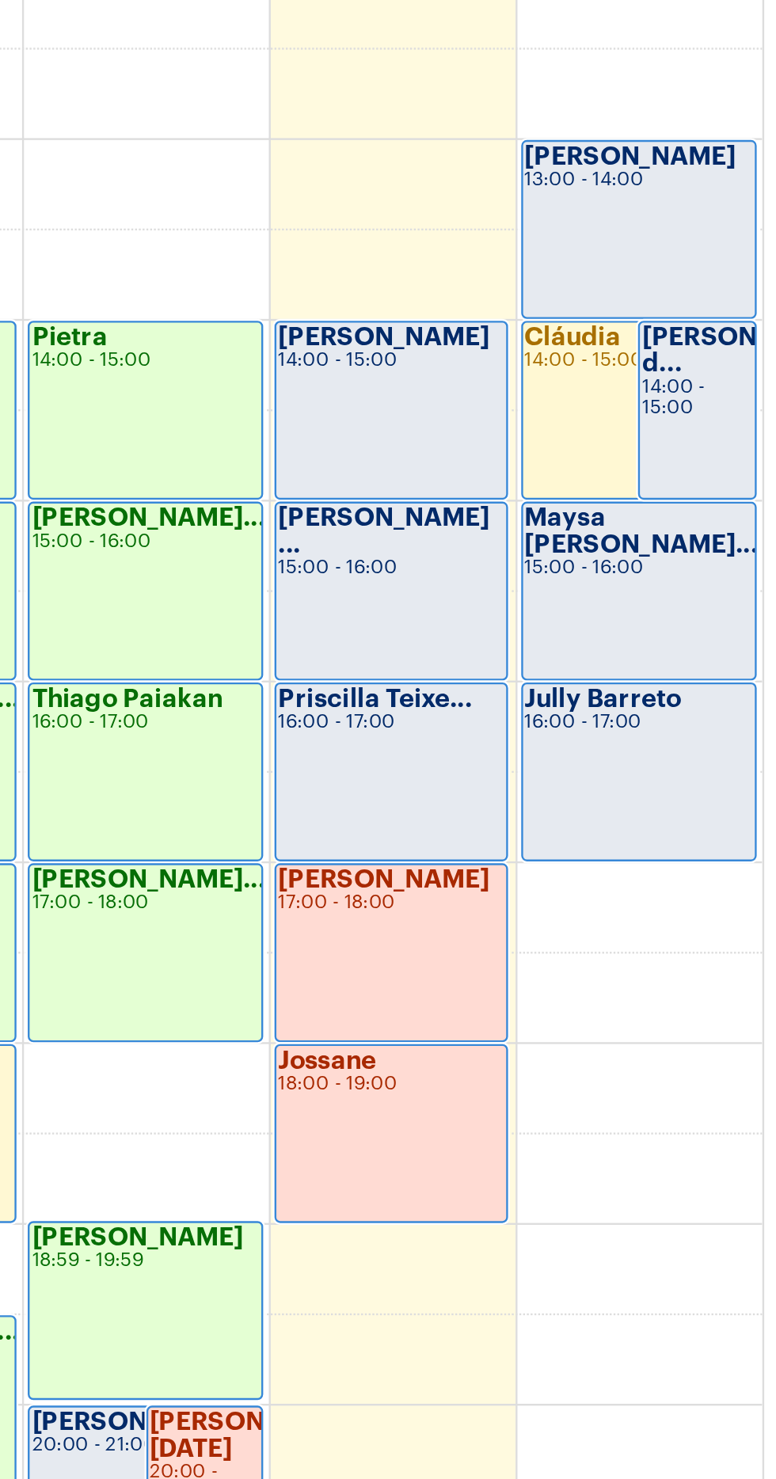
scroll to position [32, 0]
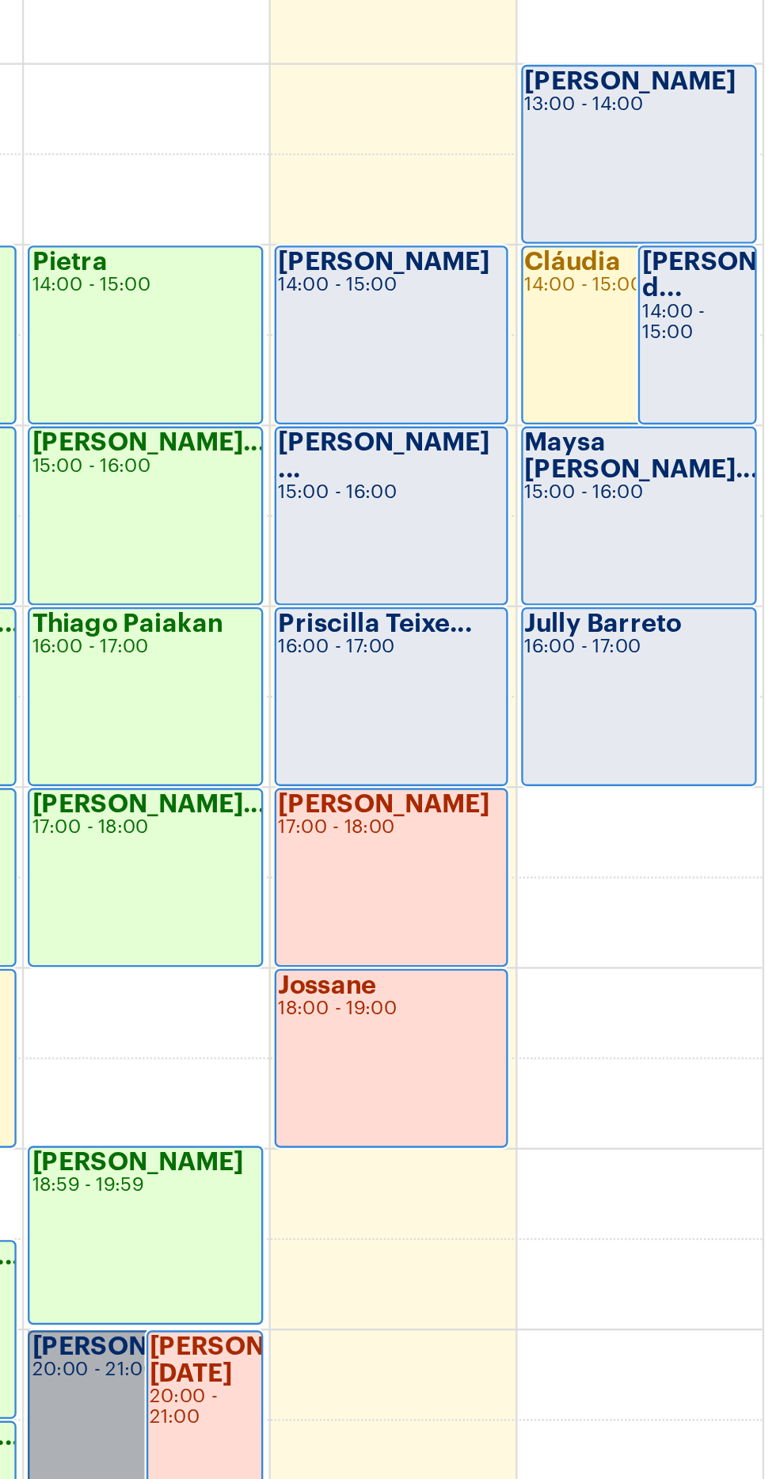
click at [482, 1209] on link "[PERSON_NAME]... 20:00 - 21:00" at bounding box center [503, 1215] width 98 height 75
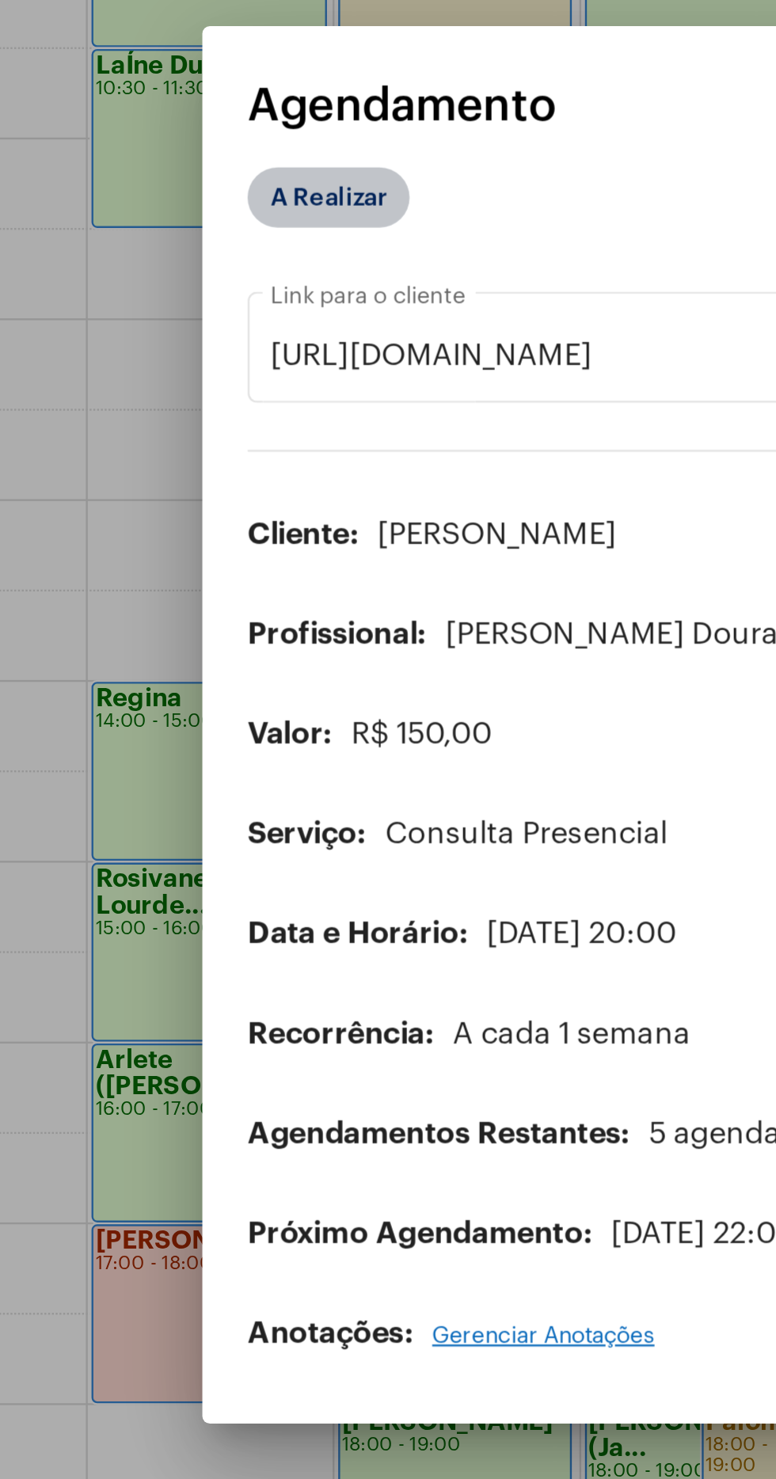
click at [246, 505] on mat-chip "A Realizar" at bounding box center [243, 517] width 68 height 25
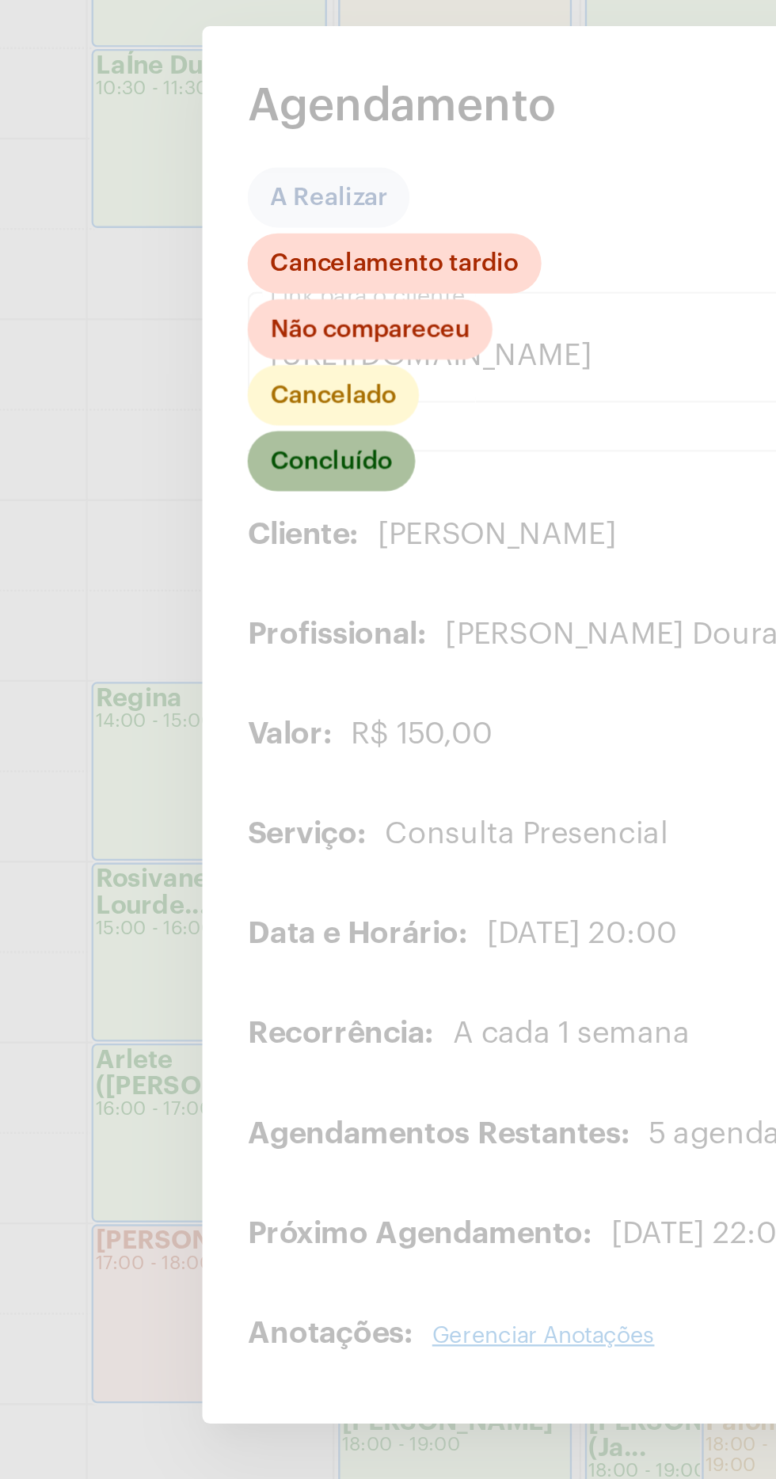
click at [254, 619] on mat-chip "Concluído" at bounding box center [244, 628] width 70 height 25
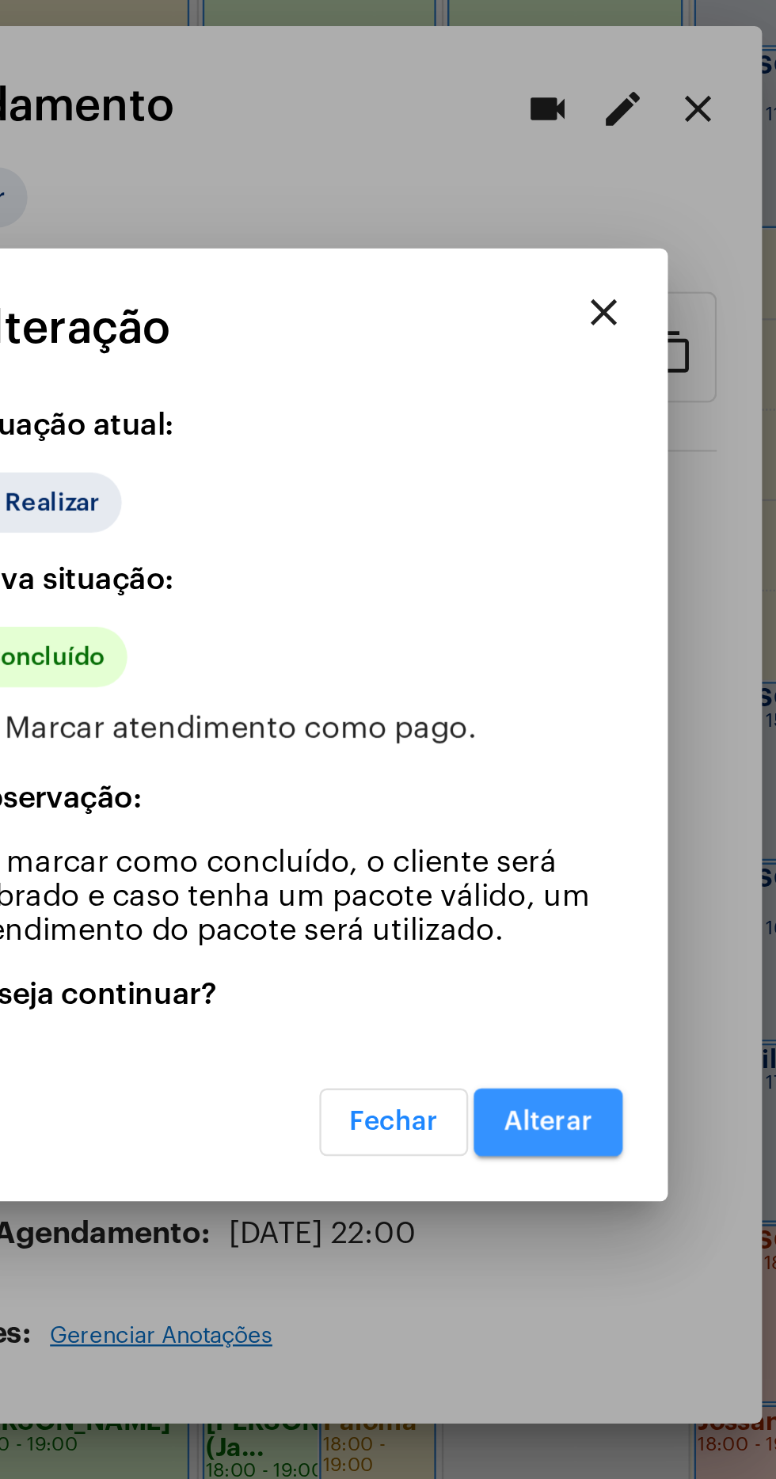
click at [501, 901] on span "Alterar" at bounding box center [496, 906] width 37 height 11
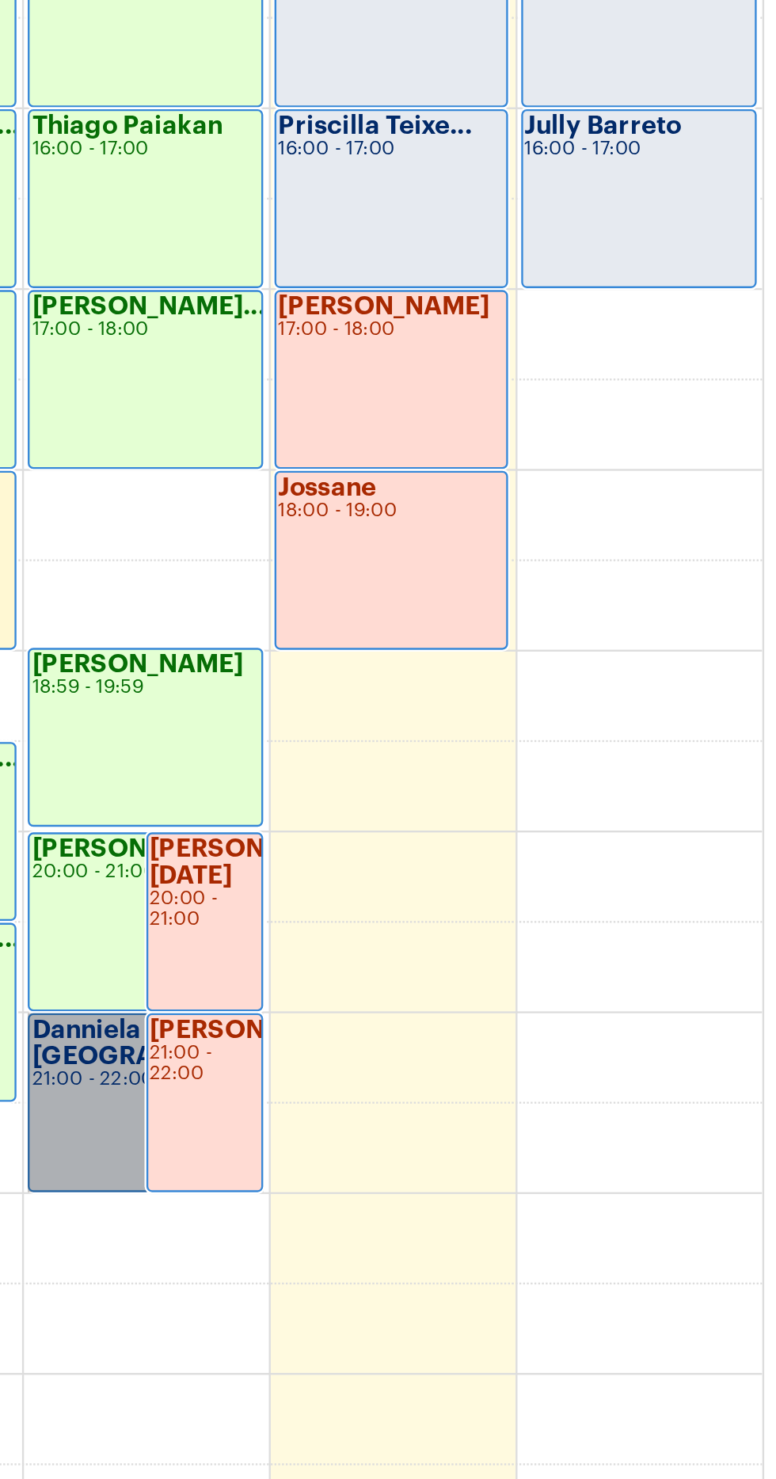
click at [482, 1285] on link "Danniela [GEOGRAPHIC_DATA] 21:00 - 22:00" at bounding box center [503, 1291] width 98 height 75
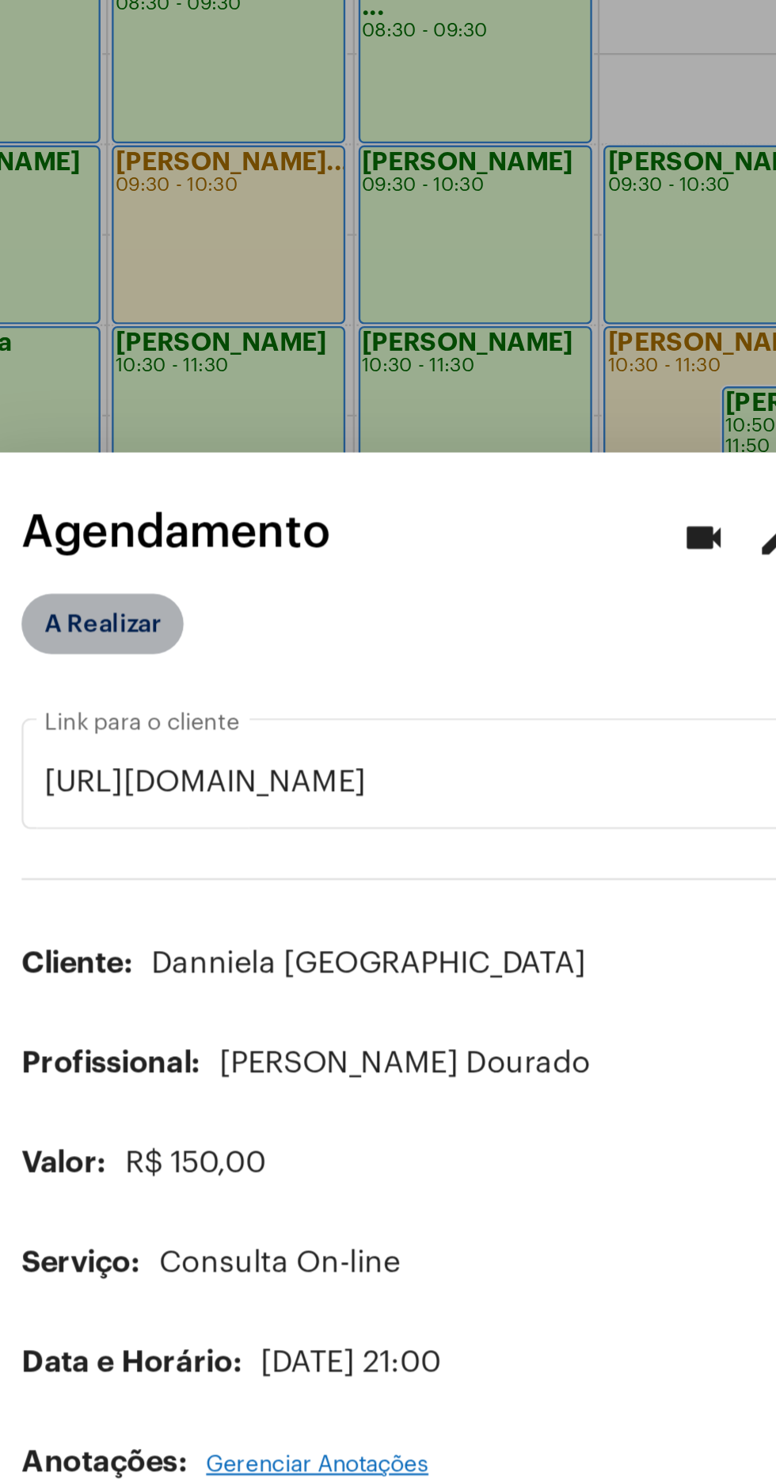
click at [258, 593] on mat-chip "A Realizar" at bounding box center [243, 580] width 68 height 25
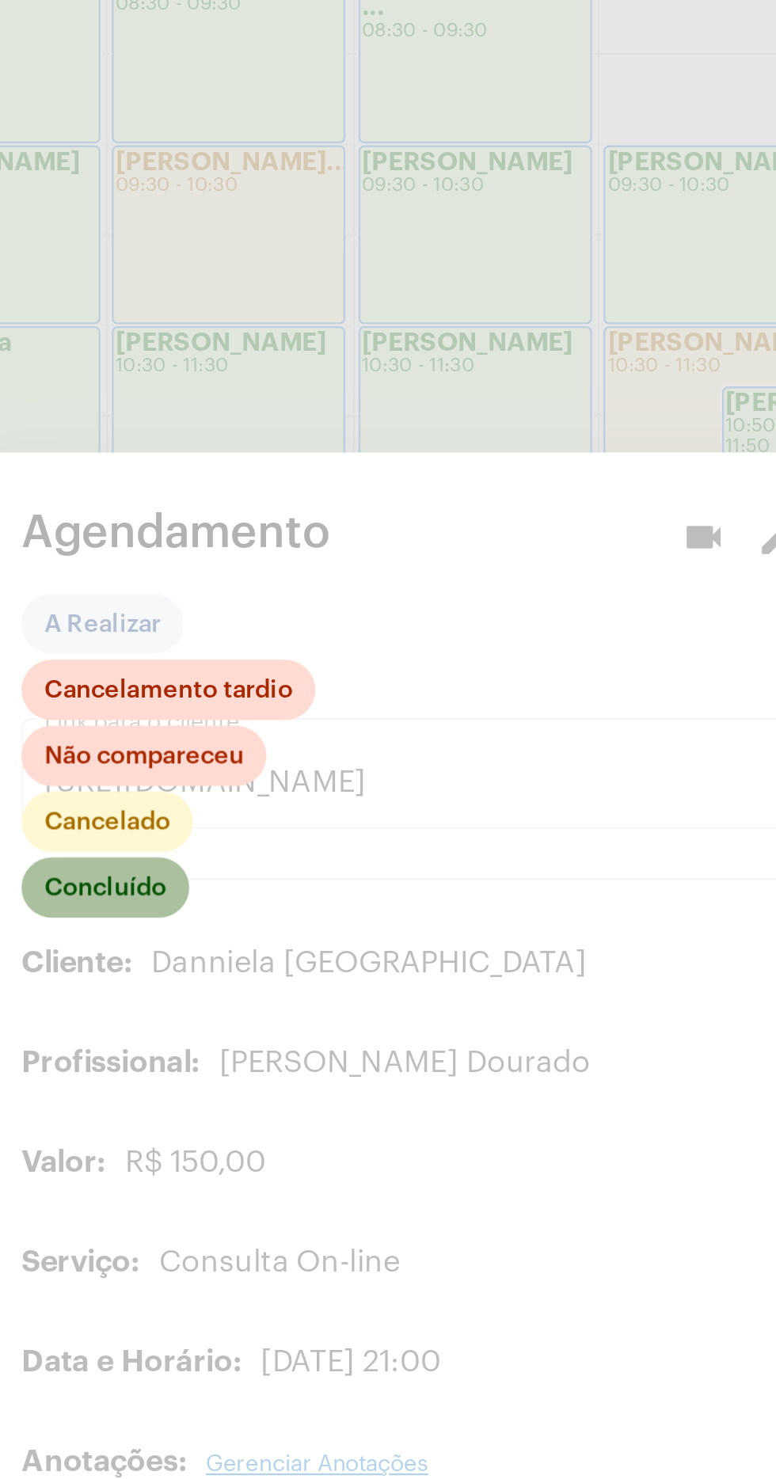
click at [261, 704] on mat-chip "Concluído" at bounding box center [244, 691] width 70 height 25
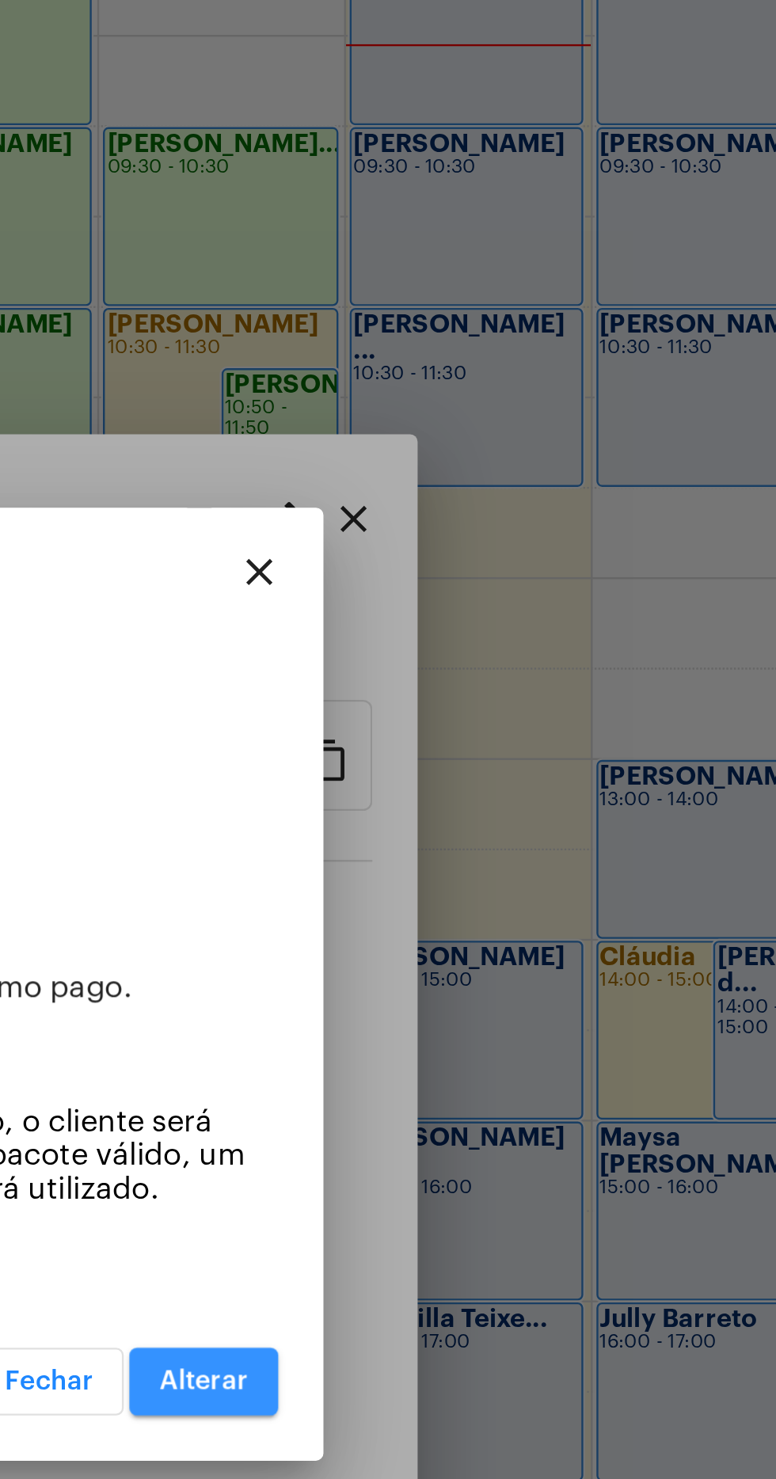
click at [506, 921] on button "Alterar" at bounding box center [496, 907] width 63 height 29
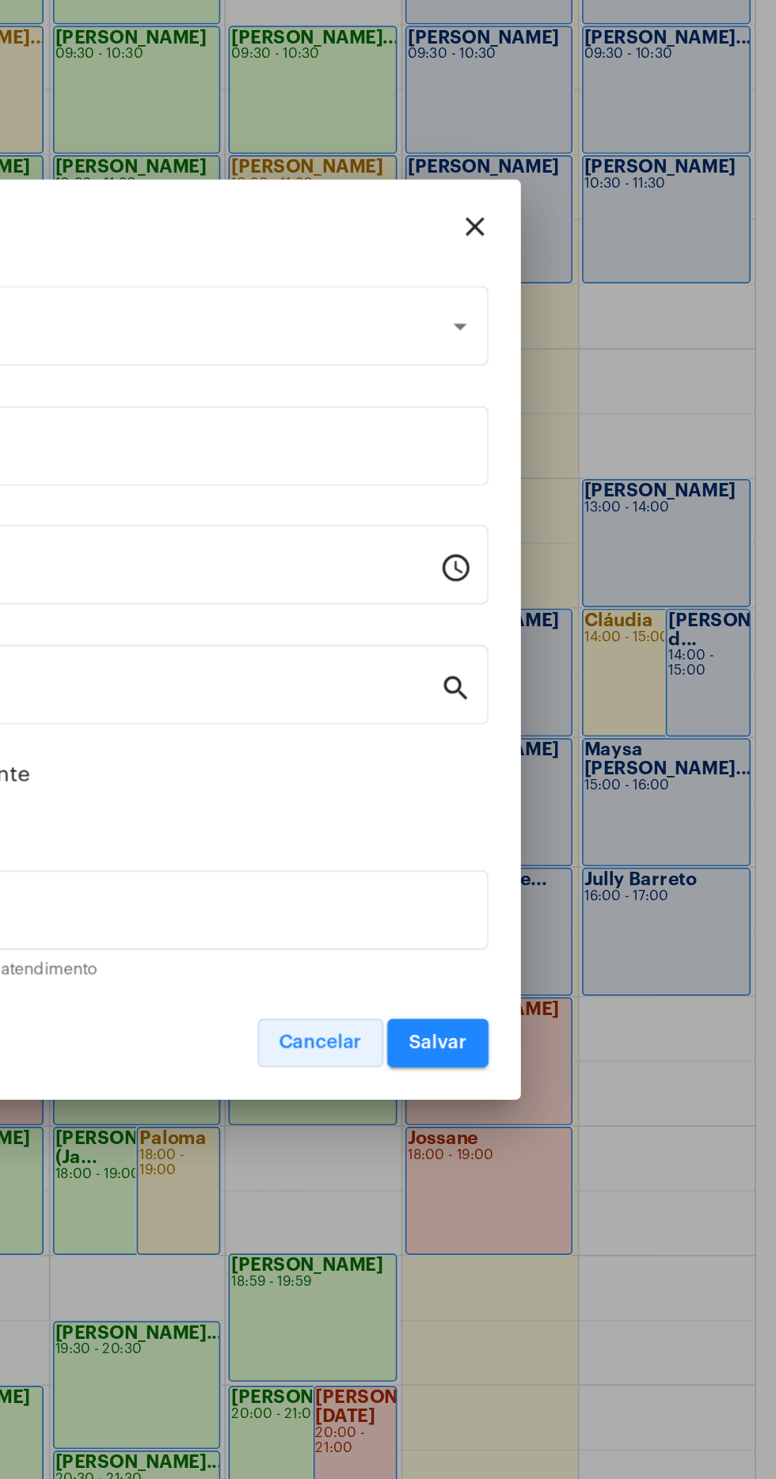
click at [519, 968] on button "Cancelar" at bounding box center [508, 976] width 74 height 29
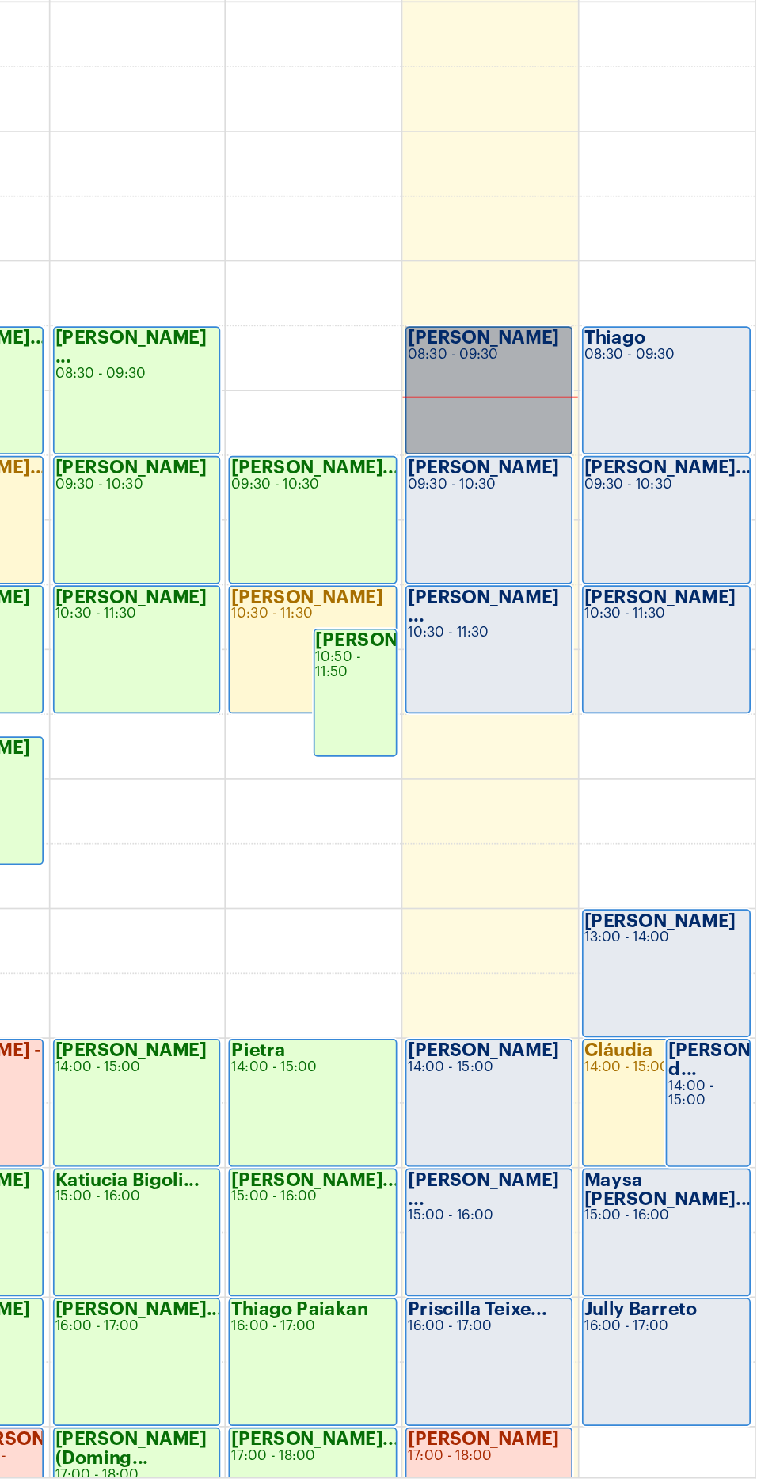
click at [610, 824] on link "Maria 08:30 - 09:30" at bounding box center [607, 840] width 98 height 75
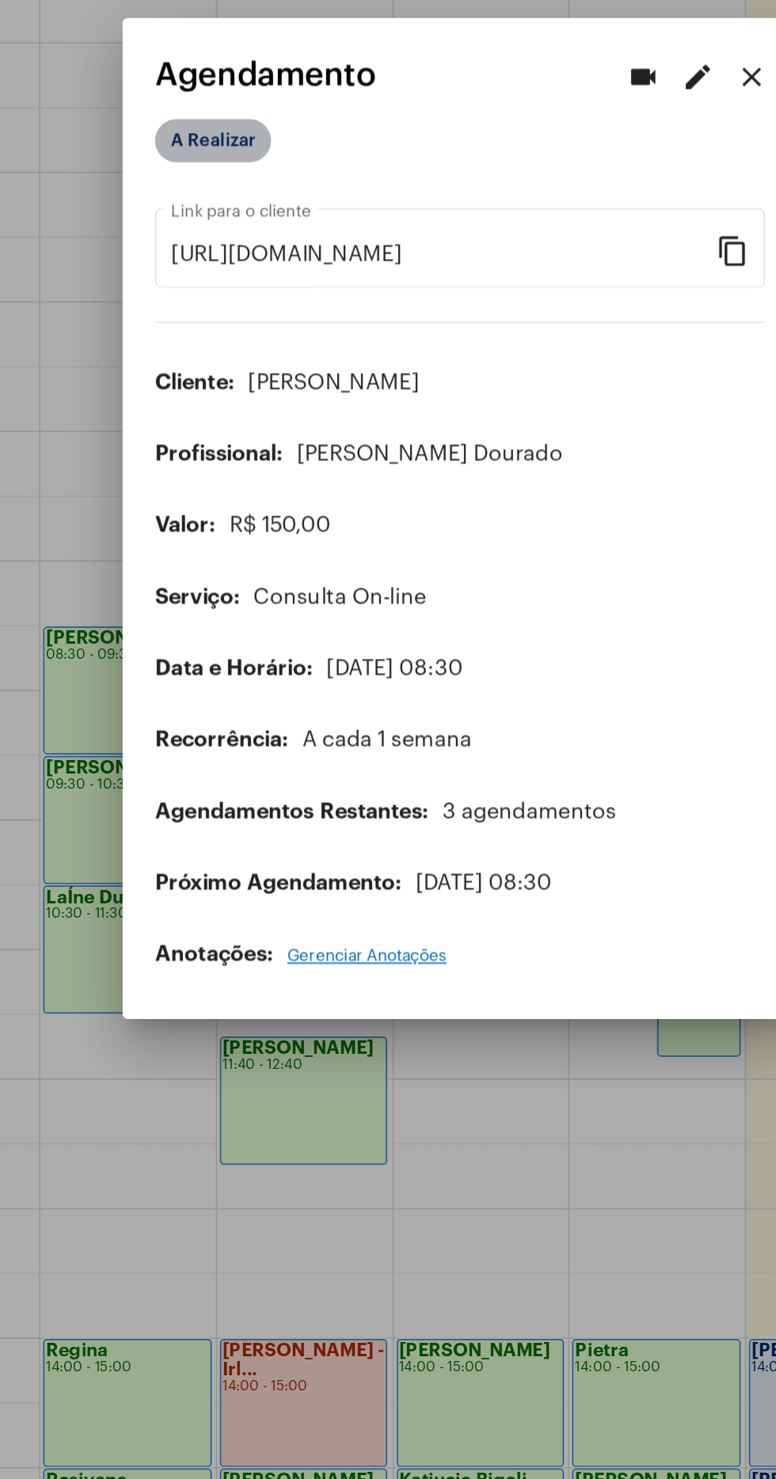
click at [239, 517] on mat-chip "A Realizar" at bounding box center [243, 517] width 68 height 25
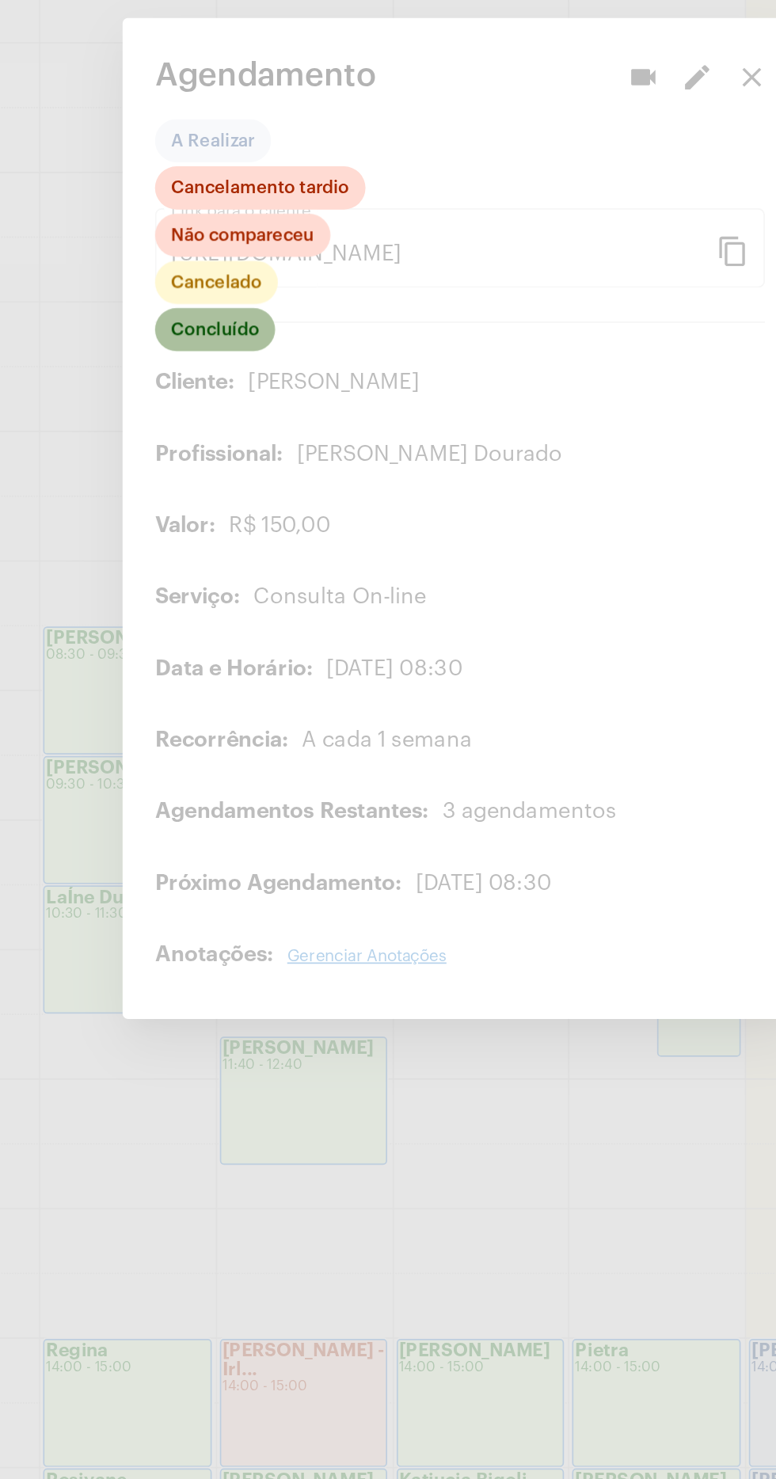
click at [253, 630] on mat-chip "Concluído" at bounding box center [244, 628] width 70 height 25
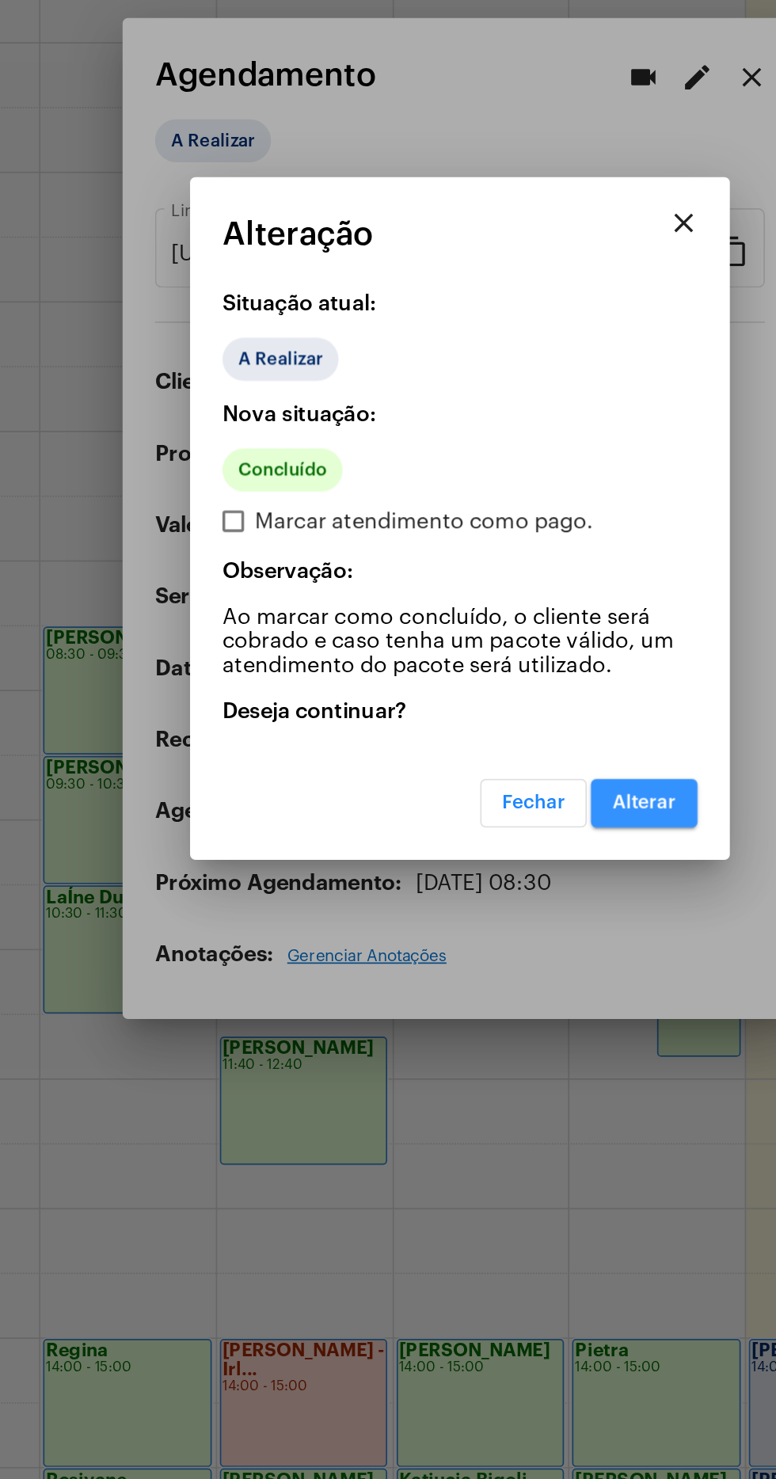
click at [526, 910] on button "Alterar" at bounding box center [496, 907] width 63 height 29
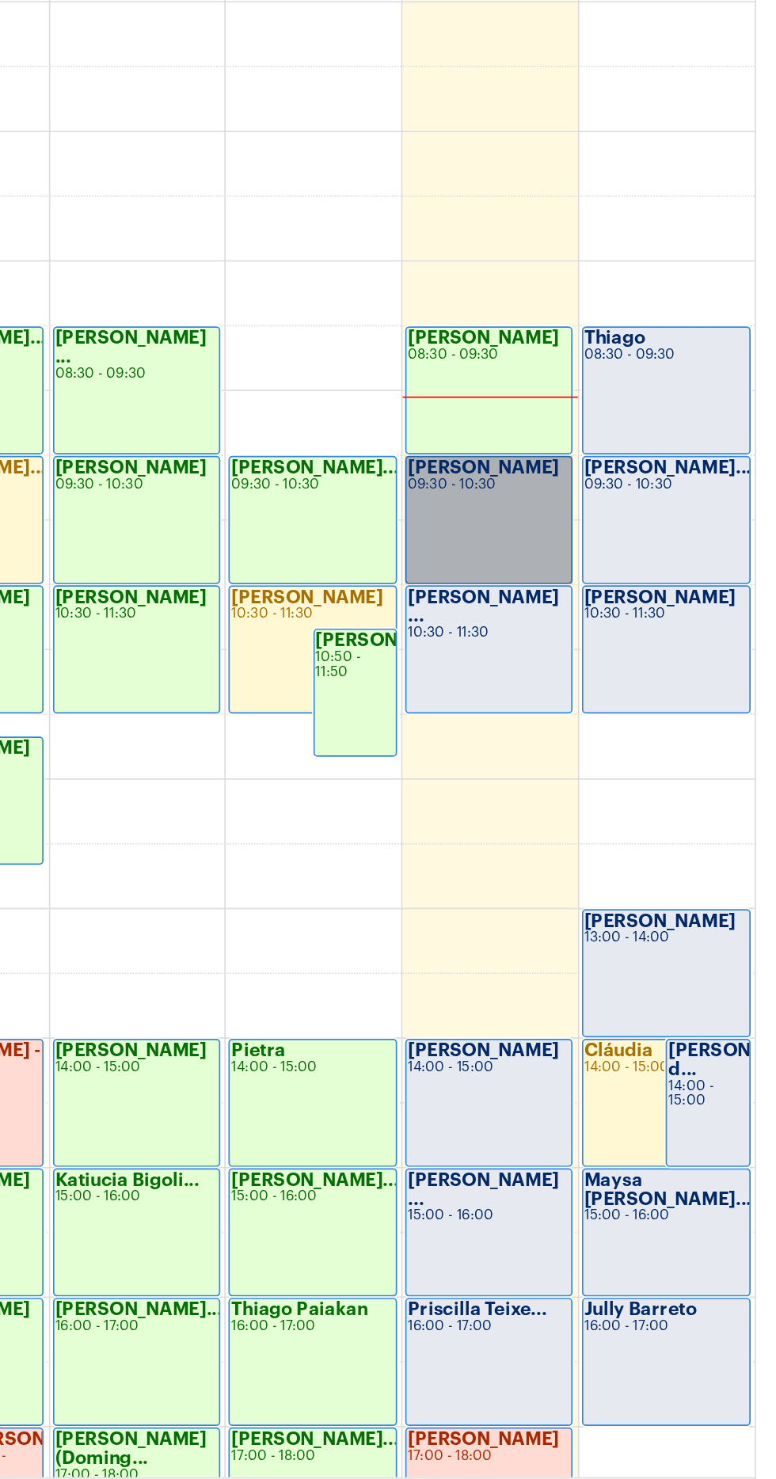
click at [608, 909] on link "Maria 09:30 - 10:30" at bounding box center [607, 916] width 98 height 75
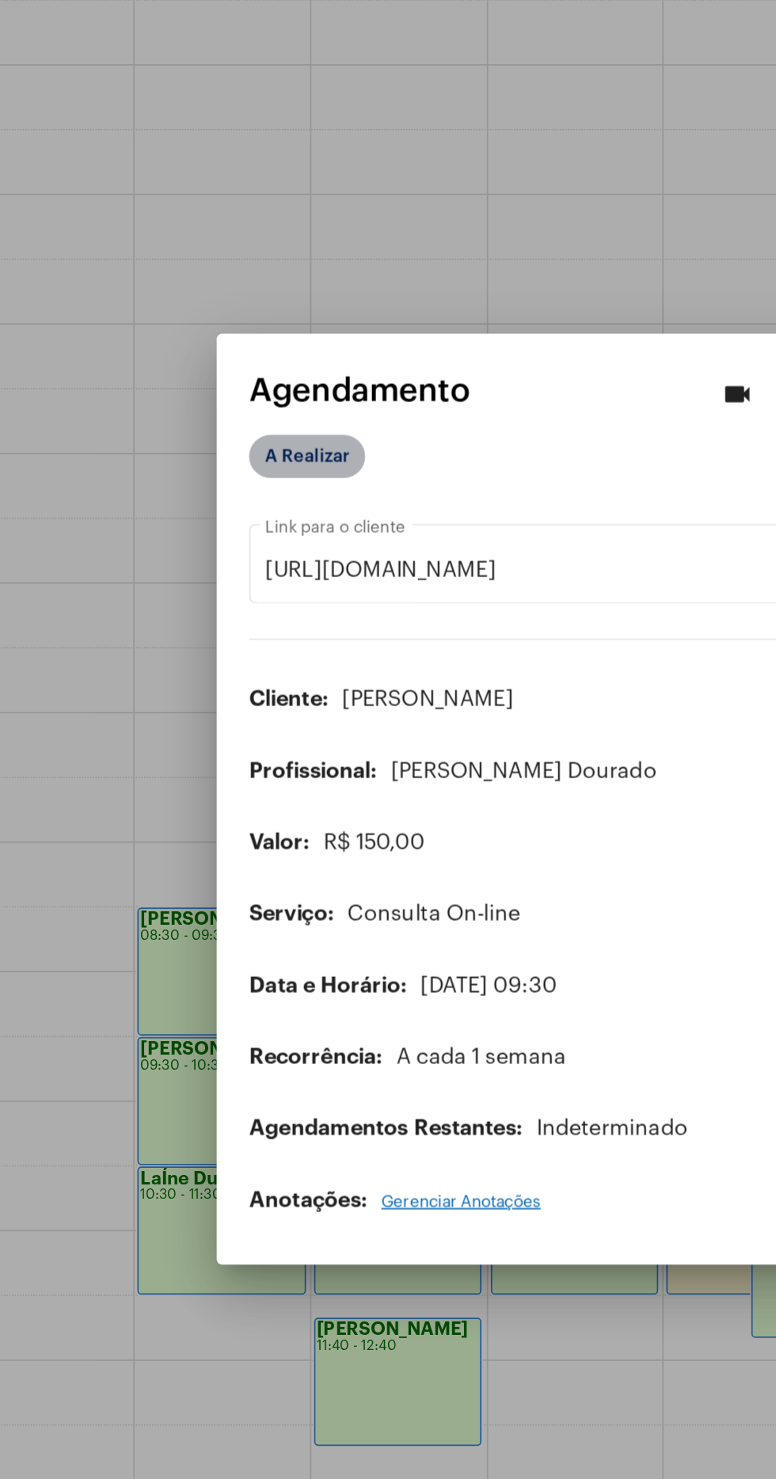
click at [266, 531] on mat-chip "A Realizar" at bounding box center [243, 538] width 68 height 25
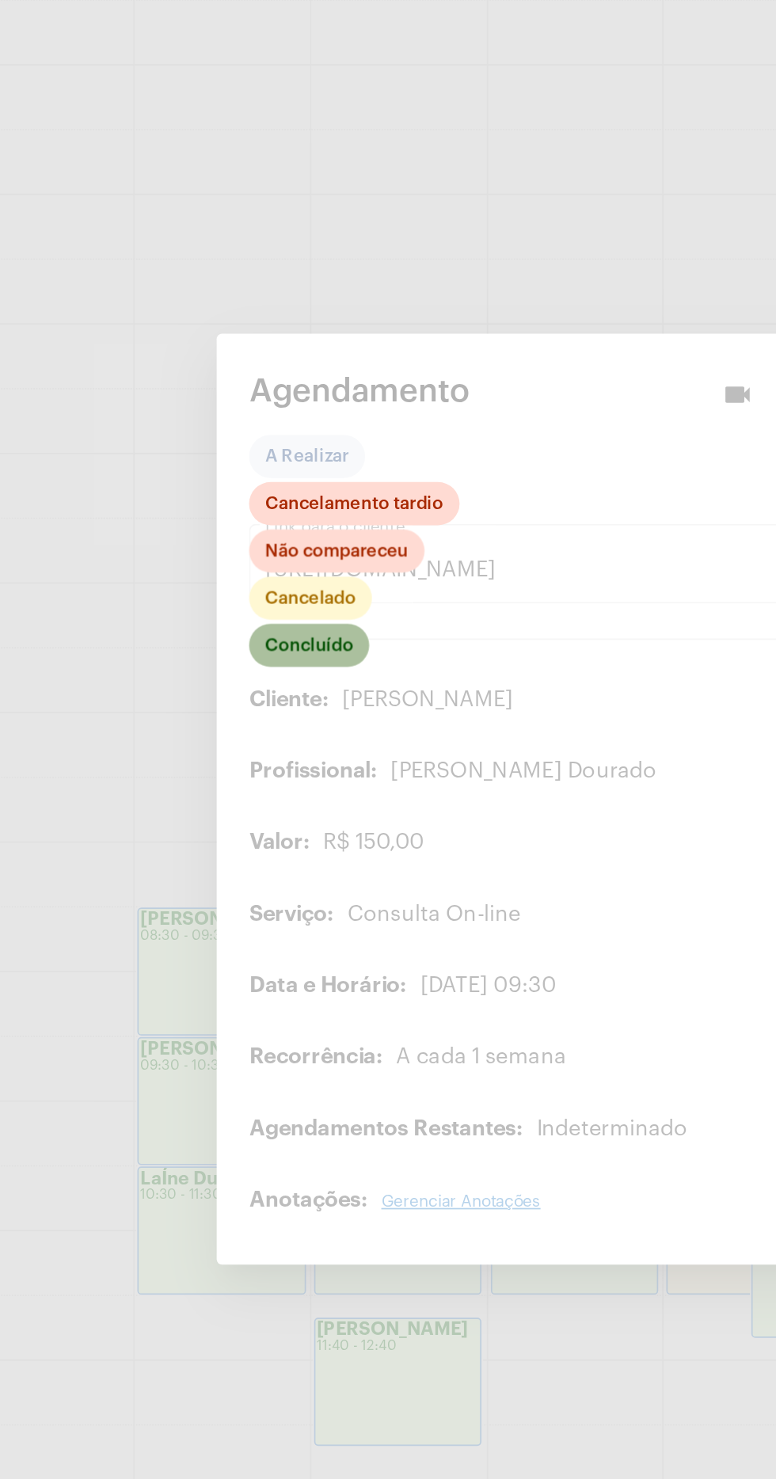
click at [261, 650] on mat-chip "Concluído" at bounding box center [244, 649] width 70 height 25
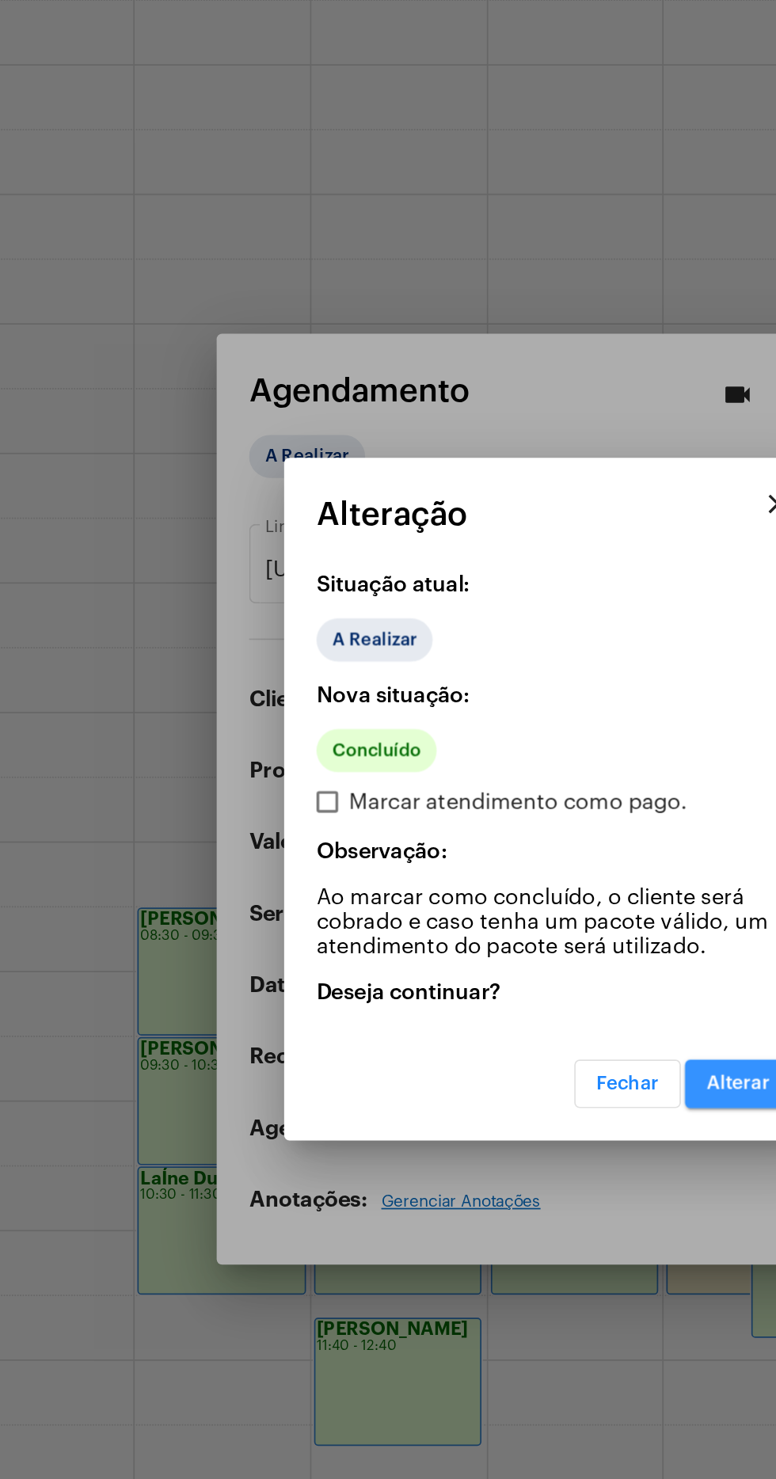
click at [491, 907] on span "Alterar" at bounding box center [496, 906] width 37 height 11
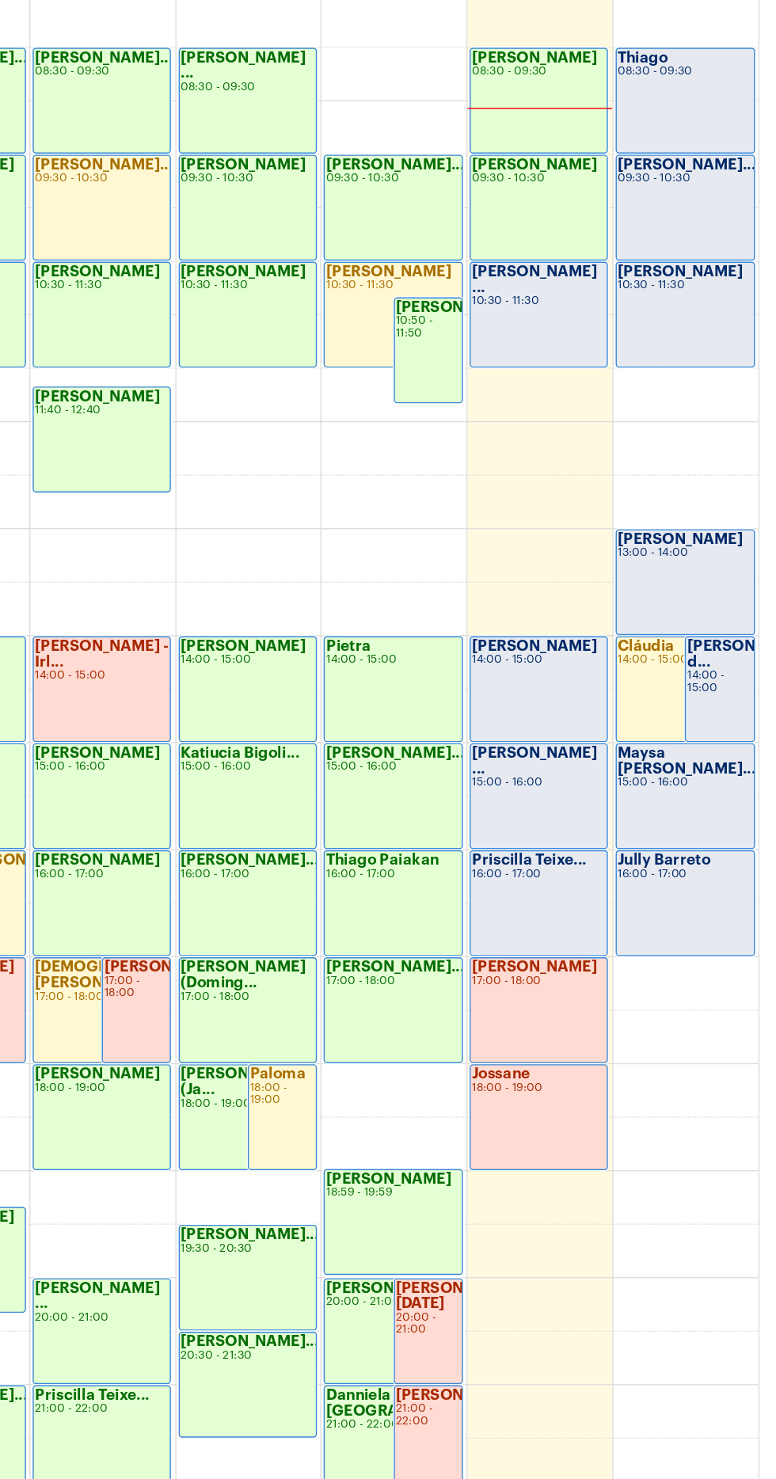
scroll to position [381, 0]
